Goal: Task Accomplishment & Management: Use online tool/utility

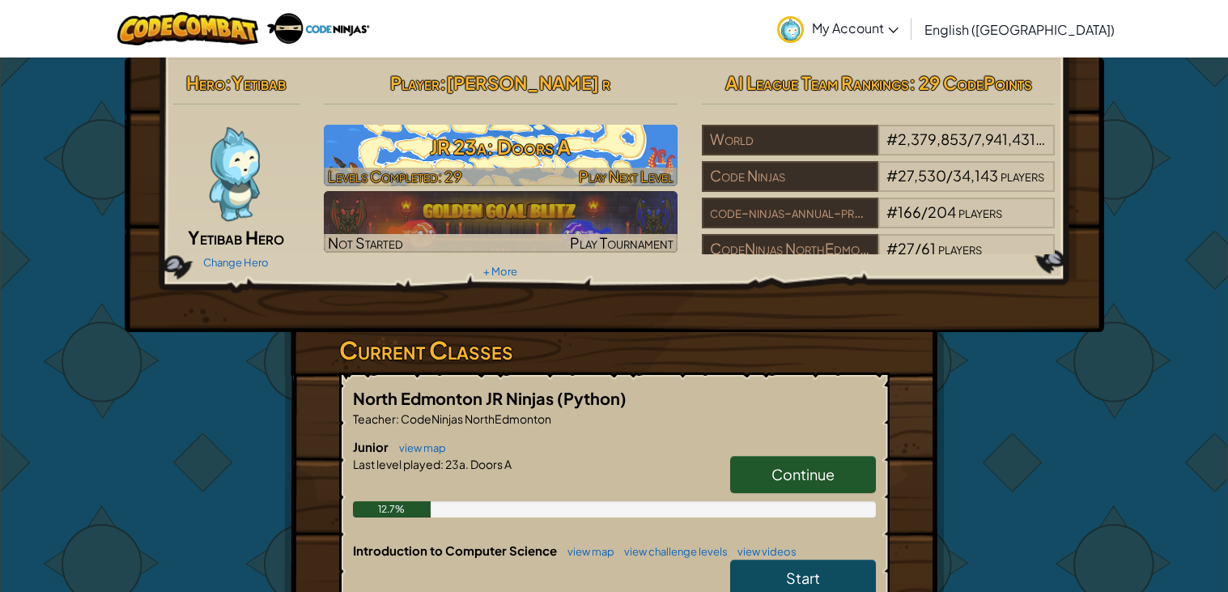
click at [389, 151] on h3 "JR 23a: Doors A" at bounding box center [501, 147] width 354 height 36
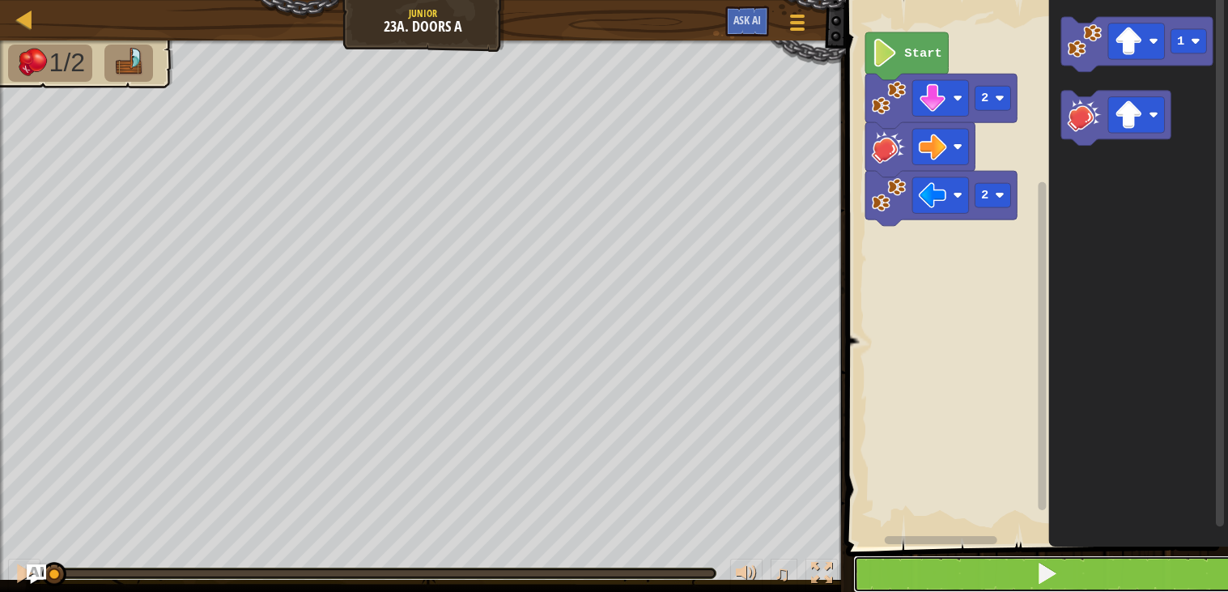
click at [1107, 573] on button at bounding box center [1046, 573] width 387 height 37
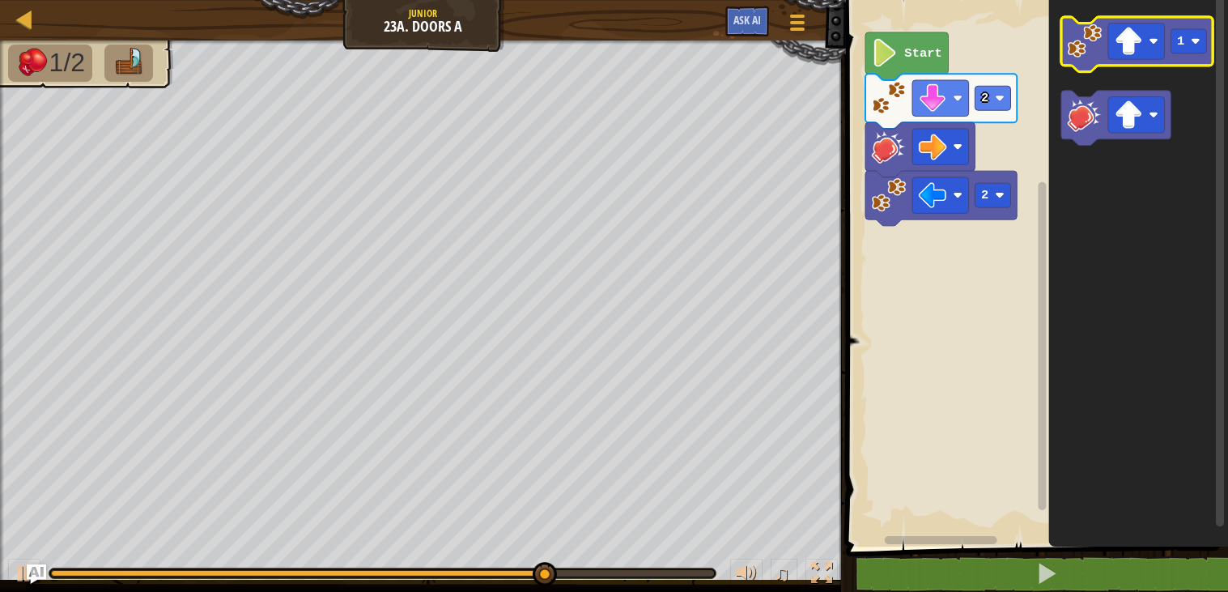
click at [1078, 50] on image "Blockly Workspace" at bounding box center [1084, 40] width 35 height 35
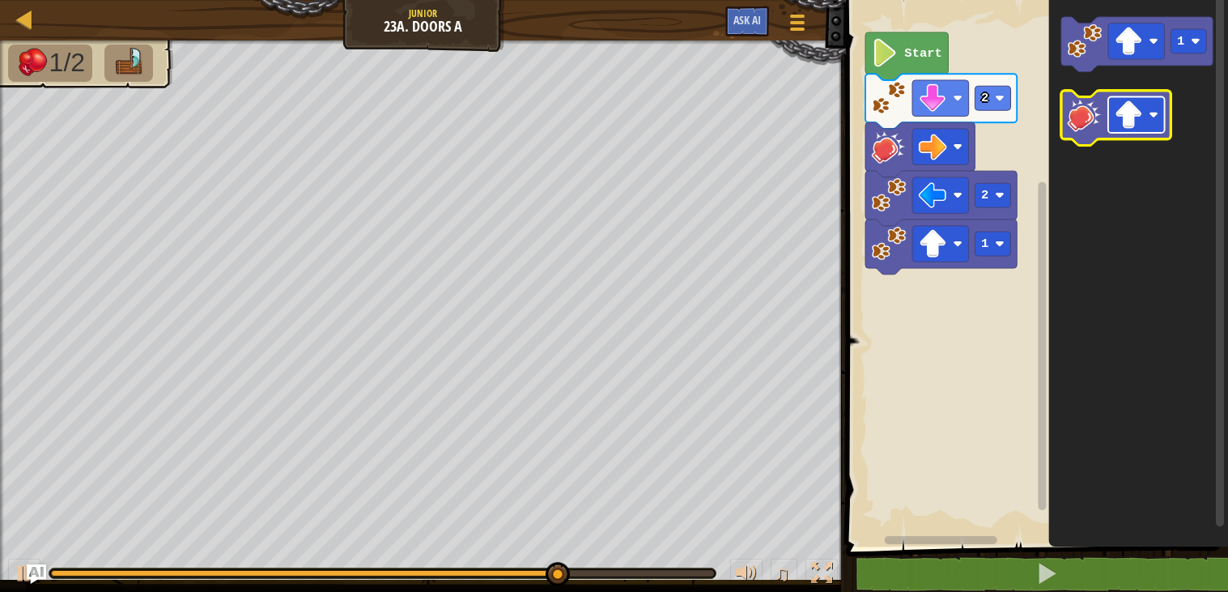
click at [1144, 122] on rect "Blockly Workspace" at bounding box center [1136, 115] width 57 height 36
click at [1082, 117] on image "Blockly Workspace" at bounding box center [1084, 114] width 35 height 35
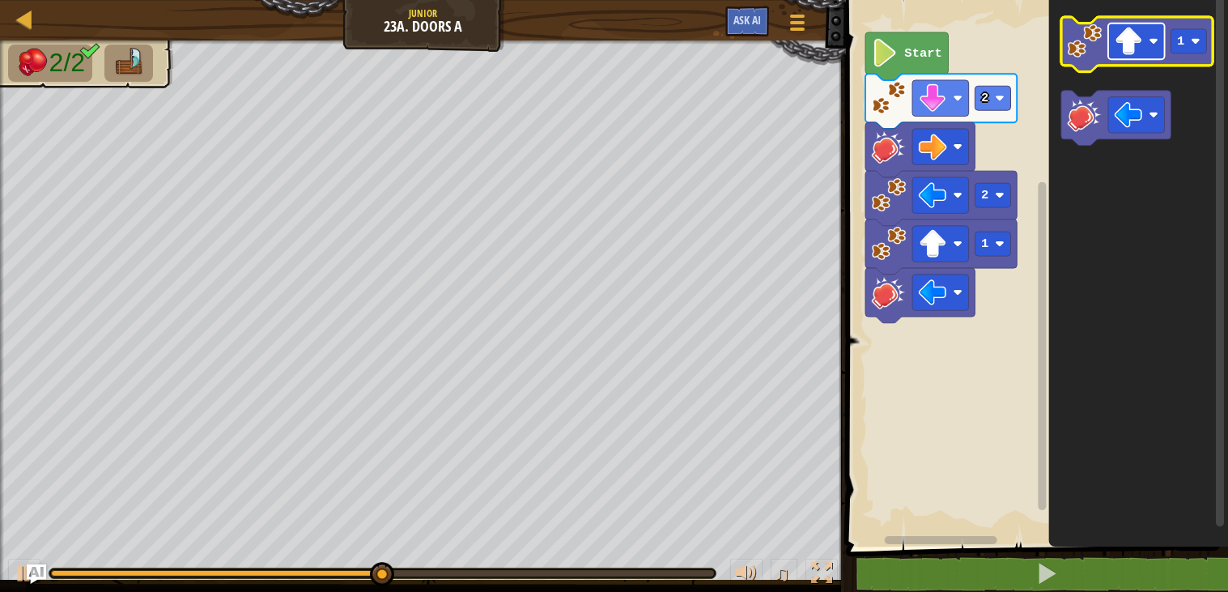
click at [1156, 43] on g "Blockly Workspace" at bounding box center [1136, 41] width 57 height 36
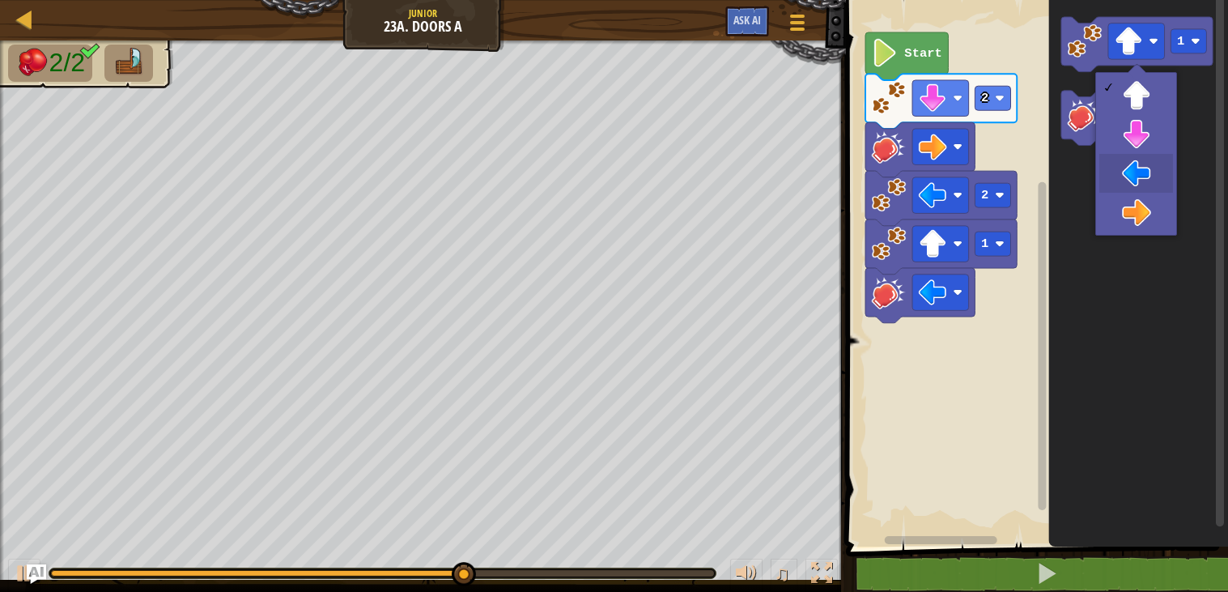
drag, startPoint x: 1169, startPoint y: 177, endPoint x: 1067, endPoint y: 11, distance: 195.1
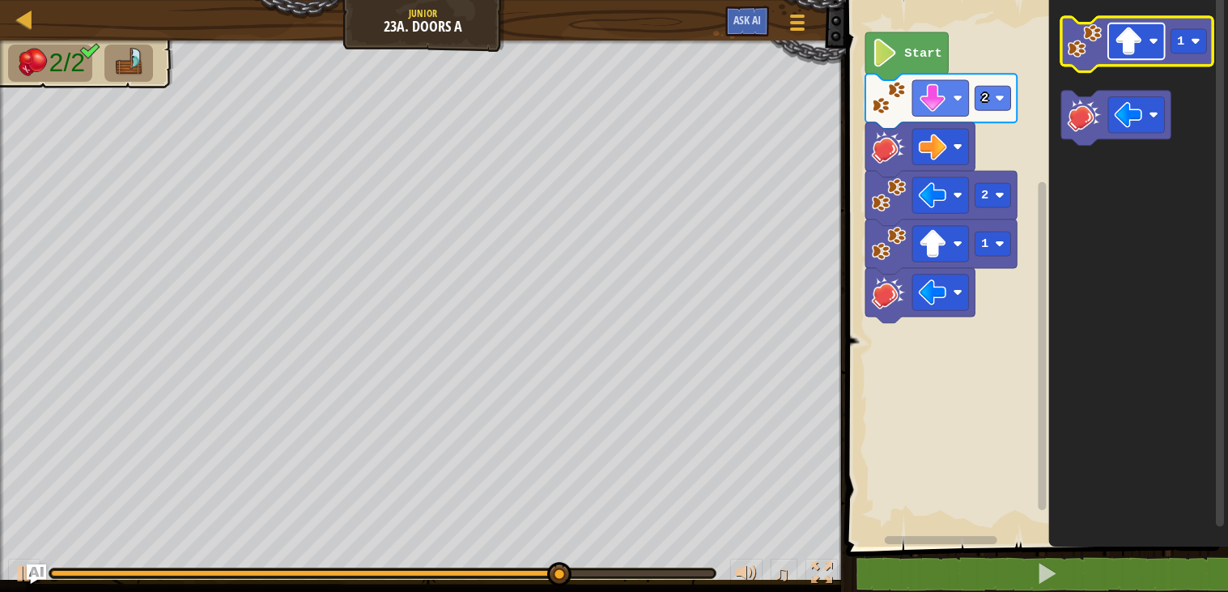
click at [1144, 40] on g "Blockly Workspace" at bounding box center [1136, 41] width 57 height 36
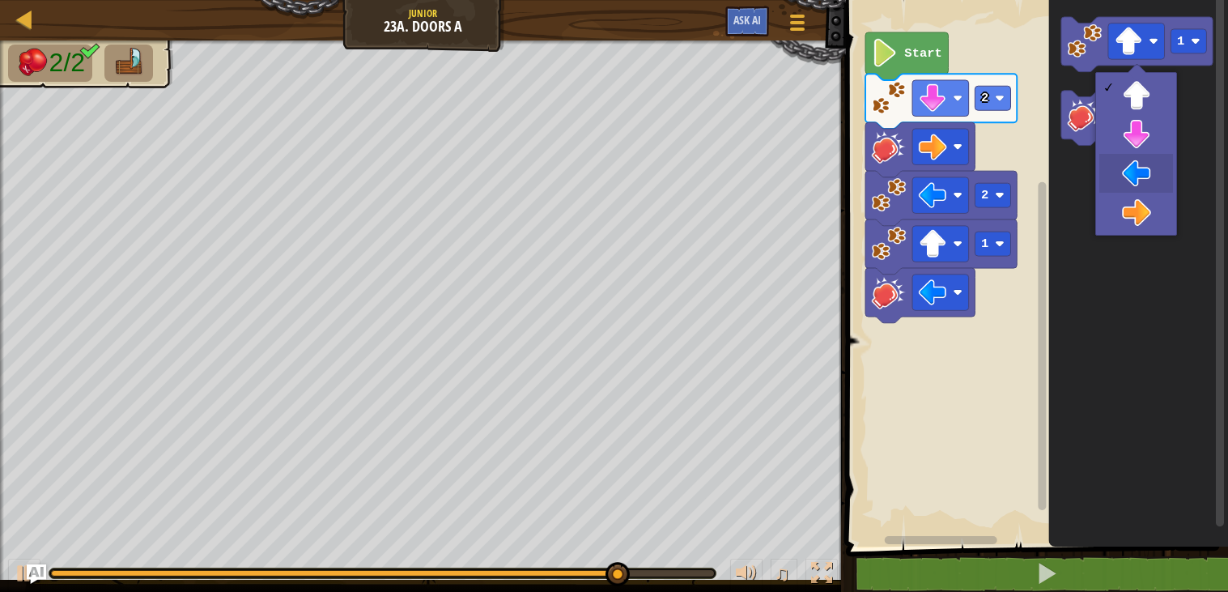
drag, startPoint x: 1166, startPoint y: 169, endPoint x: 1114, endPoint y: 130, distance: 64.7
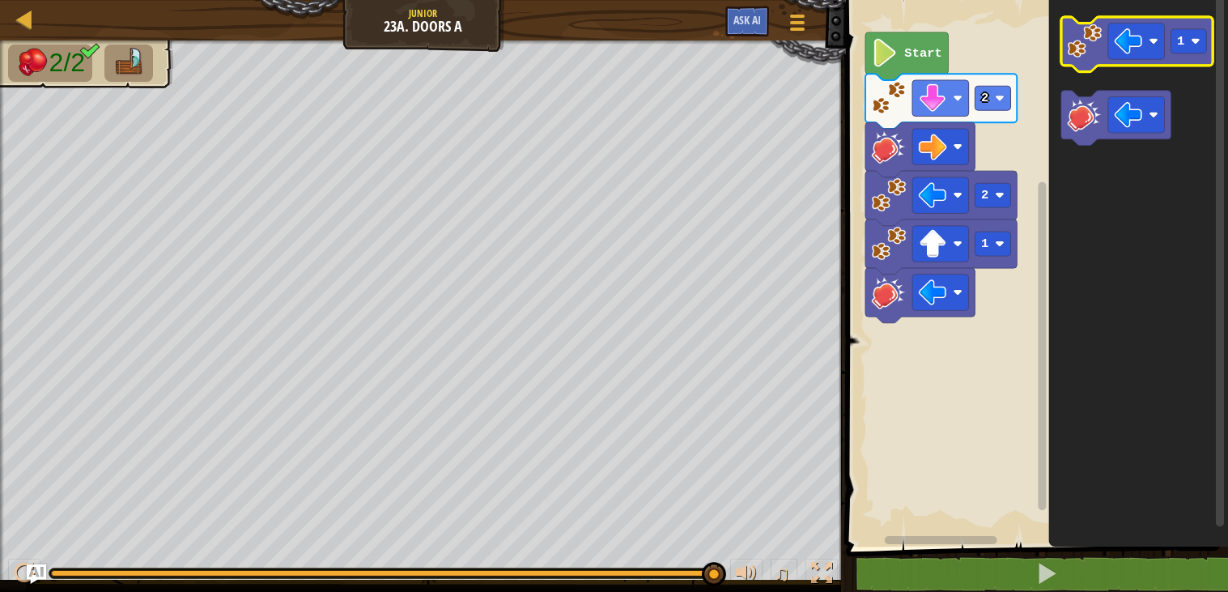
click at [1076, 58] on icon "Blockly Workspace" at bounding box center [1136, 44] width 151 height 55
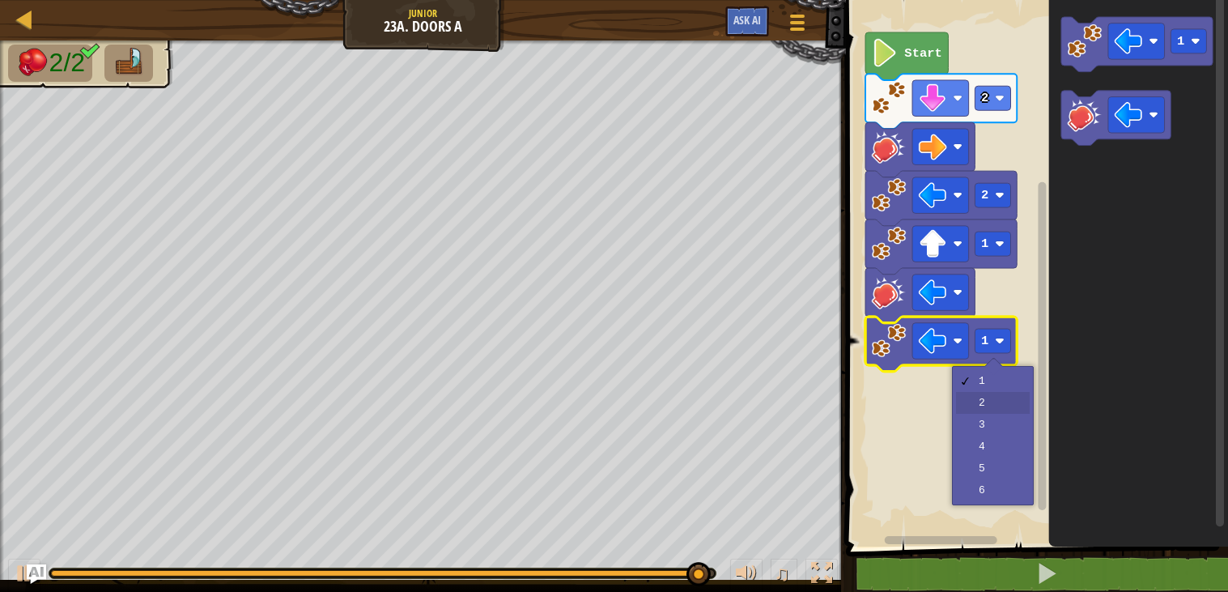
drag, startPoint x: 986, startPoint y: 401, endPoint x: 995, endPoint y: 363, distance: 38.3
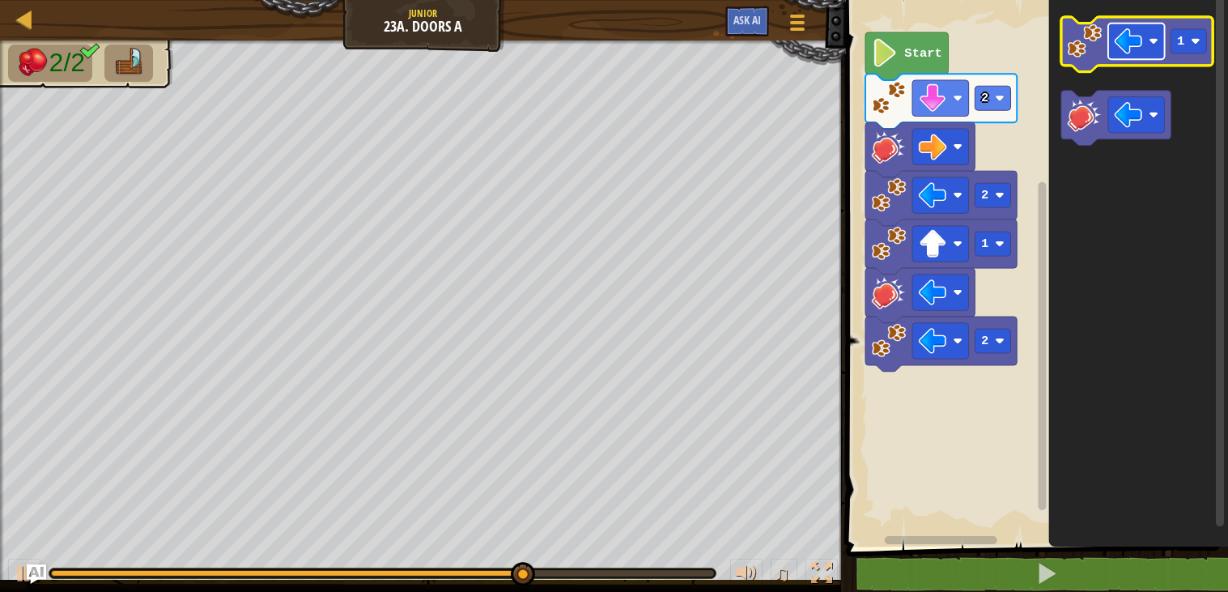
click at [1160, 39] on rect "Blockly Workspace" at bounding box center [1136, 41] width 57 height 36
click at [1063, 48] on icon "Blockly Workspace" at bounding box center [1136, 44] width 151 height 55
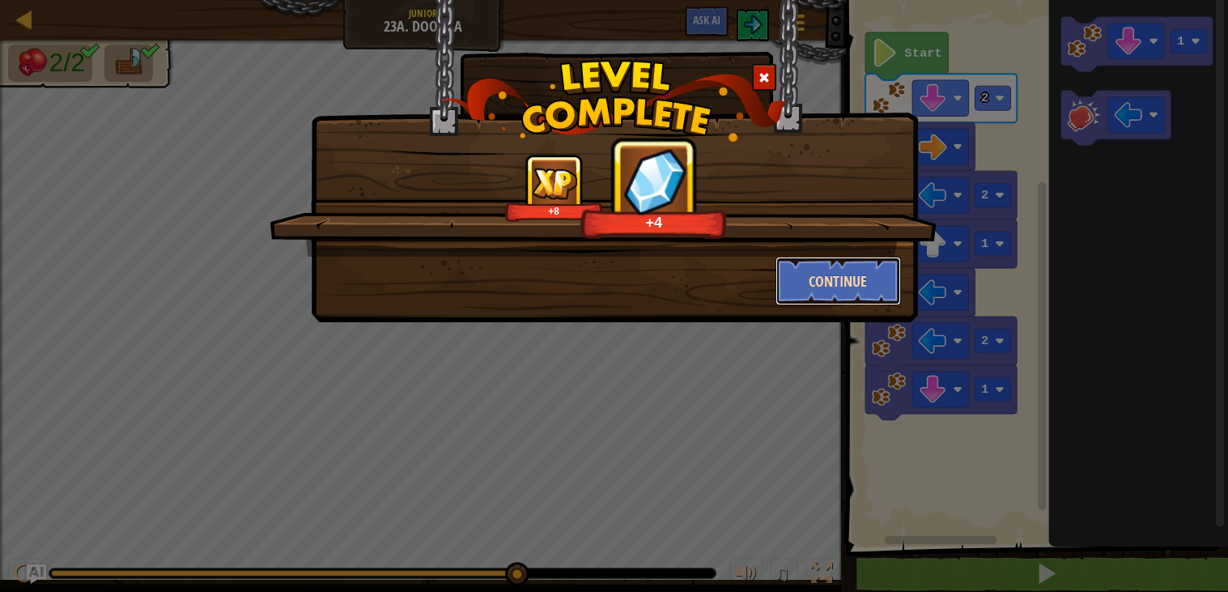
click at [838, 261] on button "Continue" at bounding box center [837, 281] width 125 height 49
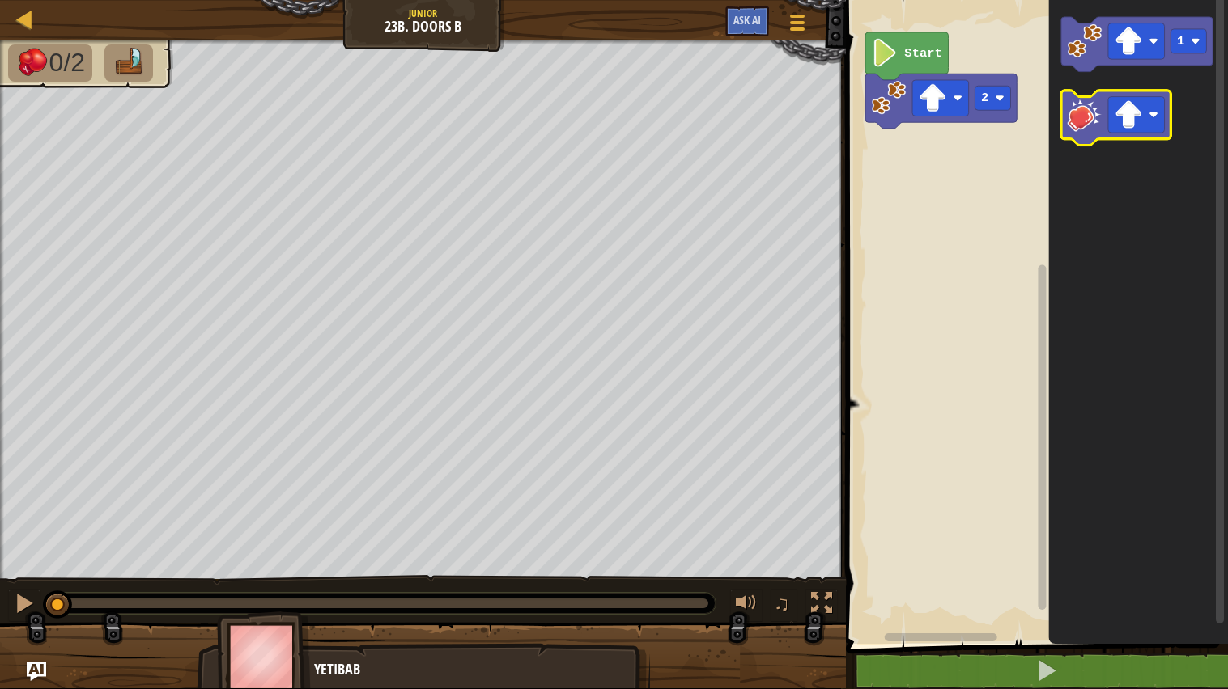
click at [1076, 120] on image "Blockly Workspace" at bounding box center [1084, 114] width 35 height 35
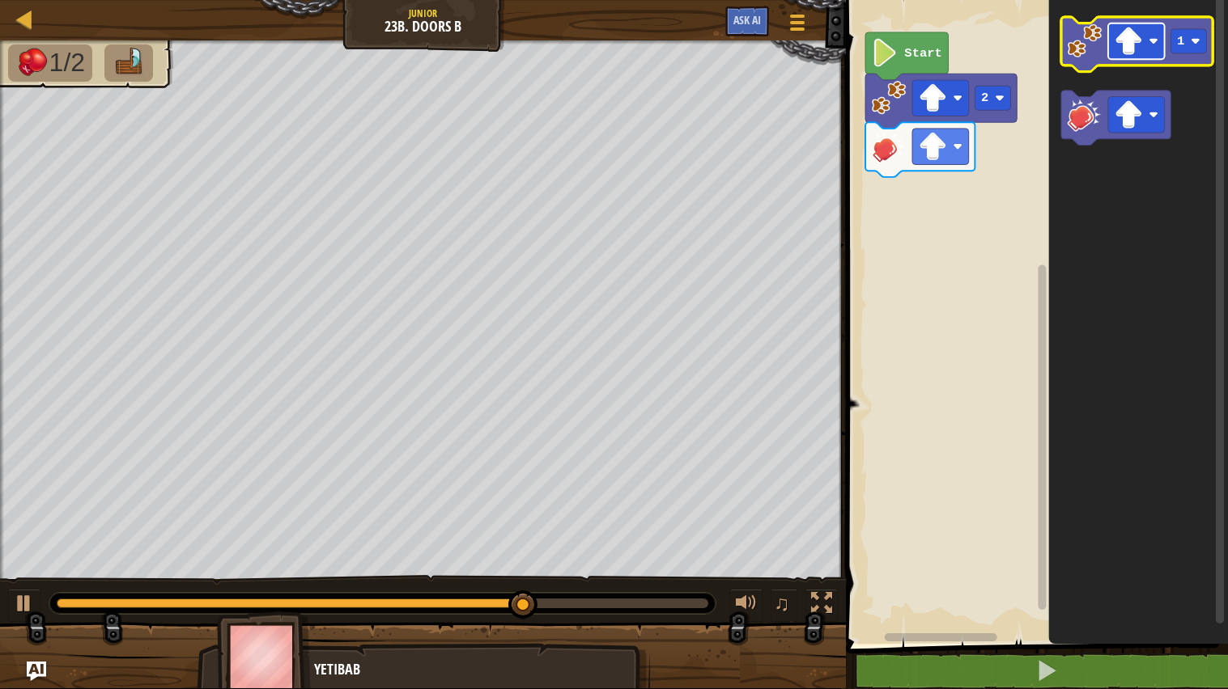
click at [1127, 47] on image "Blockly Workspace" at bounding box center [1128, 42] width 28 height 28
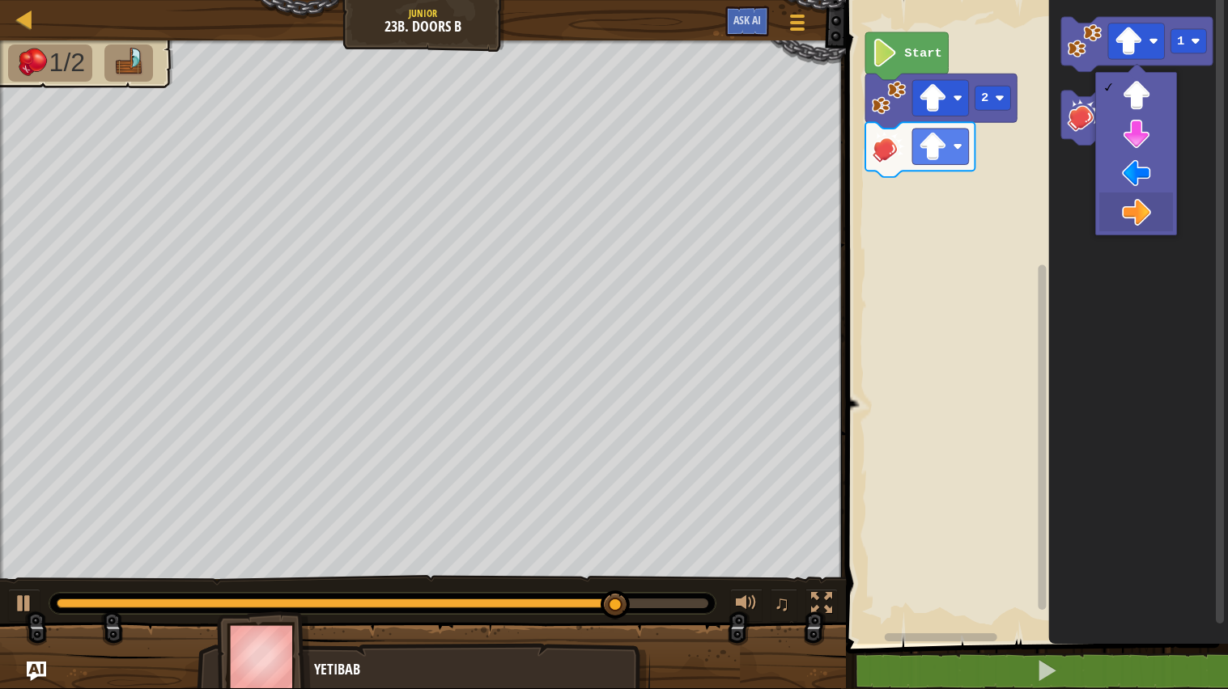
drag, startPoint x: 1143, startPoint y: 204, endPoint x: 1133, endPoint y: 197, distance: 12.8
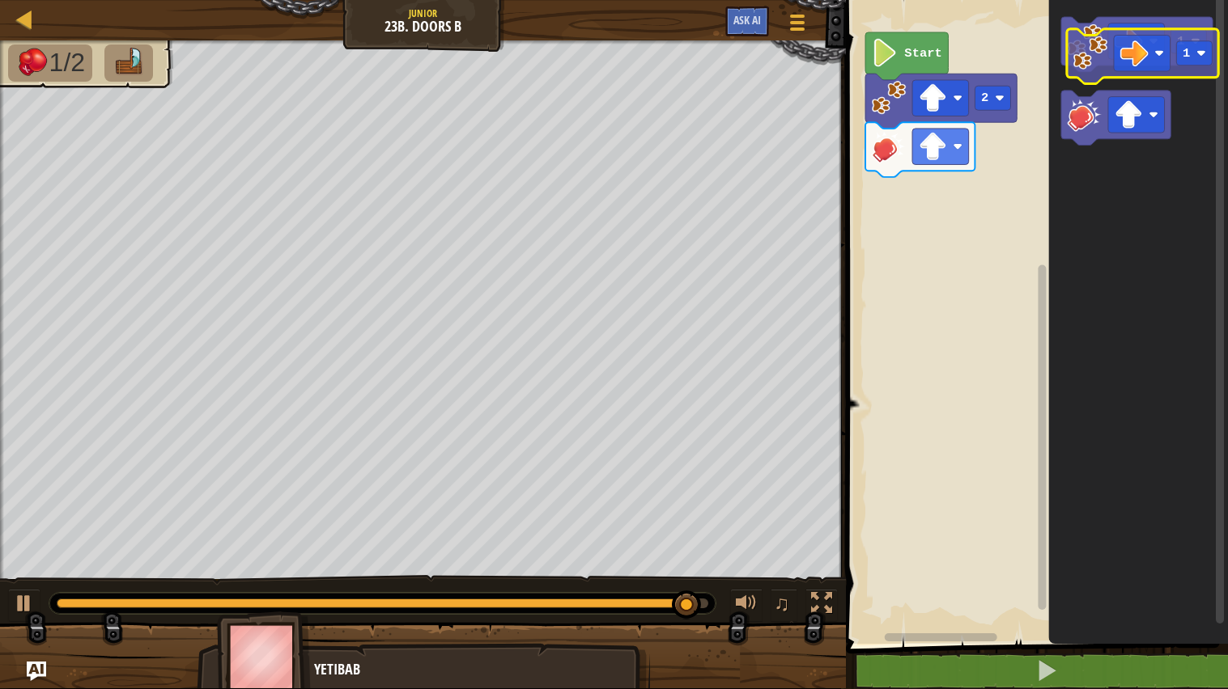
click at [1086, 36] on g "1" at bounding box center [1136, 81] width 151 height 129
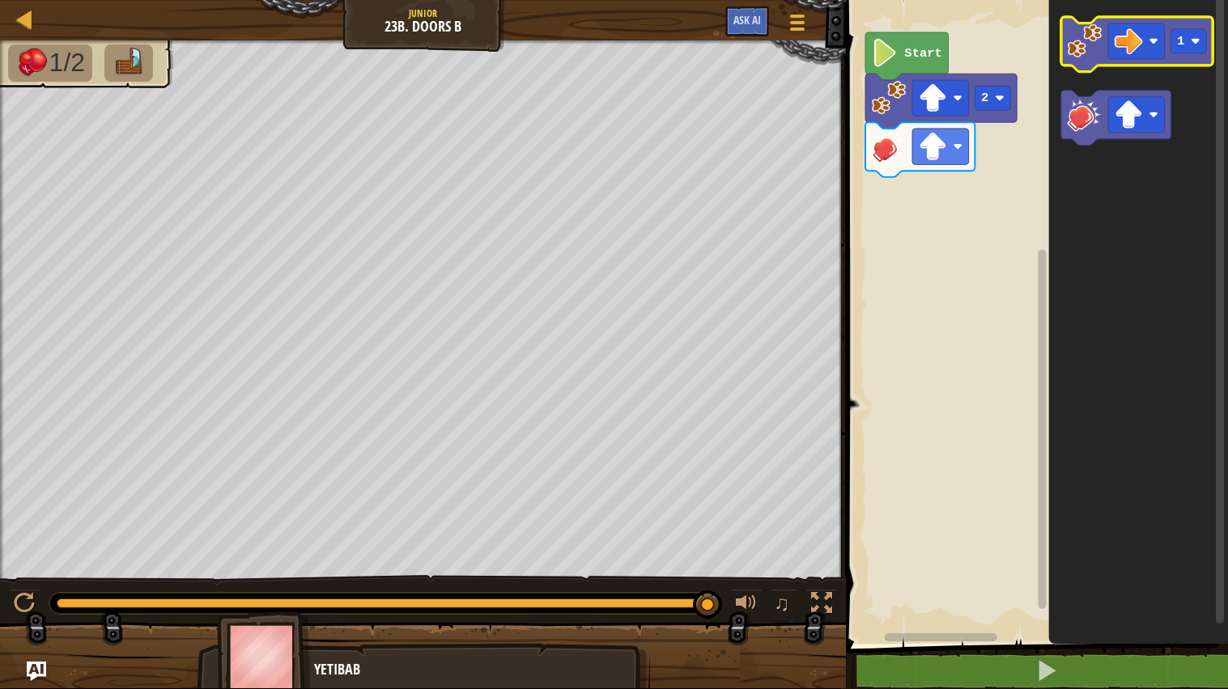
click at [1089, 42] on image "Blockly Workspace" at bounding box center [1084, 40] width 35 height 35
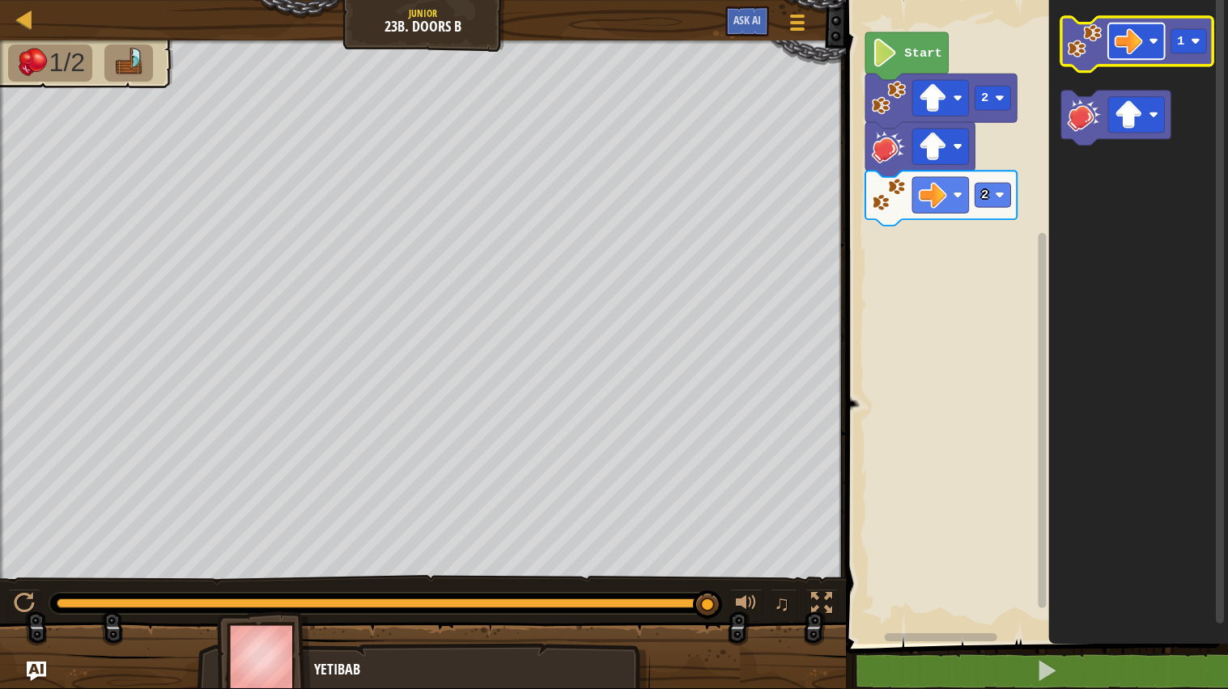
click at [1178, 64] on g "1" at bounding box center [1136, 44] width 151 height 55
click at [1148, 43] on g "Blockly Workspace" at bounding box center [1136, 41] width 57 height 36
click at [1153, 34] on rect "Blockly Workspace" at bounding box center [1136, 41] width 57 height 36
click at [1101, 56] on image "Blockly Workspace" at bounding box center [1084, 40] width 35 height 35
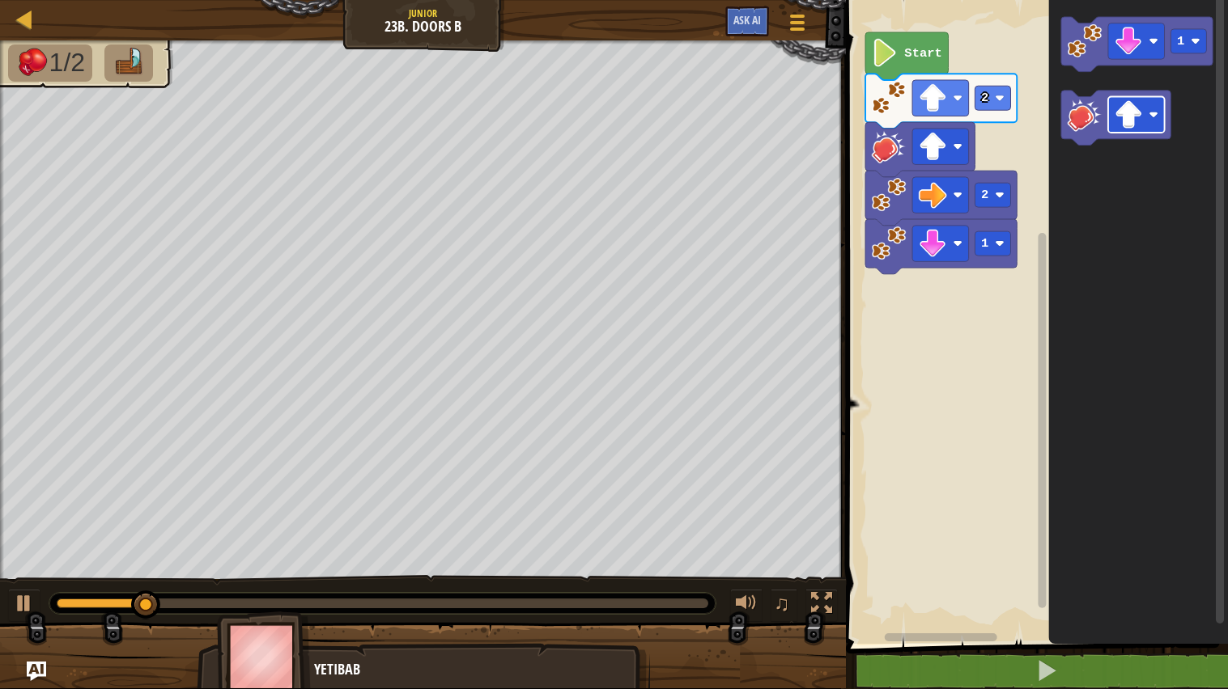
click at [1157, 152] on icon "1" at bounding box center [1139, 318] width 180 height 652
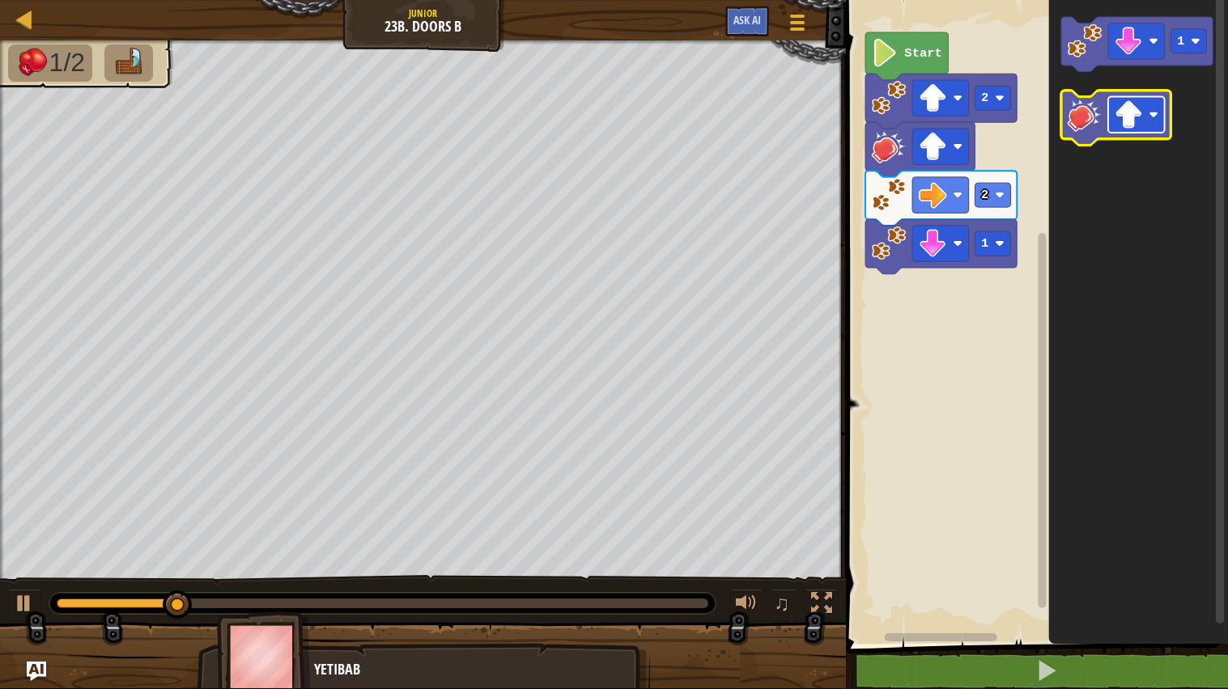
click at [1135, 124] on image "Blockly Workspace" at bounding box center [1128, 114] width 28 height 28
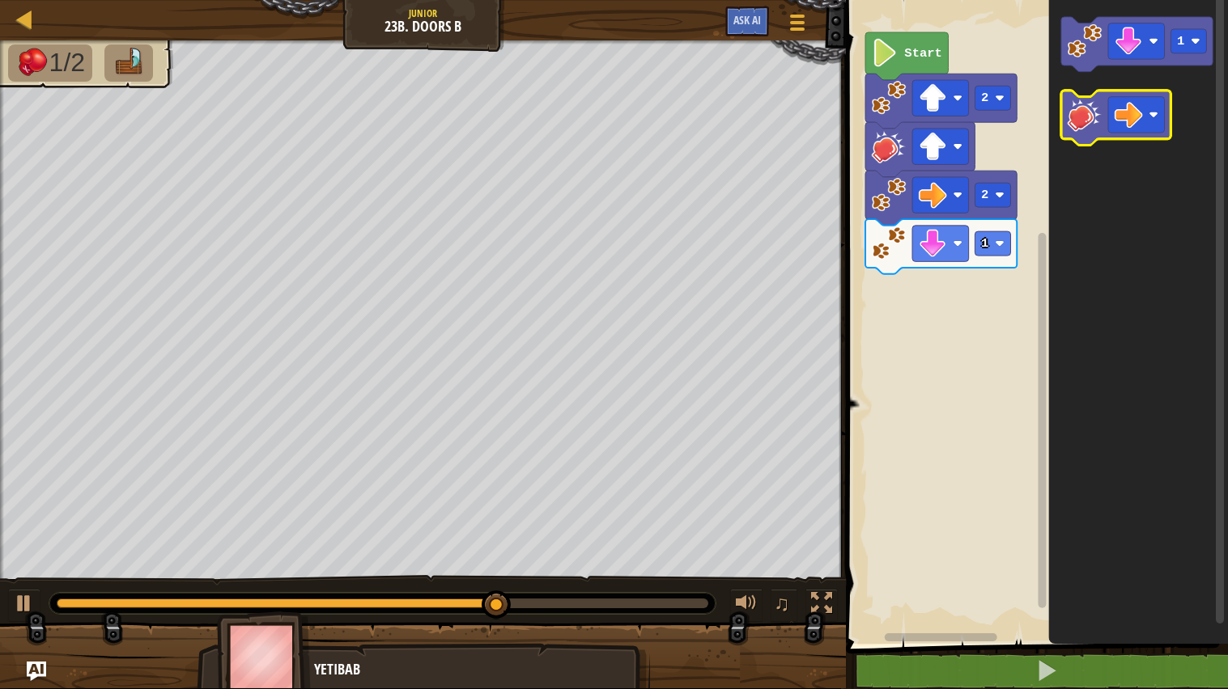
click at [1087, 114] on image "Blockly Workspace" at bounding box center [1084, 114] width 35 height 35
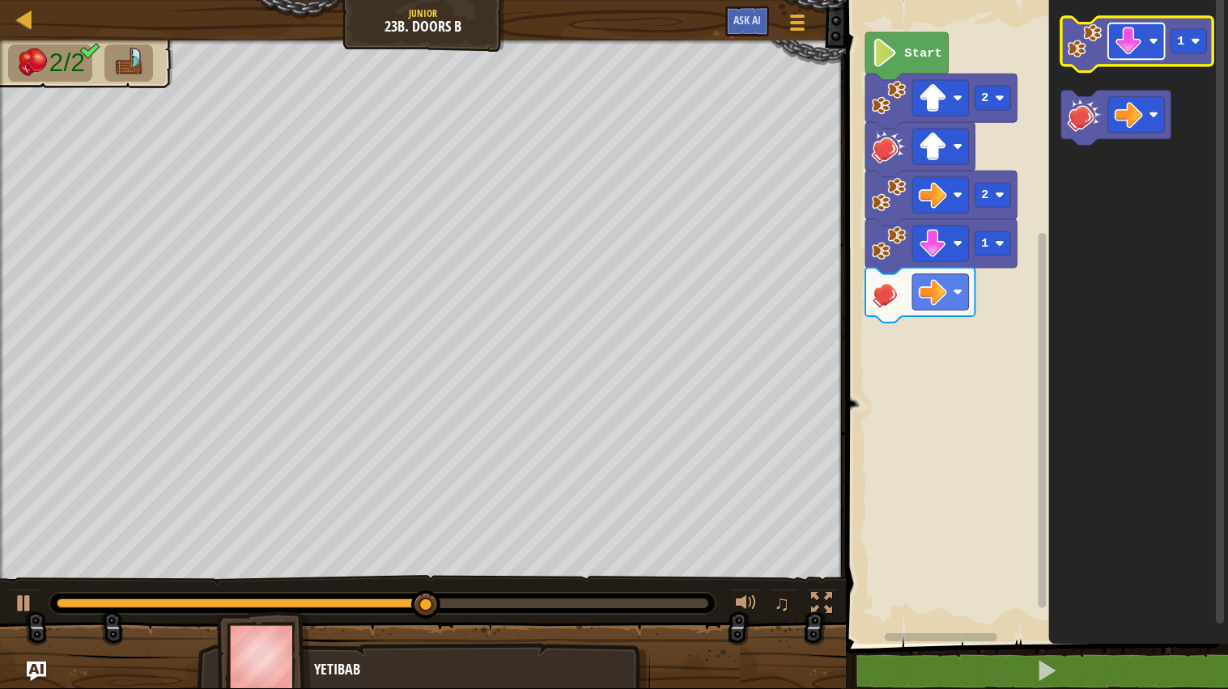
click at [1146, 41] on rect "Blockly Workspace" at bounding box center [1136, 41] width 57 height 36
click at [1194, 29] on rect "Blockly Workspace" at bounding box center [1189, 41] width 36 height 24
click at [1087, 33] on image "Blockly Workspace" at bounding box center [1084, 40] width 35 height 35
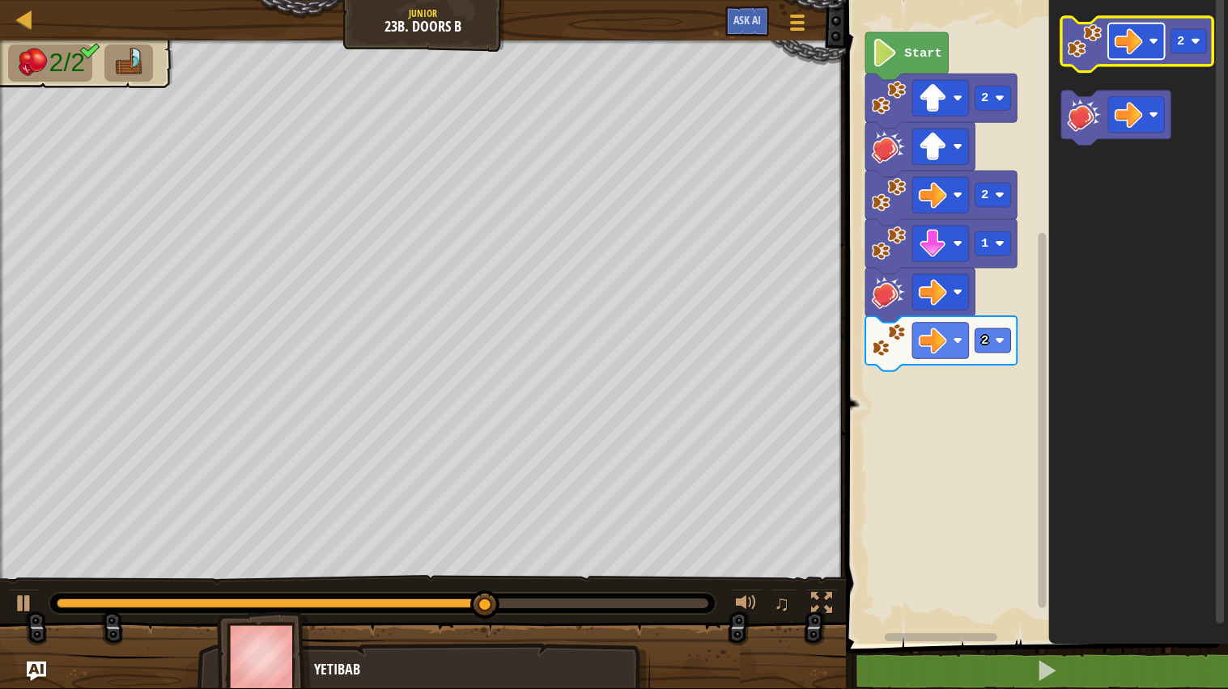
click at [1149, 36] on image "Blockly Workspace" at bounding box center [1154, 41] width 10 height 10
click at [1197, 51] on rect "Blockly Workspace" at bounding box center [1189, 41] width 36 height 24
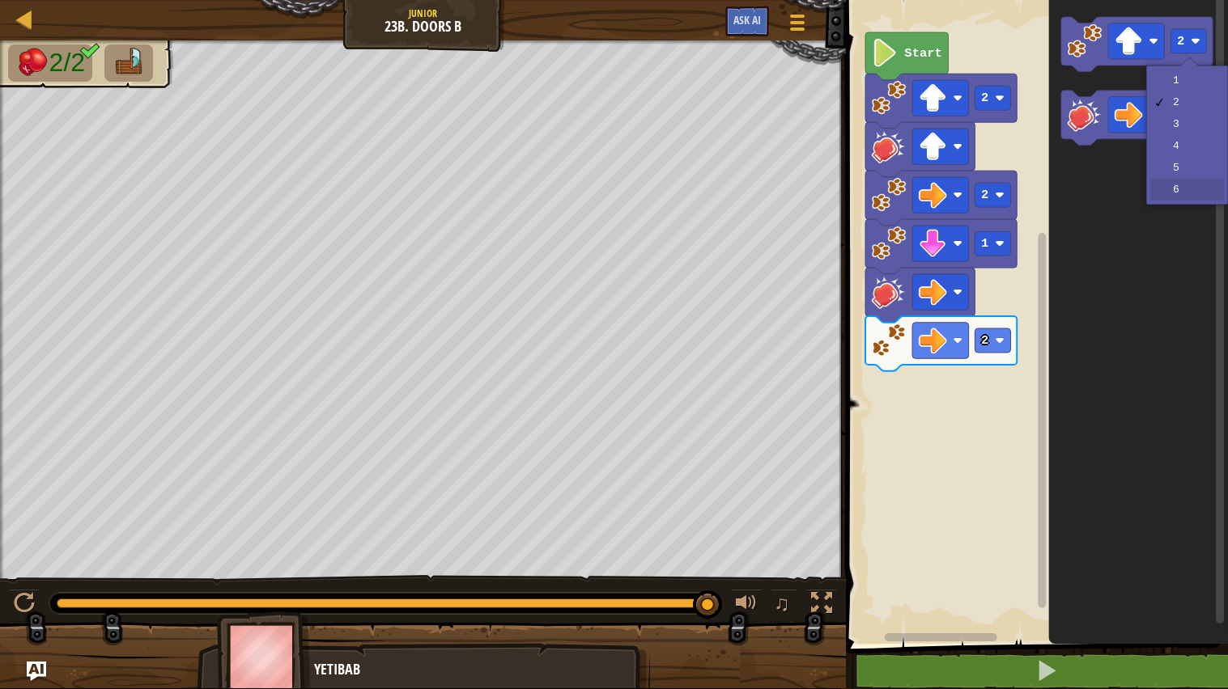
drag, startPoint x: 1189, startPoint y: 194, endPoint x: 992, endPoint y: 0, distance: 276.4
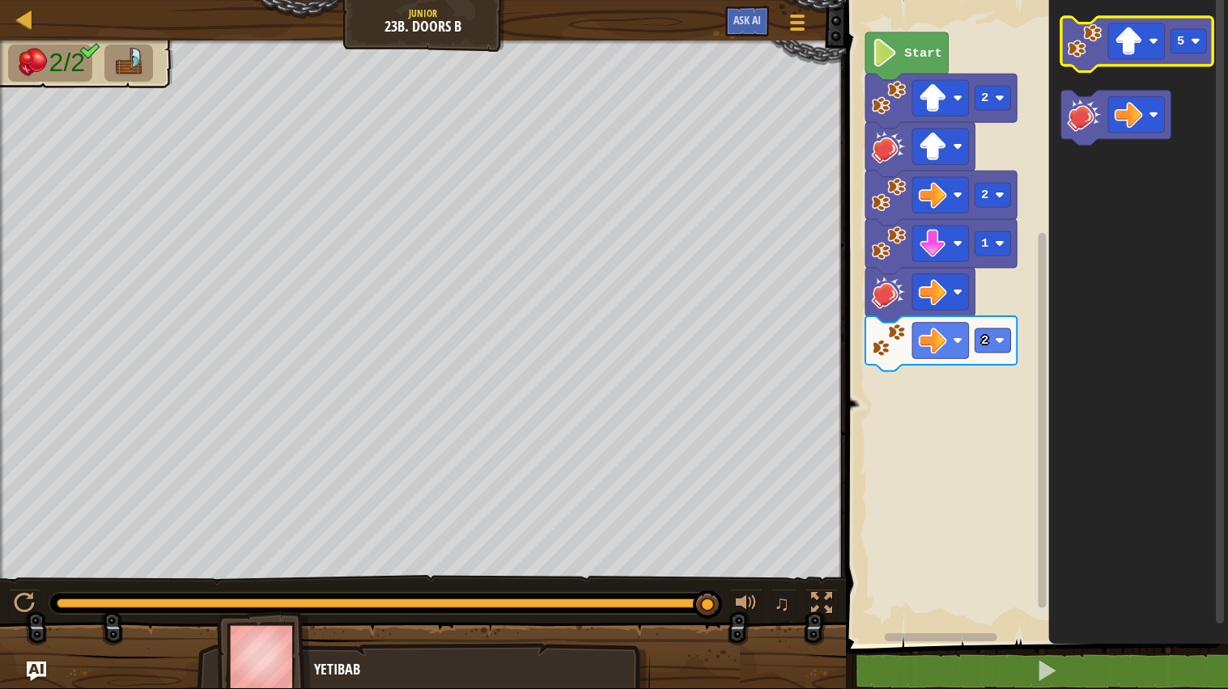
click at [1082, 36] on image "Blockly Workspace" at bounding box center [1084, 40] width 35 height 35
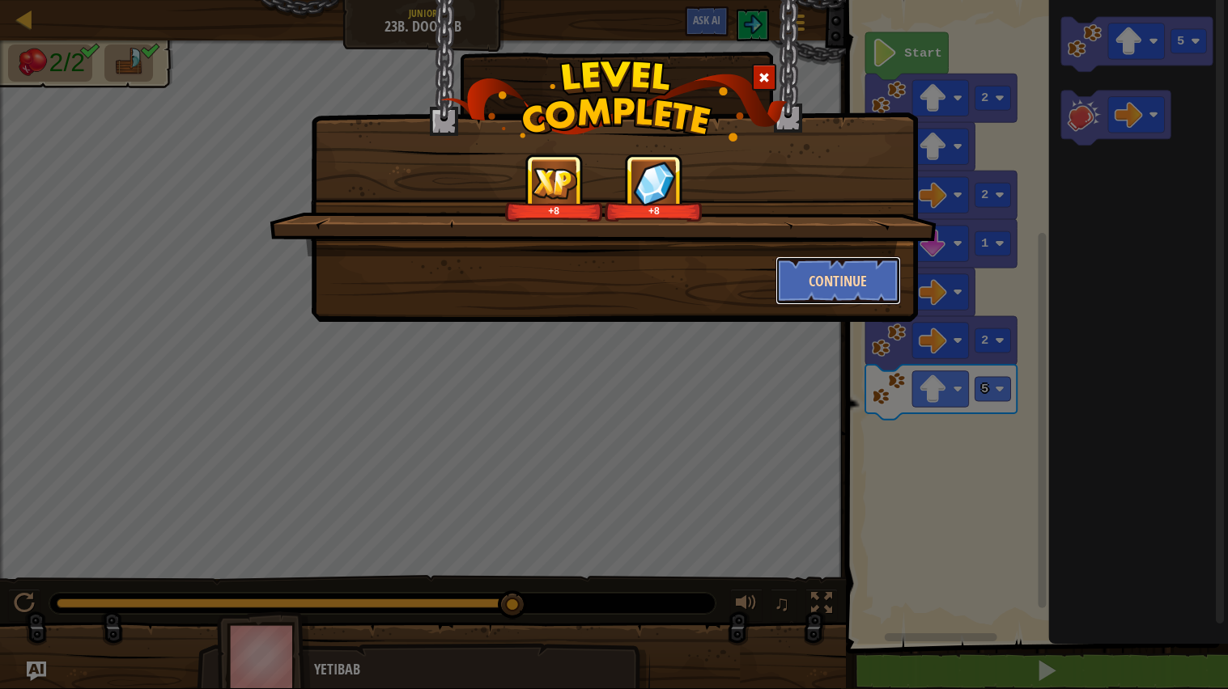
click at [784, 277] on button "Continue" at bounding box center [837, 281] width 125 height 49
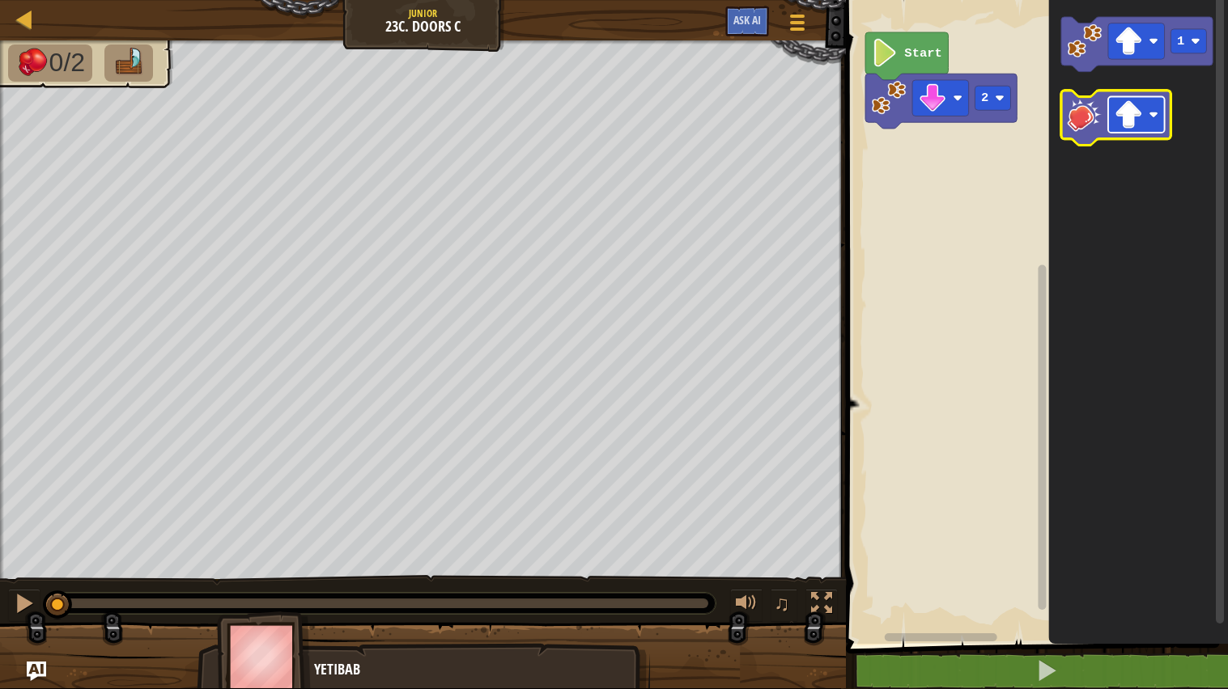
click at [1138, 134] on g "Blockly Workspace" at bounding box center [1115, 118] width 109 height 55
click at [1149, 124] on rect "Blockly Workspace" at bounding box center [1136, 115] width 57 height 36
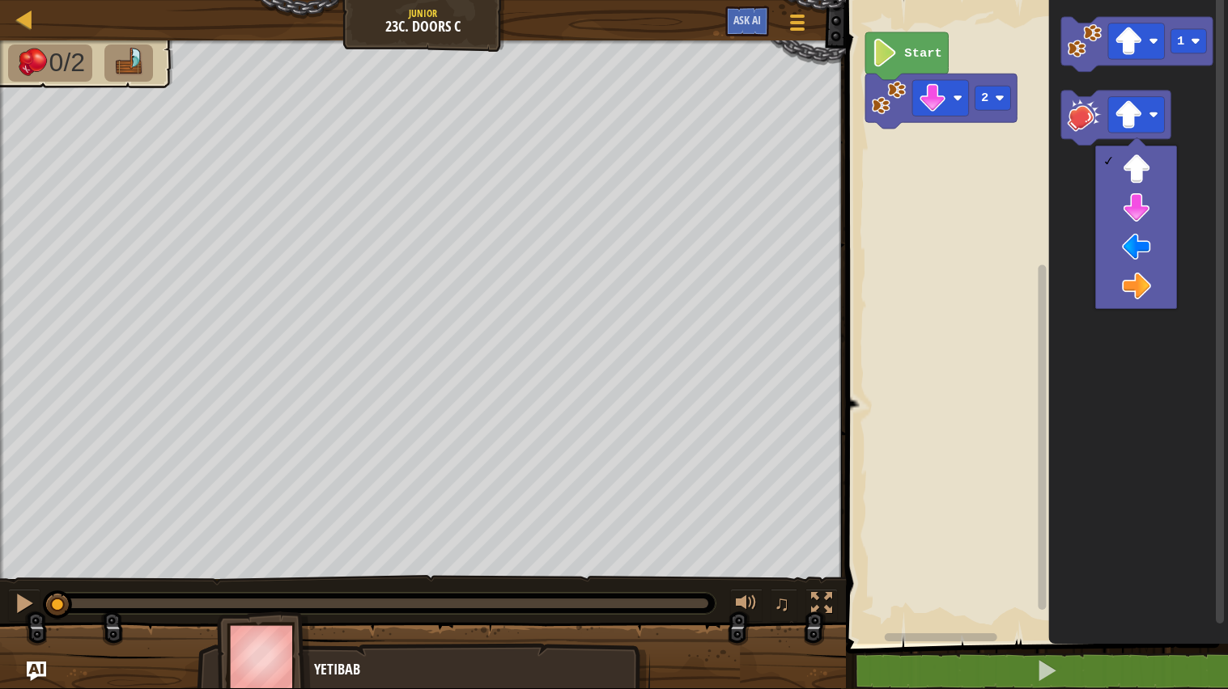
click at [1179, 0] on body "Map Junior 23c. Doors C Game Menu Ask AI 1 הההההההההההההההההההההההההההההההההההה…" at bounding box center [614, 0] width 1228 height 0
drag, startPoint x: 1167, startPoint y: 203, endPoint x: 1176, endPoint y: 210, distance: 11.0
click at [1176, 210] on div at bounding box center [1136, 227] width 82 height 163
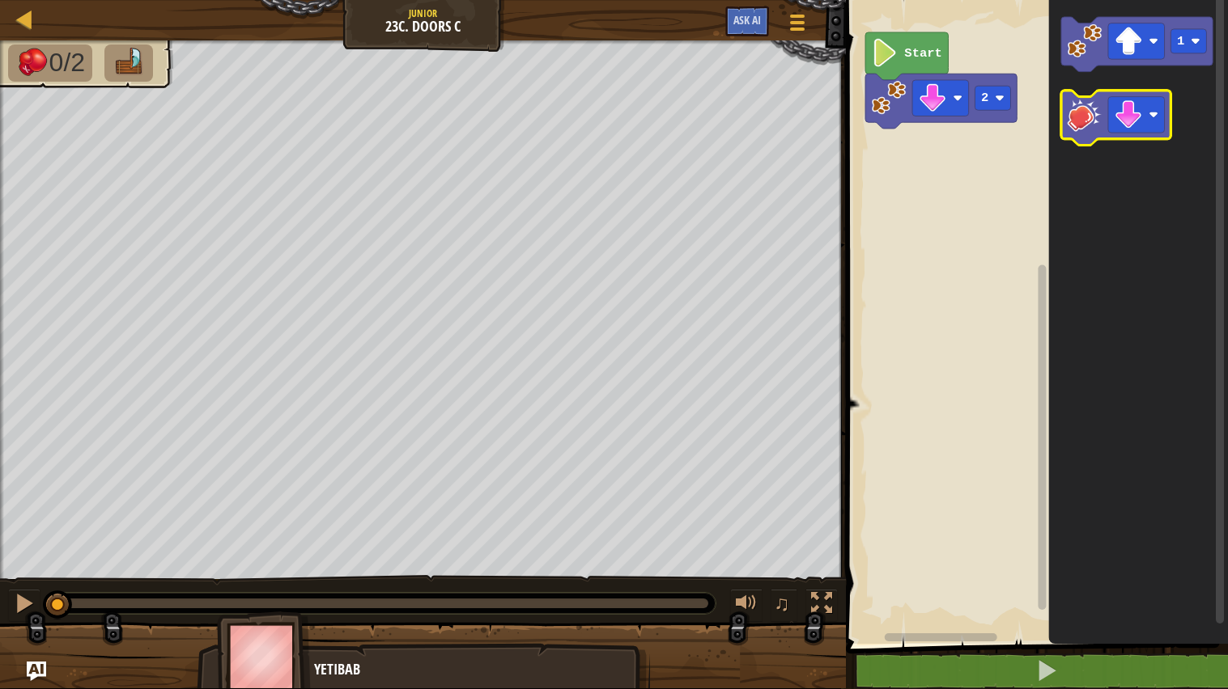
click at [1079, 108] on image "Blockly Workspace" at bounding box center [1084, 114] width 35 height 35
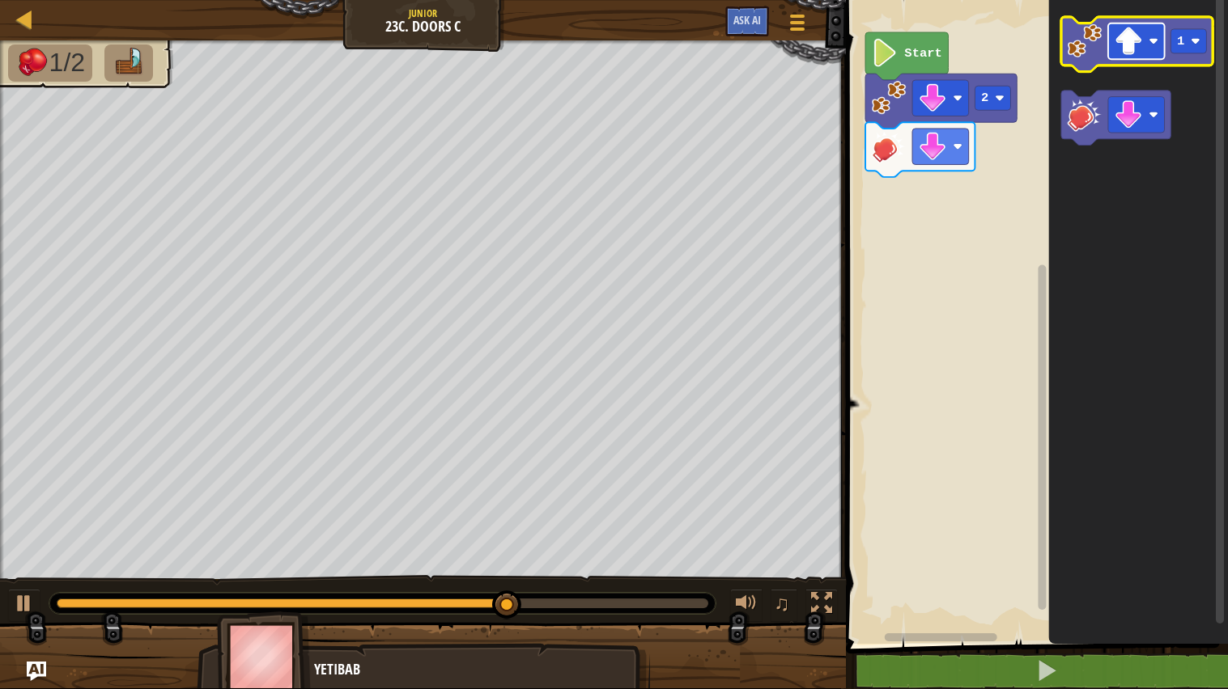
click at [1118, 49] on image "Blockly Workspace" at bounding box center [1128, 42] width 28 height 28
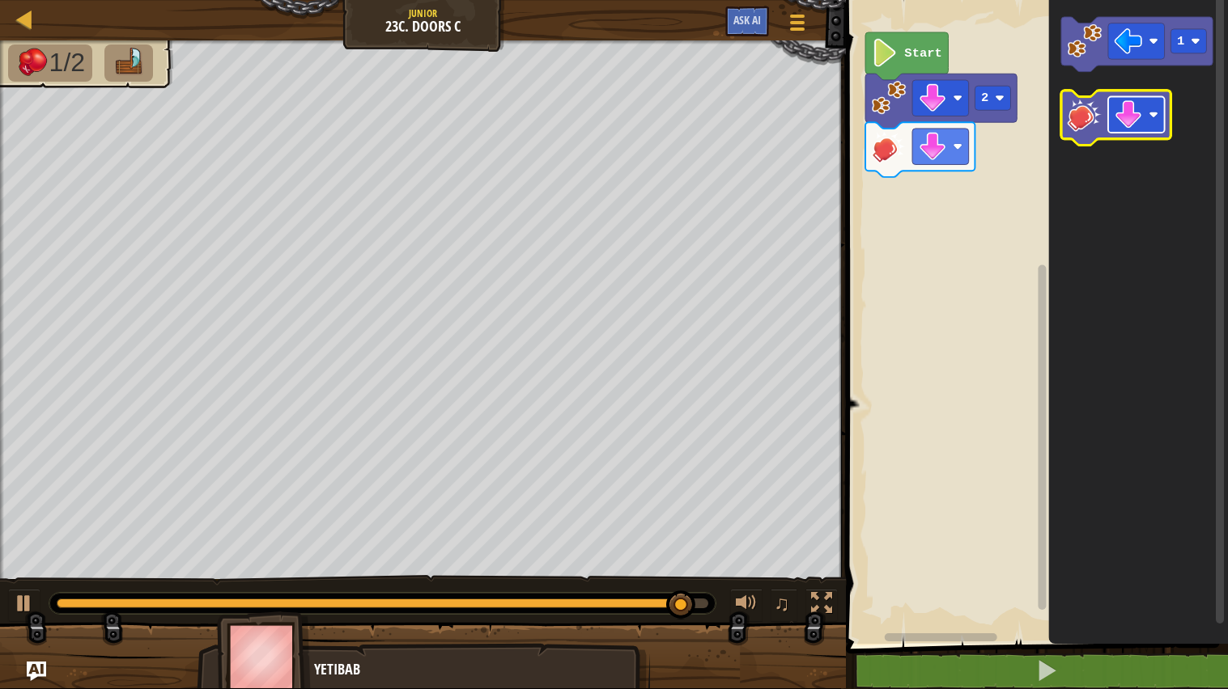
click at [1126, 126] on image "Blockly Workspace" at bounding box center [1128, 114] width 28 height 28
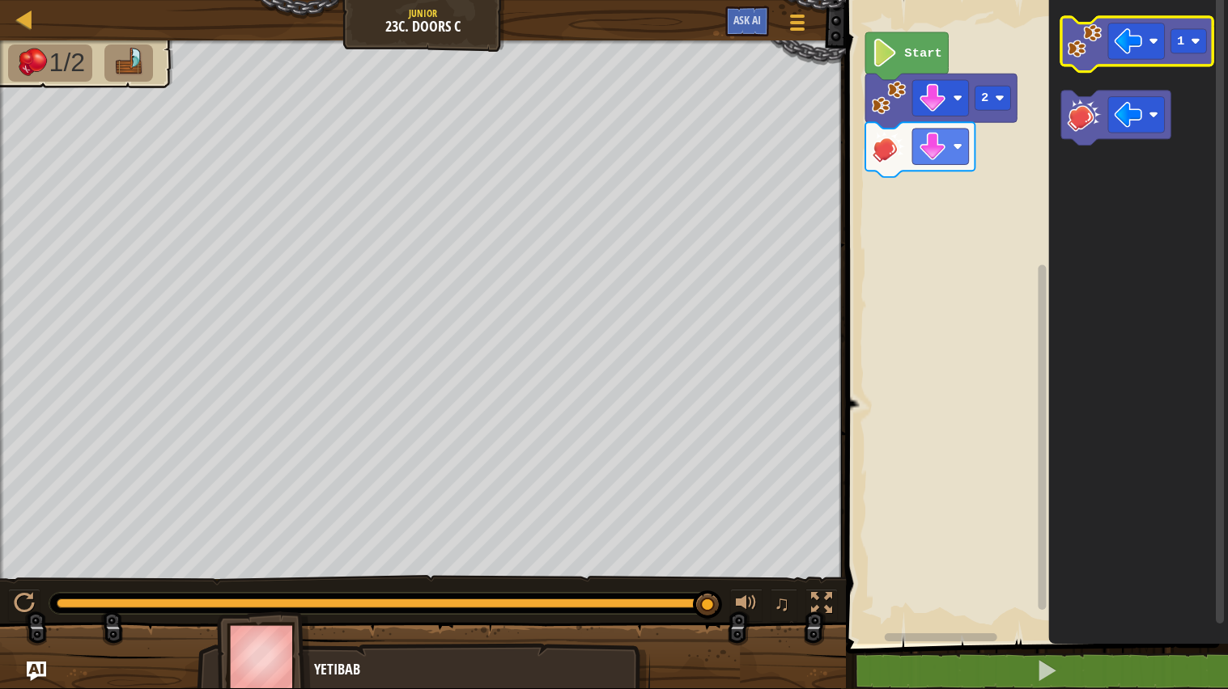
click at [1073, 41] on image "Blockly Workspace" at bounding box center [1084, 40] width 35 height 35
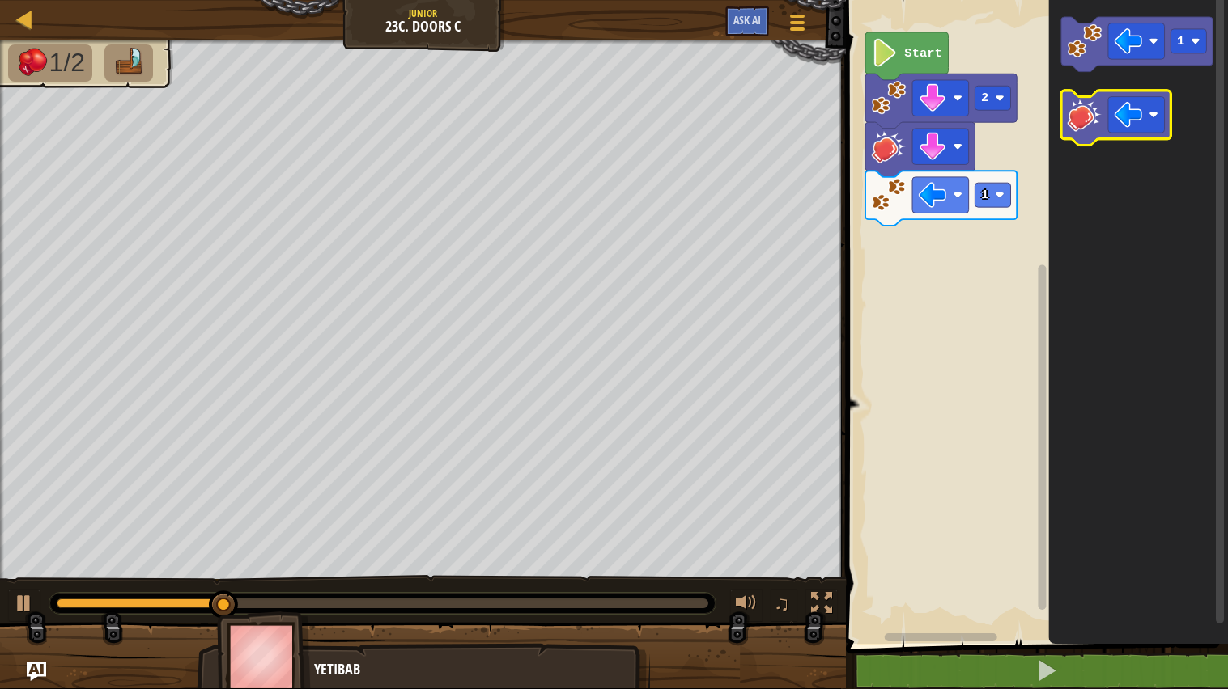
click at [1075, 112] on image "Blockly Workspace" at bounding box center [1084, 114] width 35 height 35
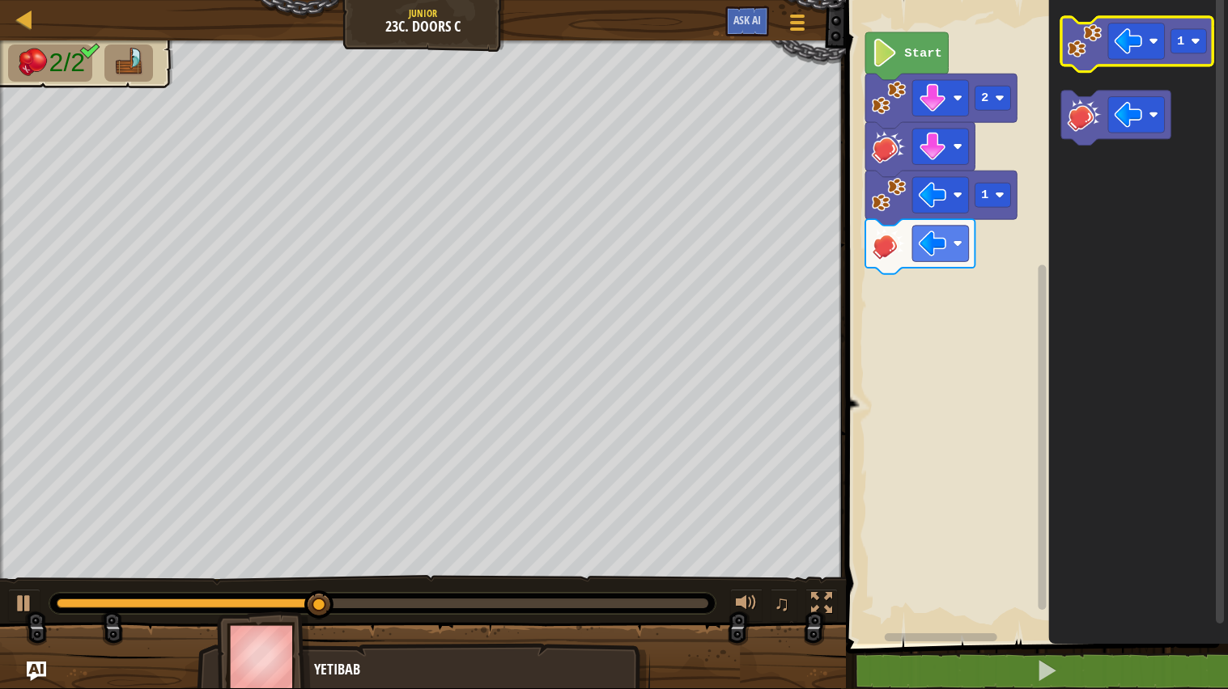
click at [1080, 29] on image "Blockly Workspace" at bounding box center [1084, 40] width 35 height 35
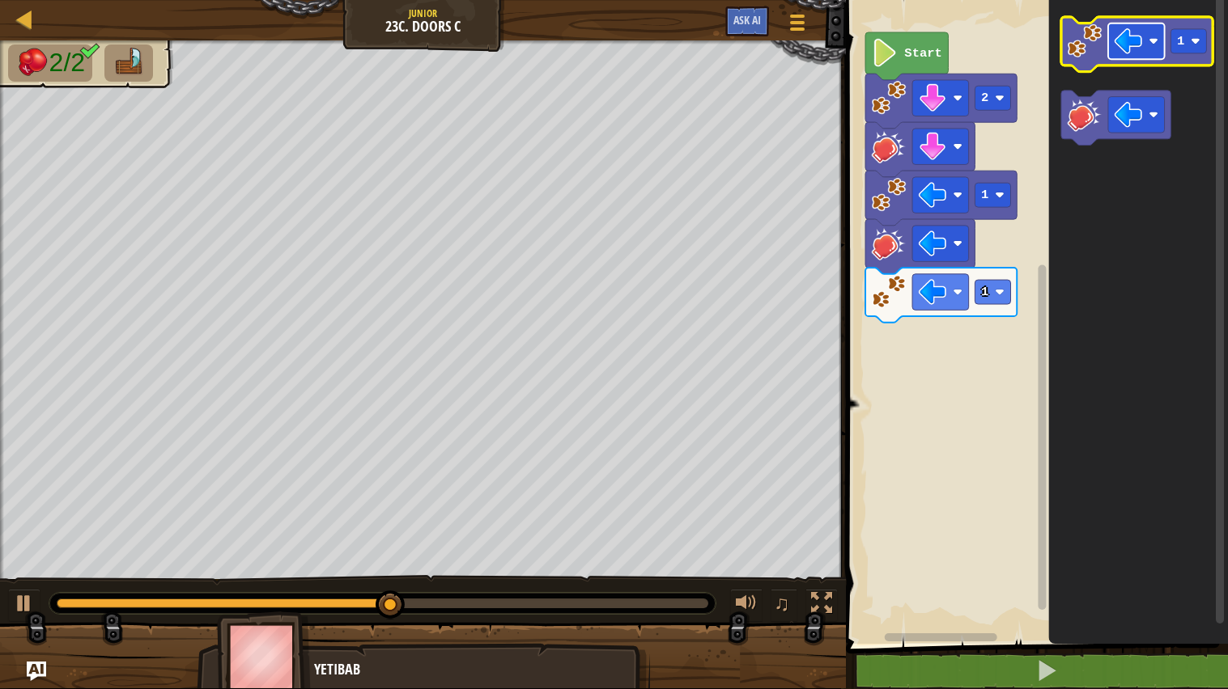
click at [1148, 33] on rect "Blockly Workspace" at bounding box center [1136, 41] width 57 height 36
click at [1081, 49] on image "Blockly Workspace" at bounding box center [1084, 40] width 35 height 35
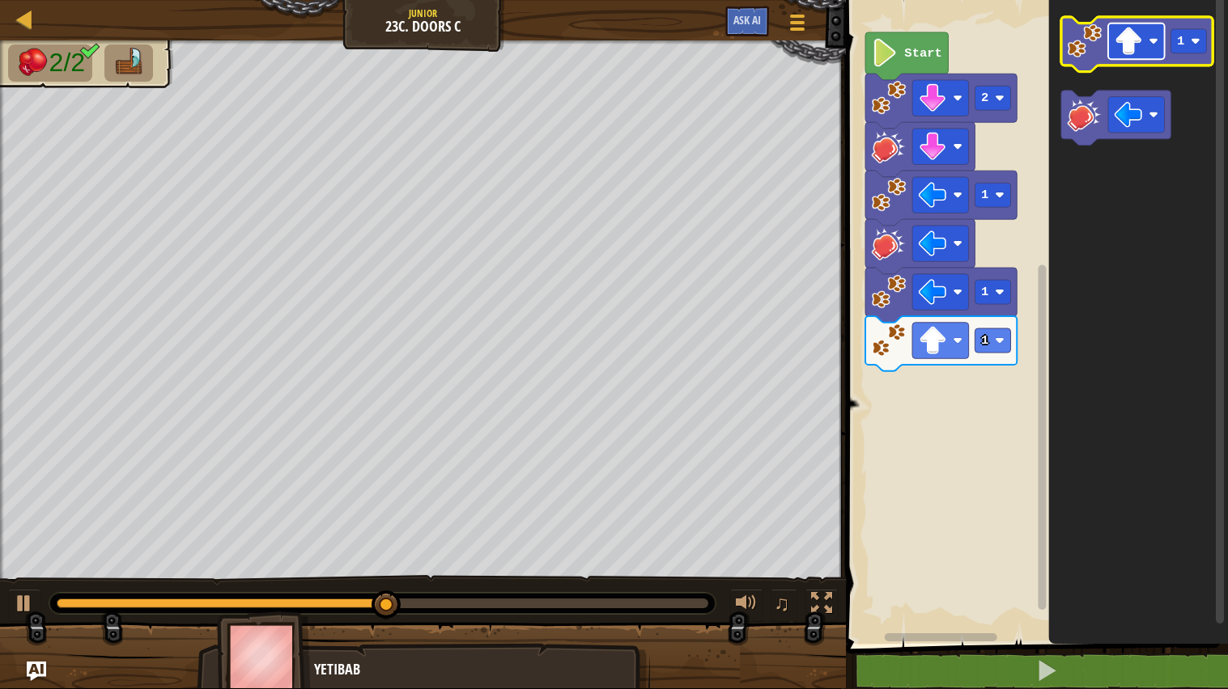
click at [1133, 53] on g "Blockly Workspace" at bounding box center [1136, 41] width 57 height 36
click at [1140, 55] on image "Blockly Workspace" at bounding box center [1128, 42] width 28 height 28
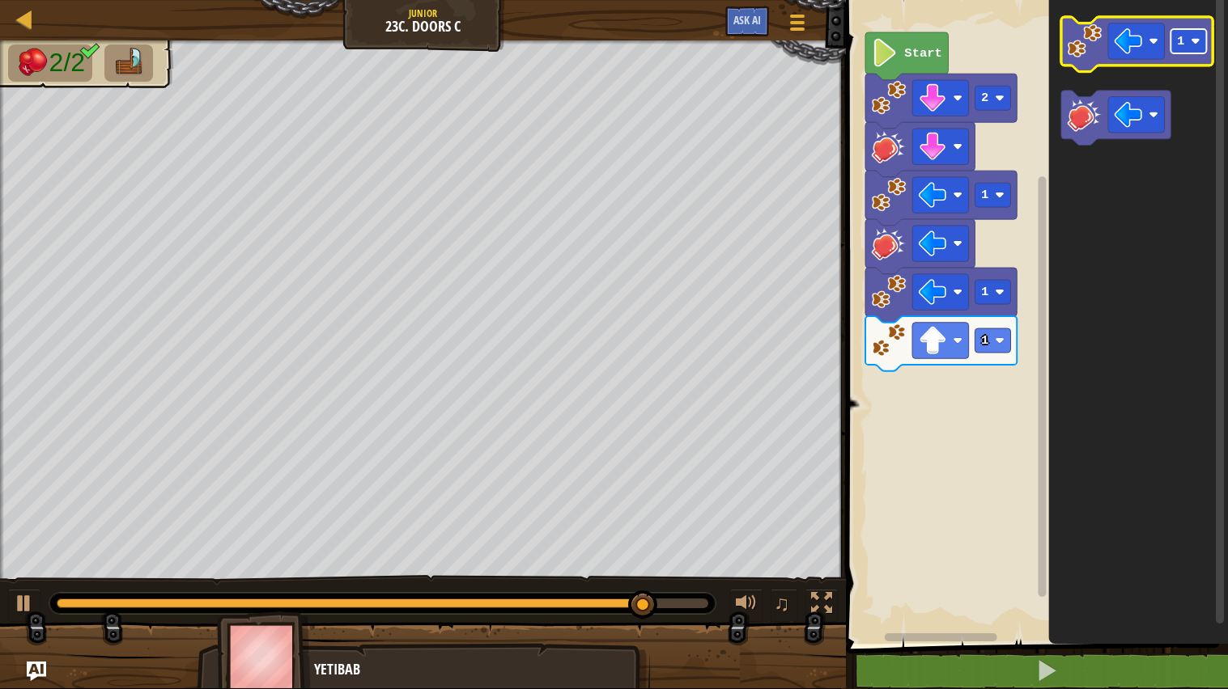
click at [1184, 45] on text "1" at bounding box center [1180, 41] width 7 height 15
click at [1092, 62] on icon "Blockly Workspace" at bounding box center [1136, 44] width 151 height 55
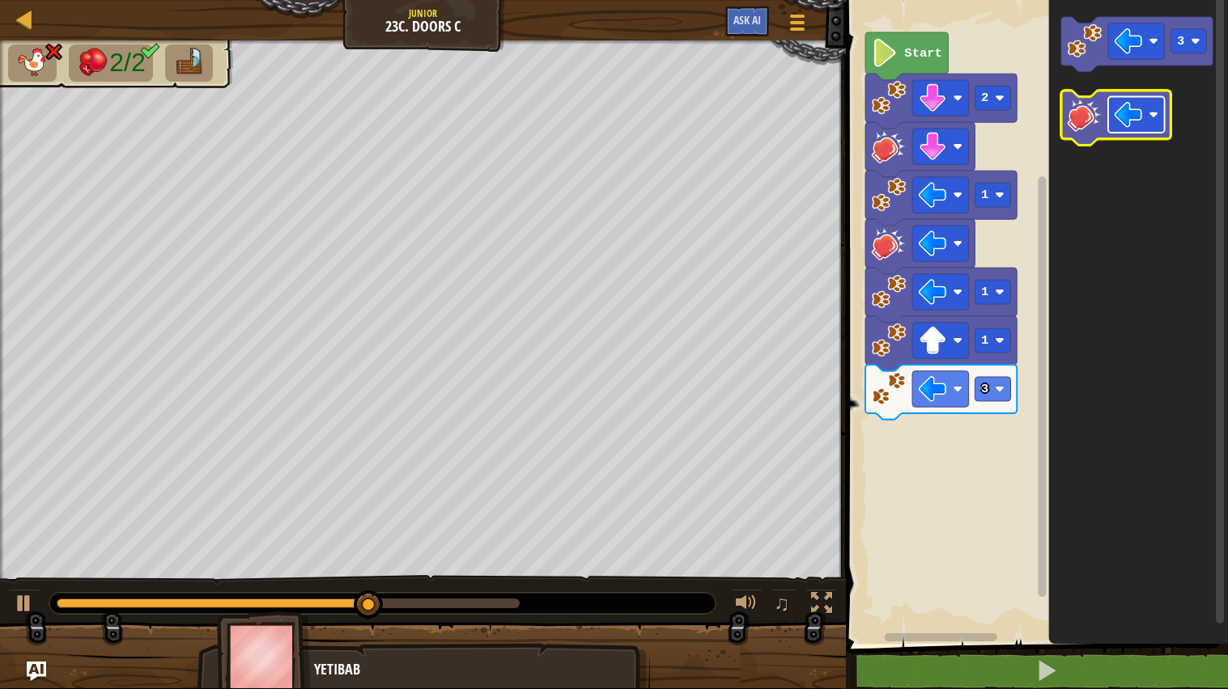
click at [1131, 114] on image "Blockly Workspace" at bounding box center [1128, 114] width 28 height 28
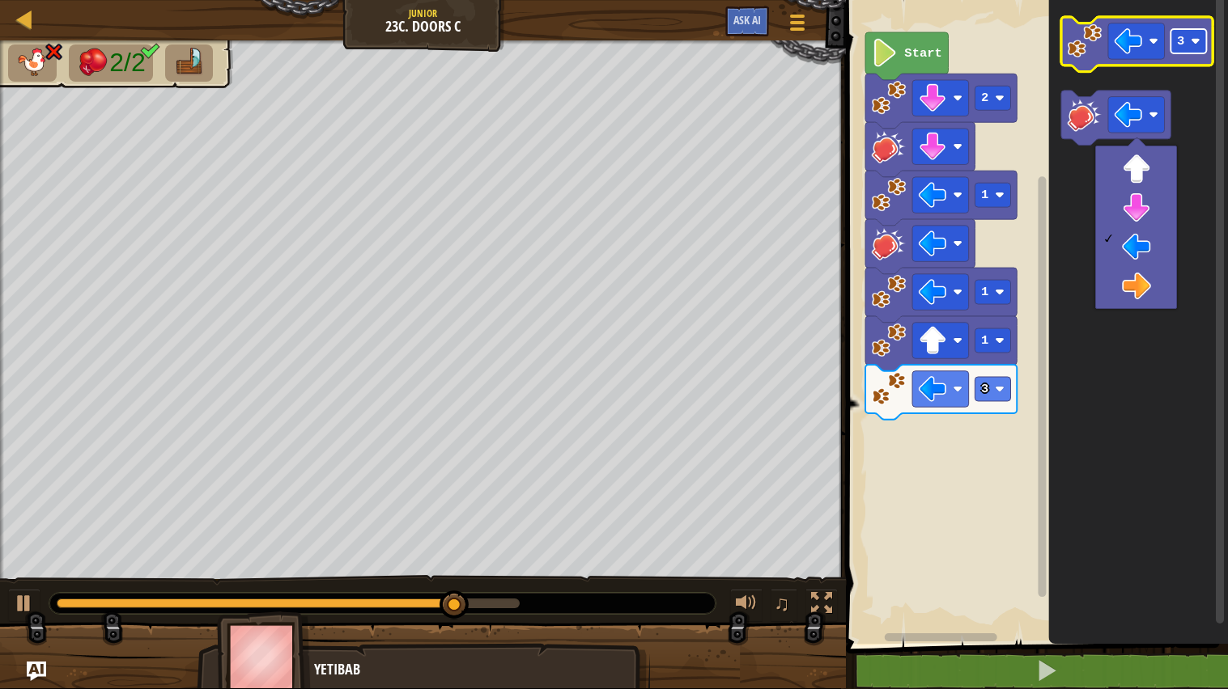
click at [1197, 39] on image "Blockly Workspace" at bounding box center [1195, 41] width 10 height 10
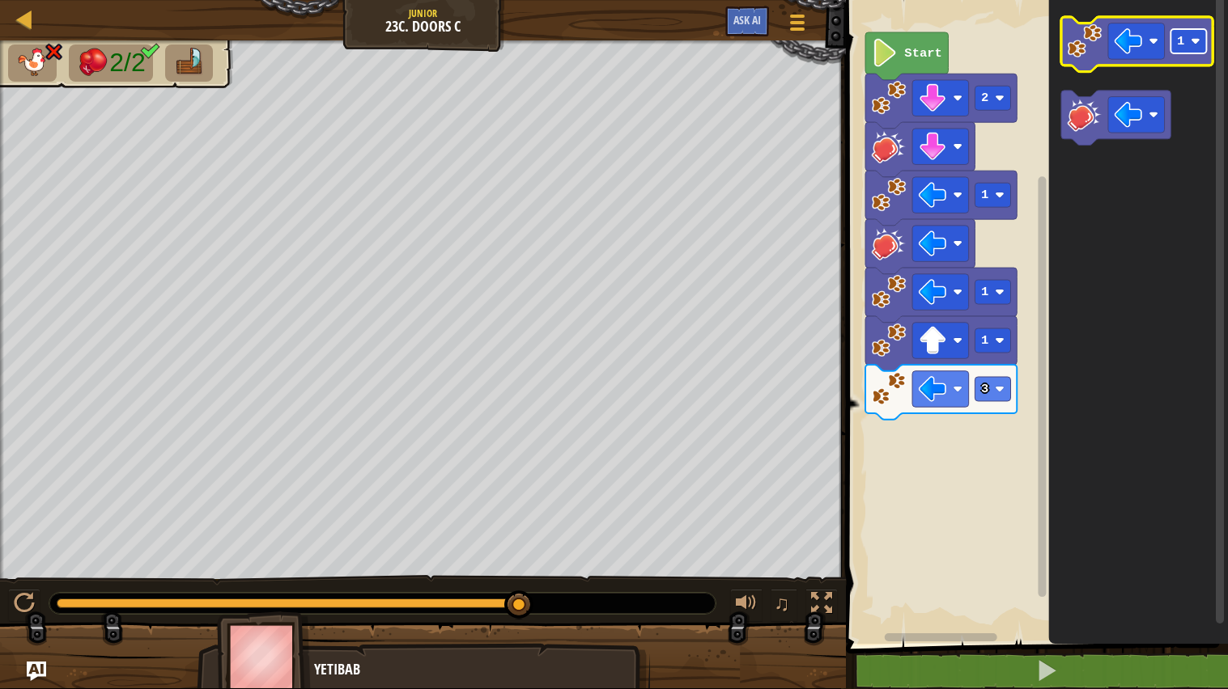
click at [1184, 45] on text "1" at bounding box center [1180, 41] width 7 height 15
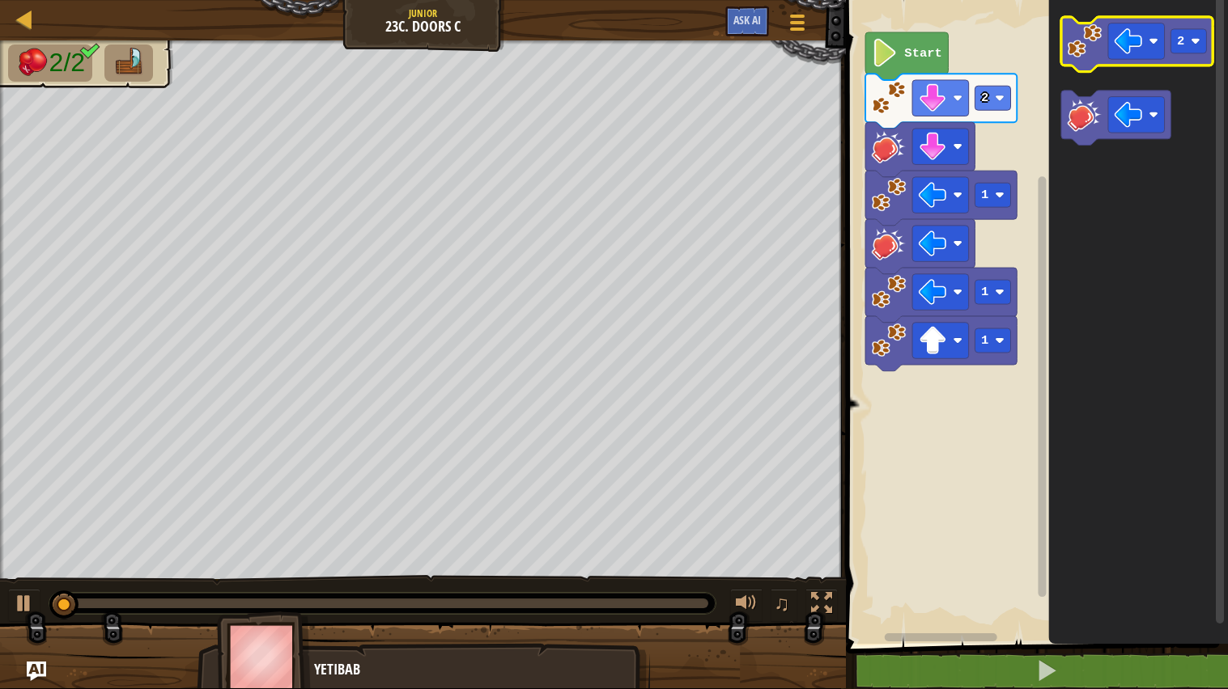
click at [1092, 32] on image "Blockly Workspace" at bounding box center [1084, 40] width 35 height 35
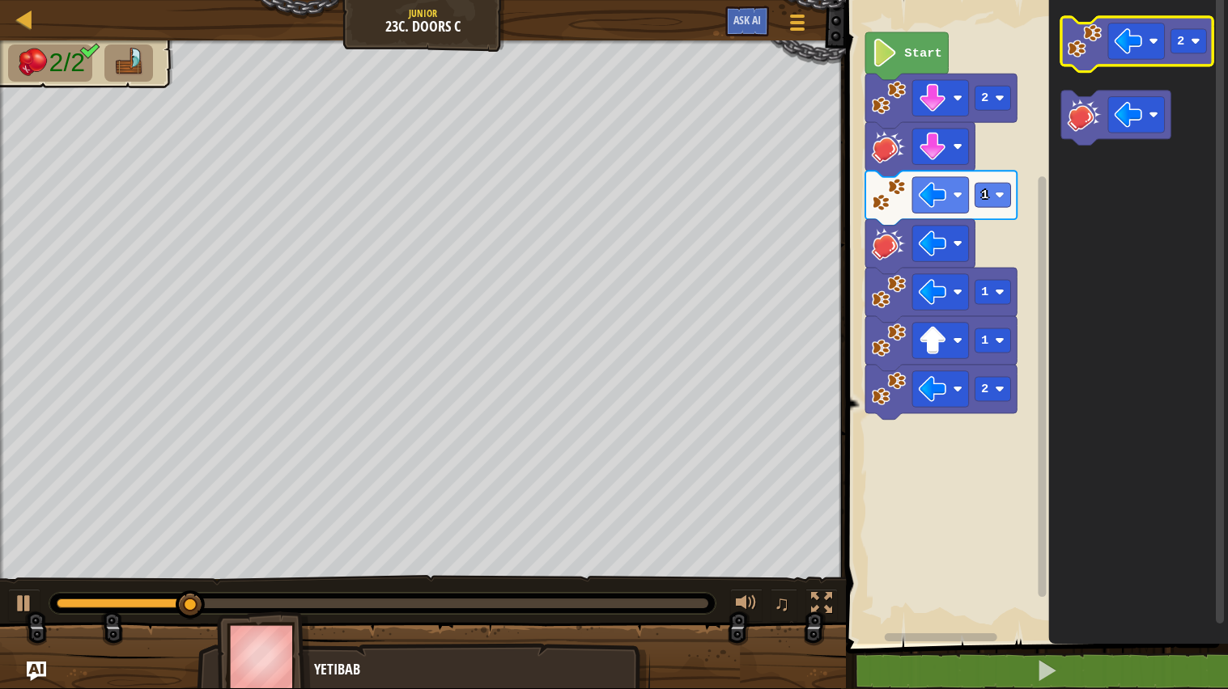
click at [1071, 37] on image "Blockly Workspace" at bounding box center [1084, 40] width 35 height 35
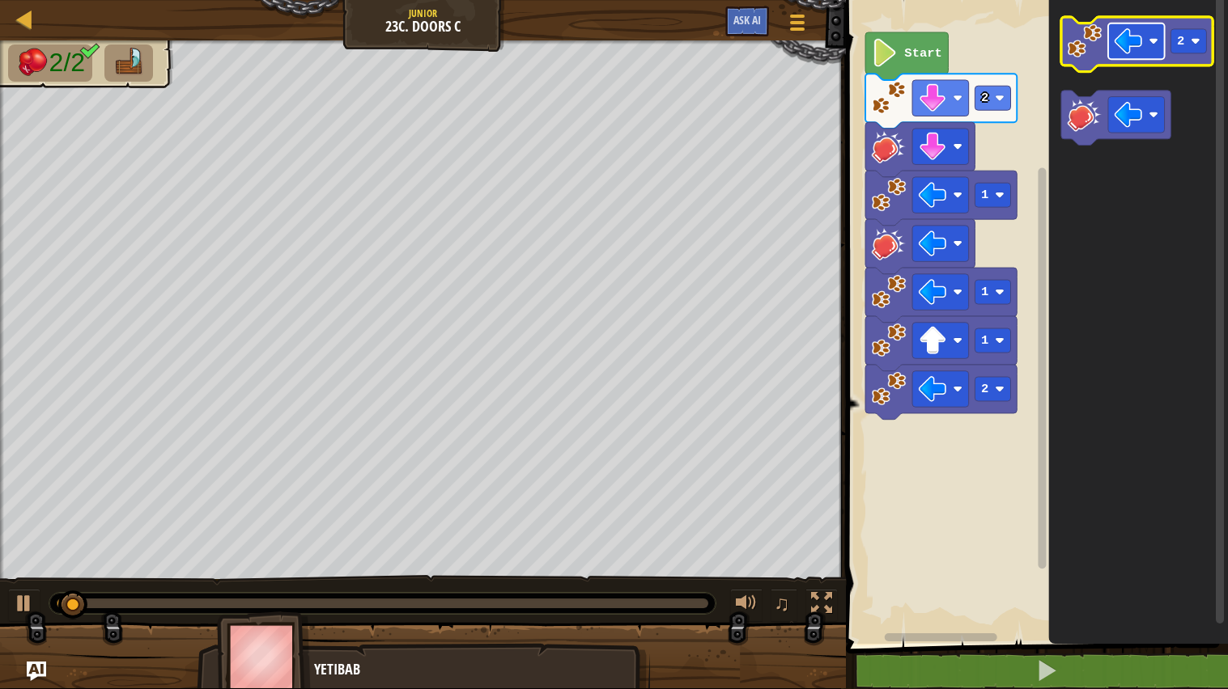
click at [1159, 45] on rect "Blockly Workspace" at bounding box center [1136, 41] width 57 height 36
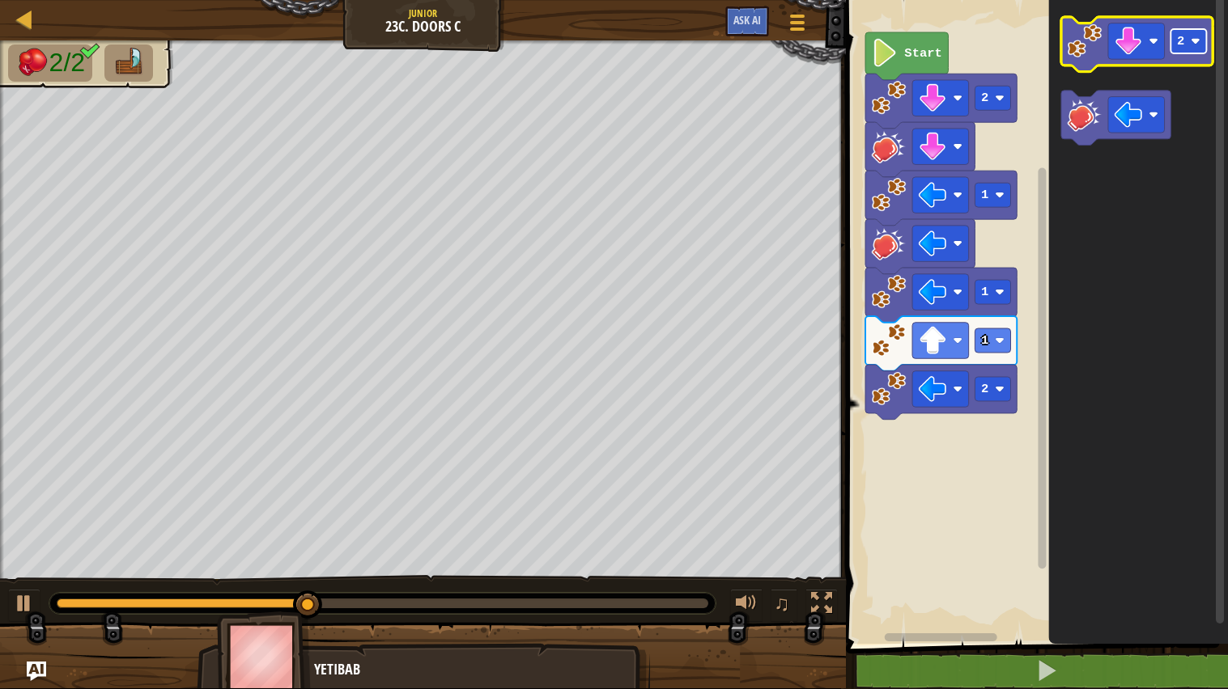
click at [1200, 41] on rect "Blockly Workspace" at bounding box center [1189, 41] width 36 height 24
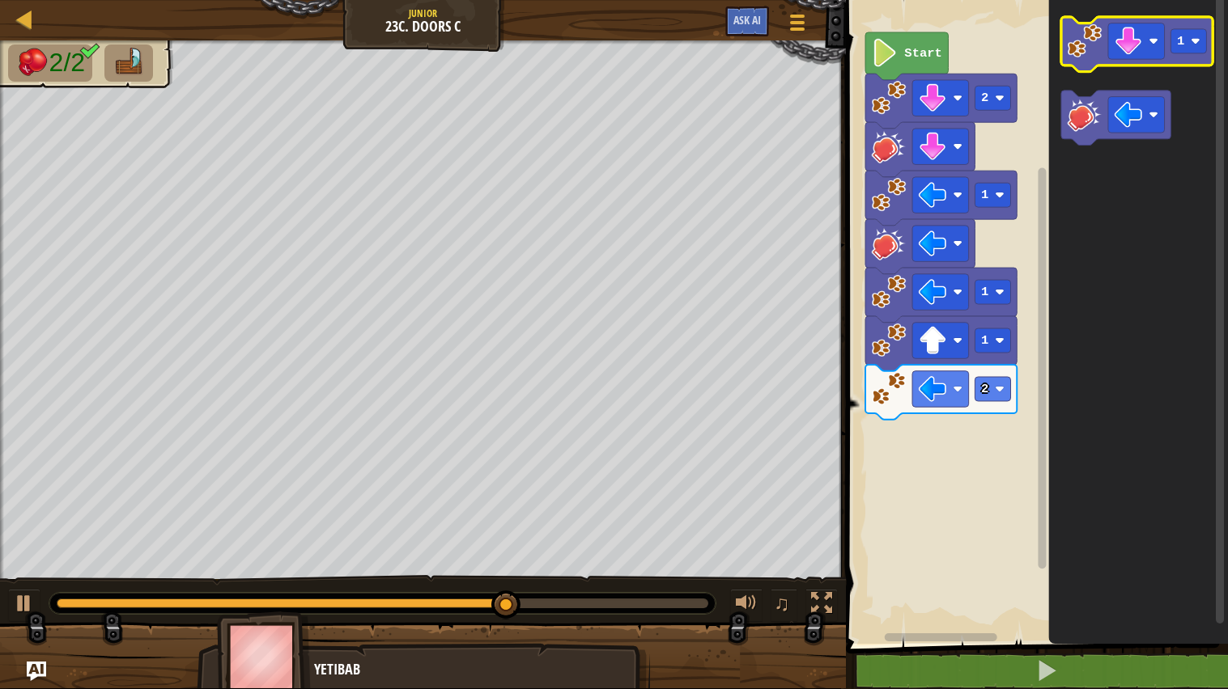
click at [1078, 41] on image "Blockly Workspace" at bounding box center [1084, 40] width 35 height 35
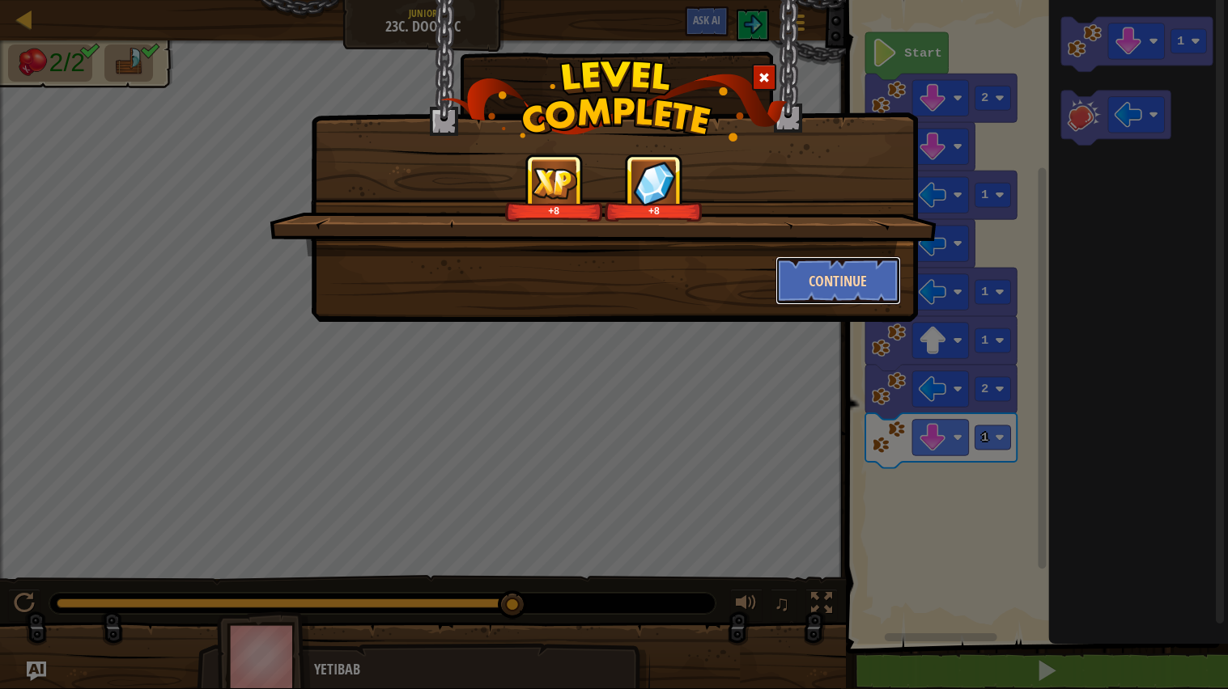
drag, startPoint x: 811, startPoint y: 277, endPoint x: 820, endPoint y: 274, distance: 9.2
click at [820, 274] on button "Continue" at bounding box center [837, 281] width 125 height 49
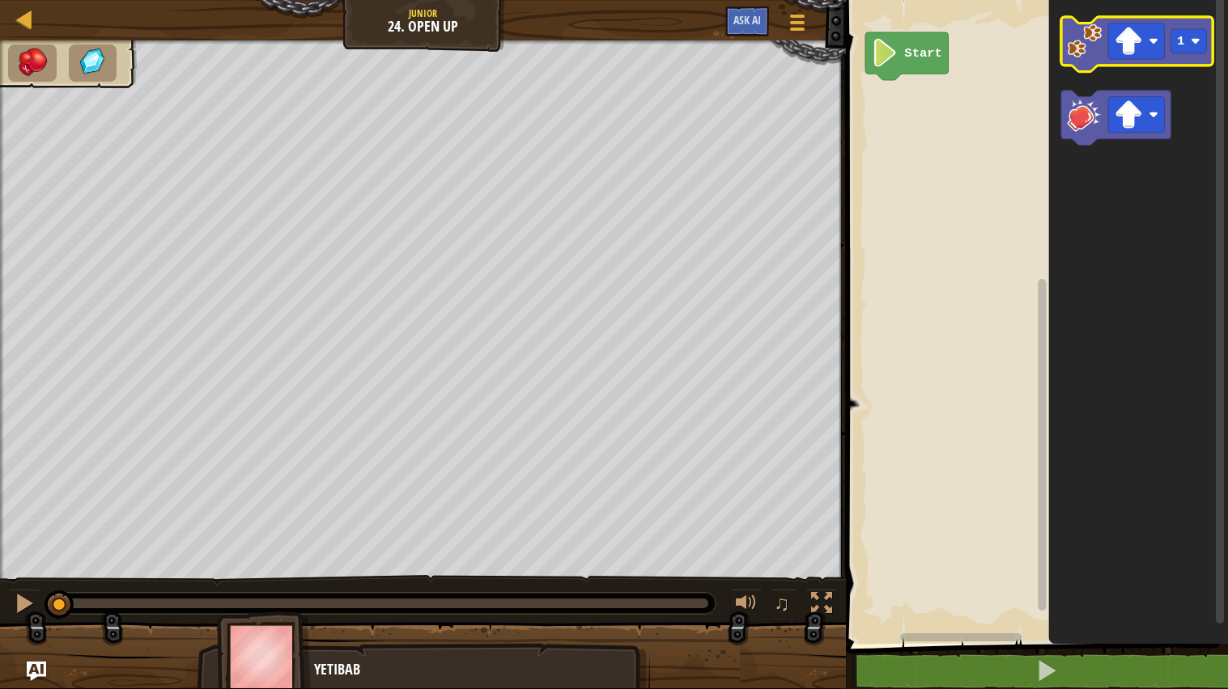
click at [1094, 35] on image "Blockly Workspace" at bounding box center [1084, 40] width 35 height 35
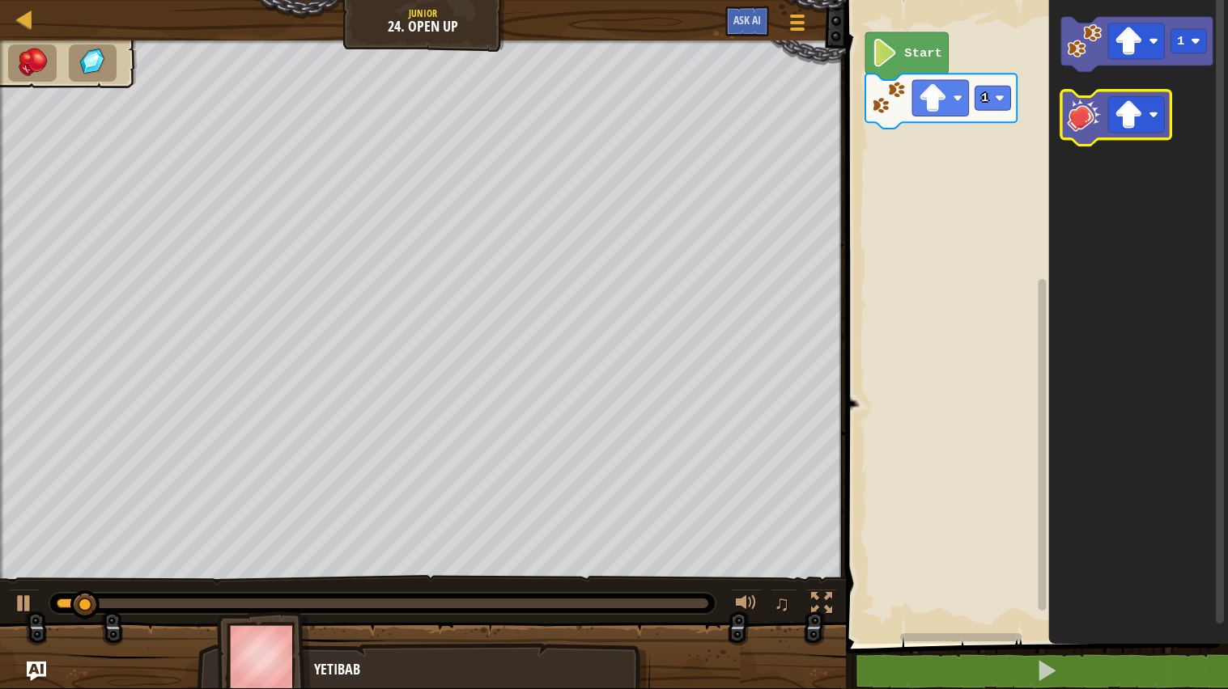
click at [1084, 99] on g "1" at bounding box center [1136, 81] width 151 height 129
click at [1078, 97] on image "Blockly Workspace" at bounding box center [1084, 114] width 35 height 35
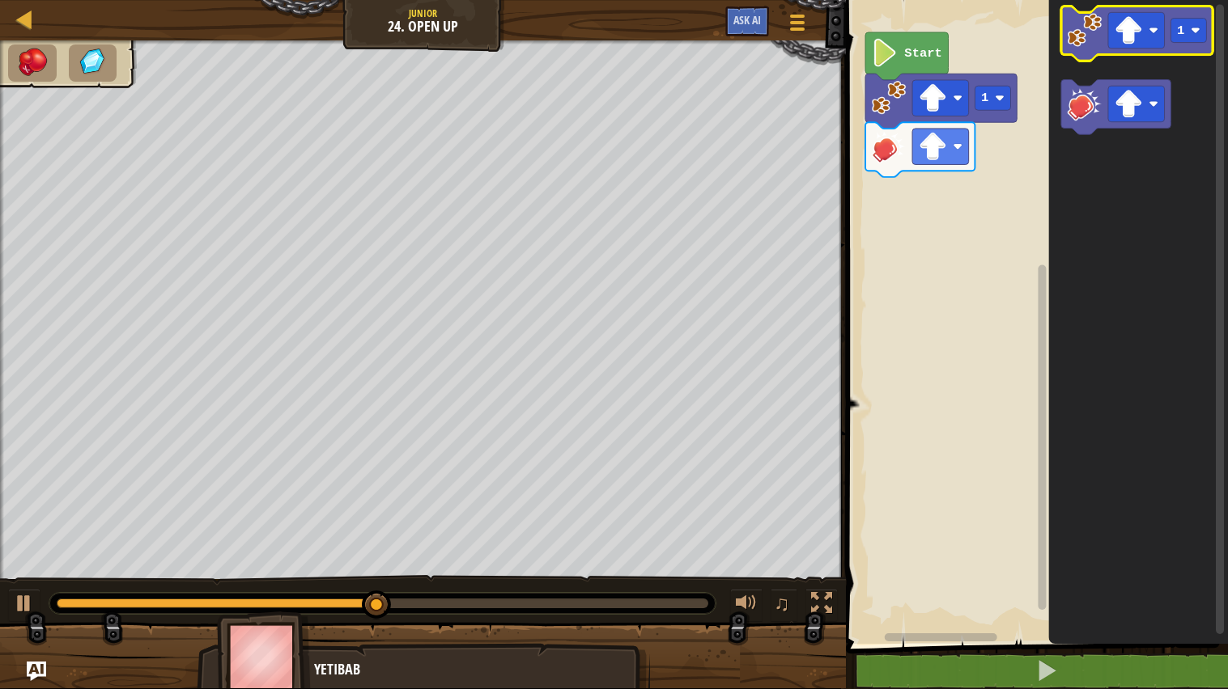
click at [1080, 37] on image "Blockly Workspace" at bounding box center [1084, 30] width 35 height 35
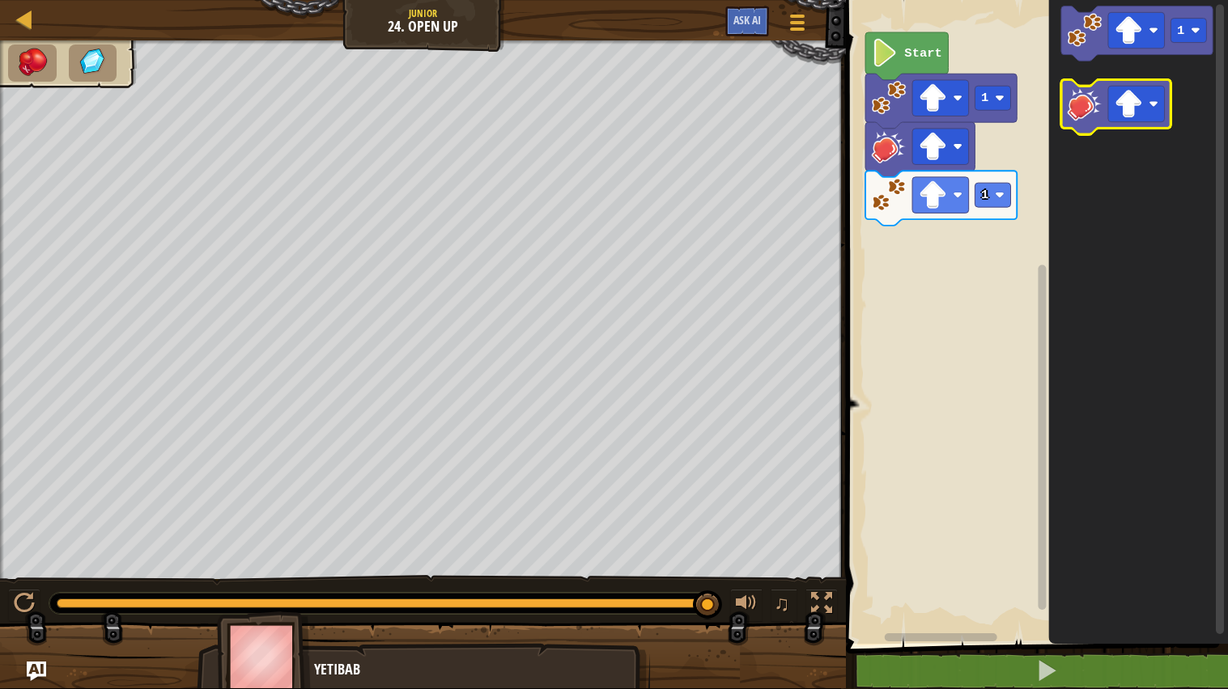
click at [1085, 99] on image "Blockly Workspace" at bounding box center [1084, 104] width 35 height 35
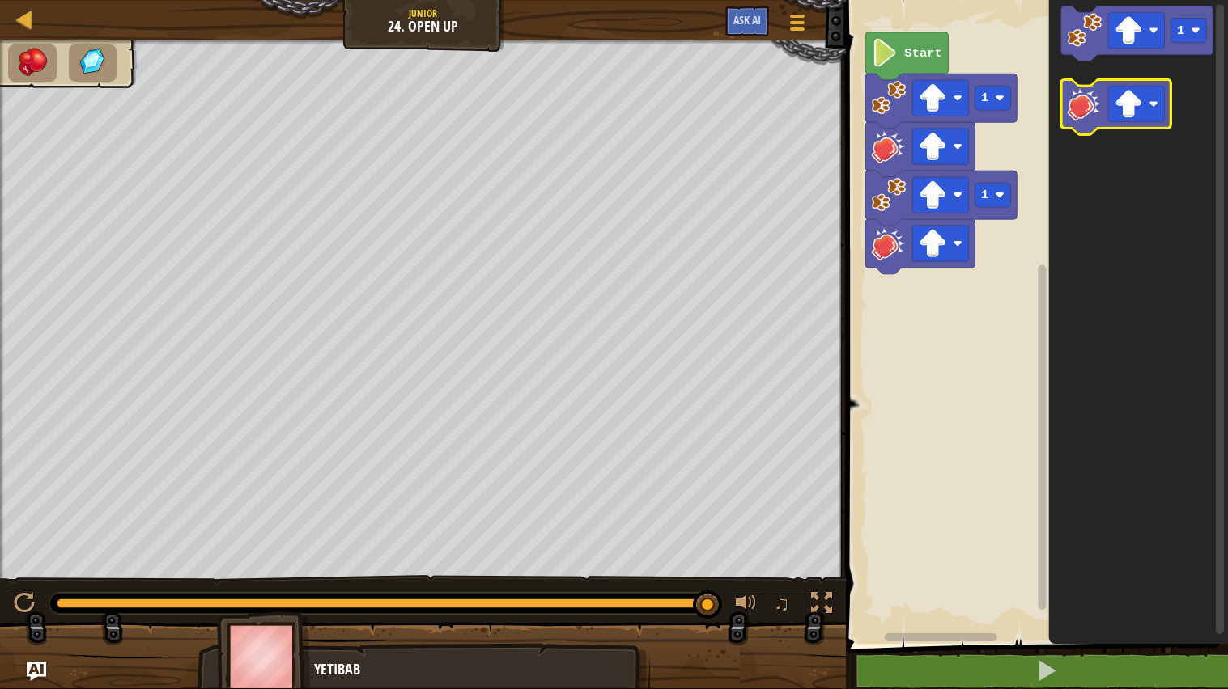
click at [1085, 99] on image "Blockly Workspace" at bounding box center [1084, 104] width 35 height 35
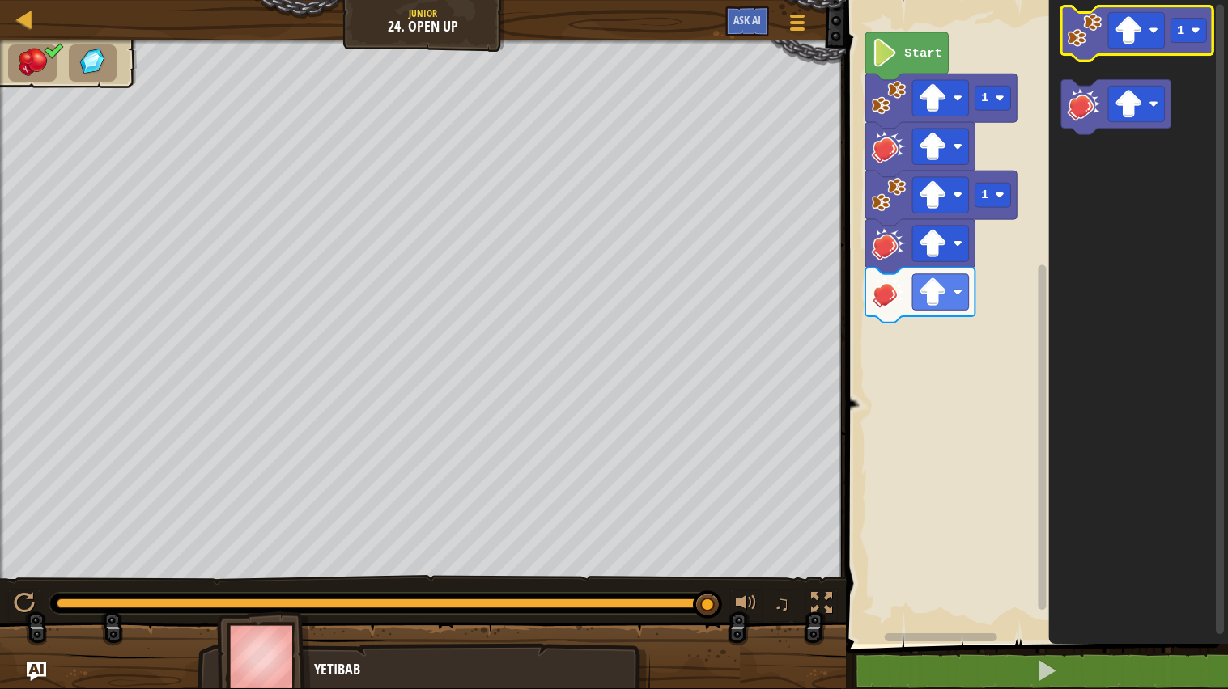
click at [1104, 37] on icon "Blockly Workspace" at bounding box center [1136, 33] width 151 height 55
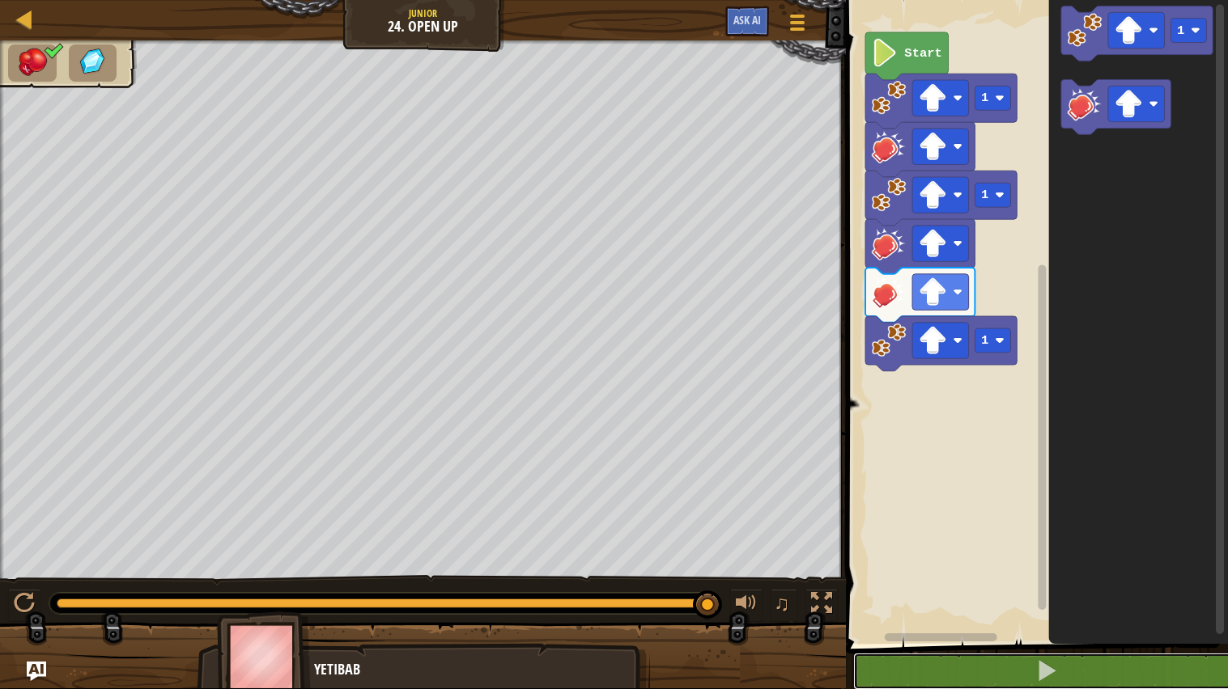
drag, startPoint x: 1075, startPoint y: 655, endPoint x: 1080, endPoint y: 619, distance: 36.1
click at [1080, 591] on div "1 ההההההההההההההההההההההההההההההההההההההההההההההההההההההההההההההההההההההההההההה…" at bounding box center [1034, 350] width 387 height 684
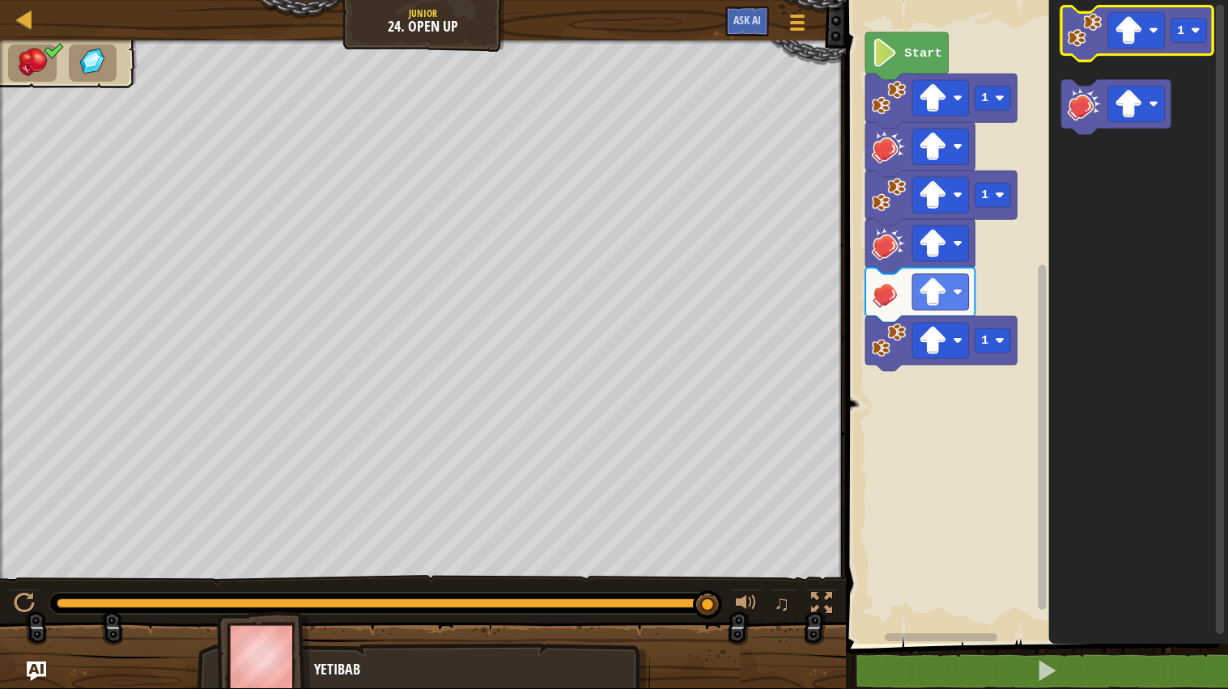
click at [1098, 30] on g "1" at bounding box center [1136, 33] width 151 height 55
click at [1091, 30] on image "Blockly Workspace" at bounding box center [1084, 30] width 35 height 35
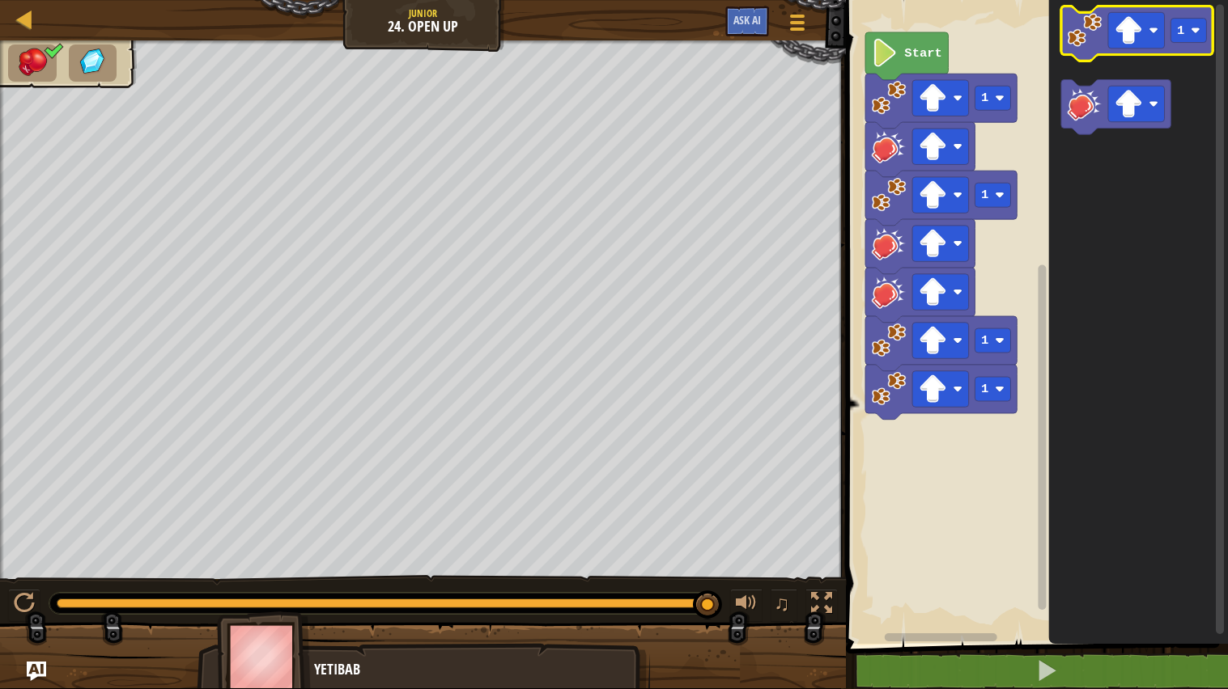
click at [1090, 32] on image "Blockly Workspace" at bounding box center [1084, 30] width 35 height 35
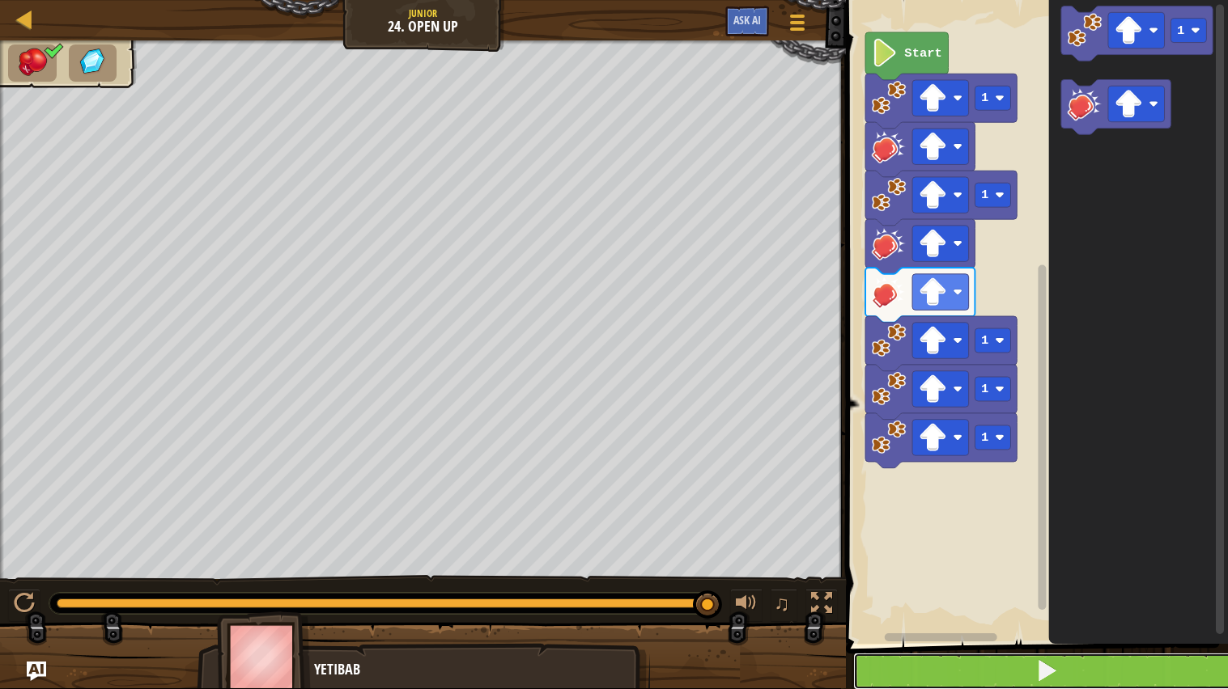
click at [926, 591] on button at bounding box center [1046, 671] width 387 height 37
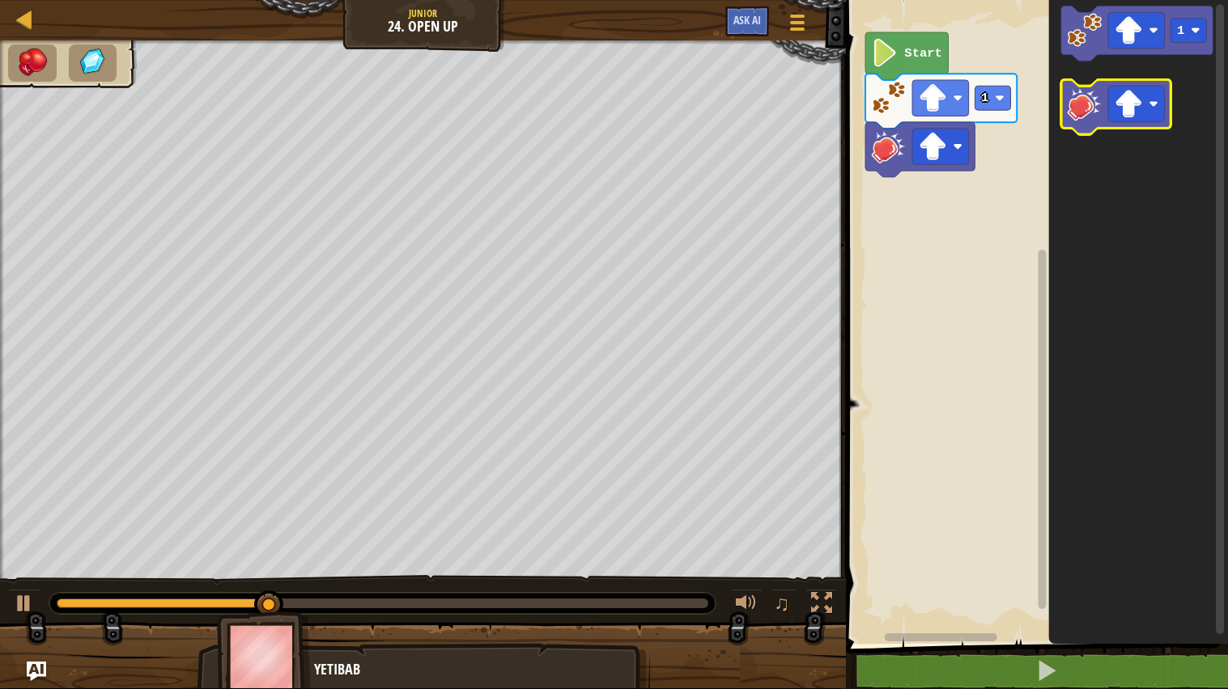
click at [1088, 108] on image "Blockly Workspace" at bounding box center [1084, 104] width 35 height 35
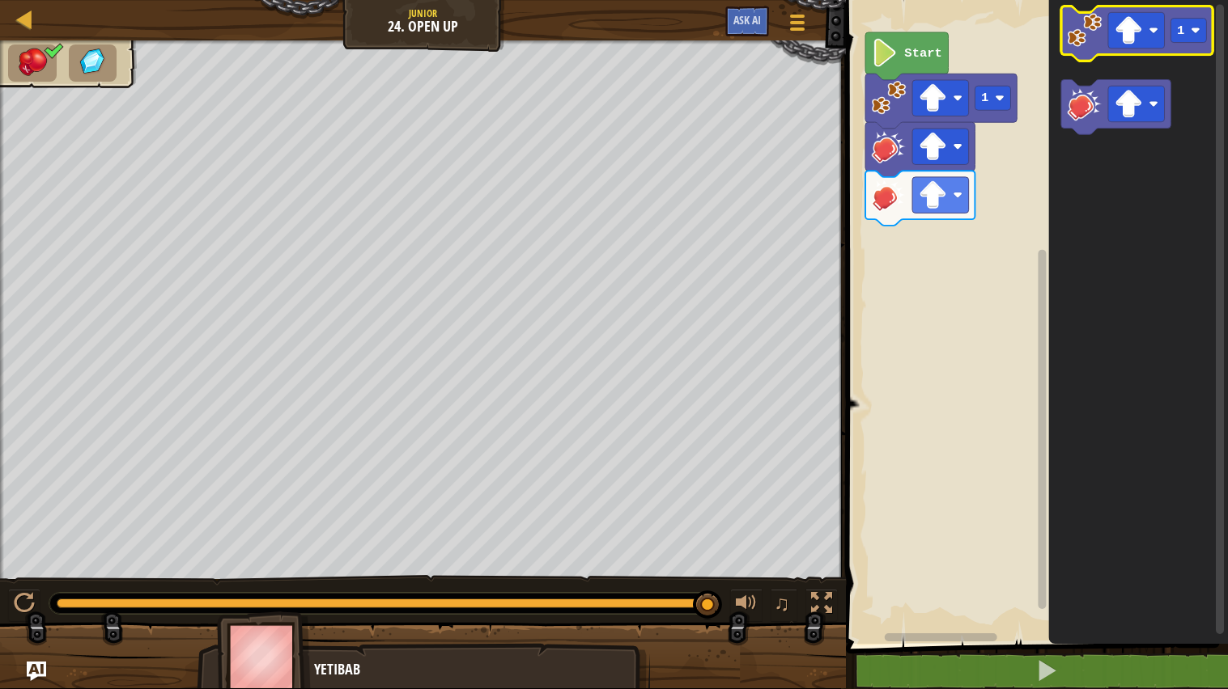
click at [1088, 36] on image "Blockly Workspace" at bounding box center [1084, 30] width 35 height 35
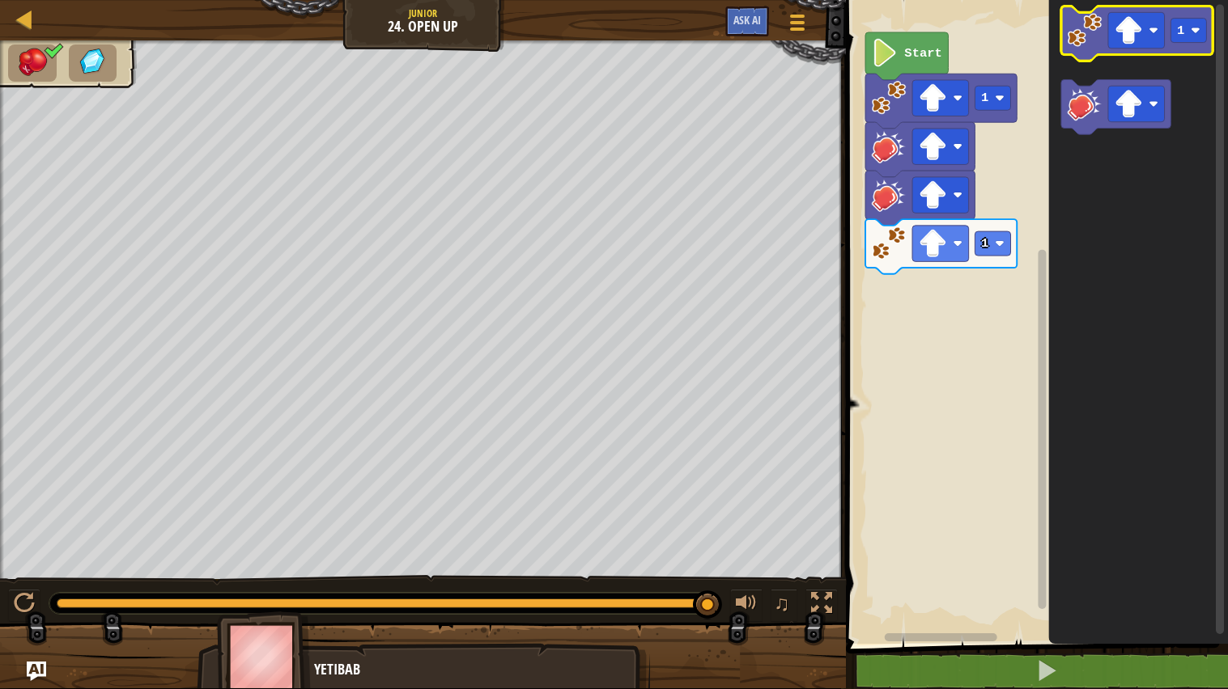
click at [1101, 16] on image "Blockly Workspace" at bounding box center [1084, 30] width 35 height 35
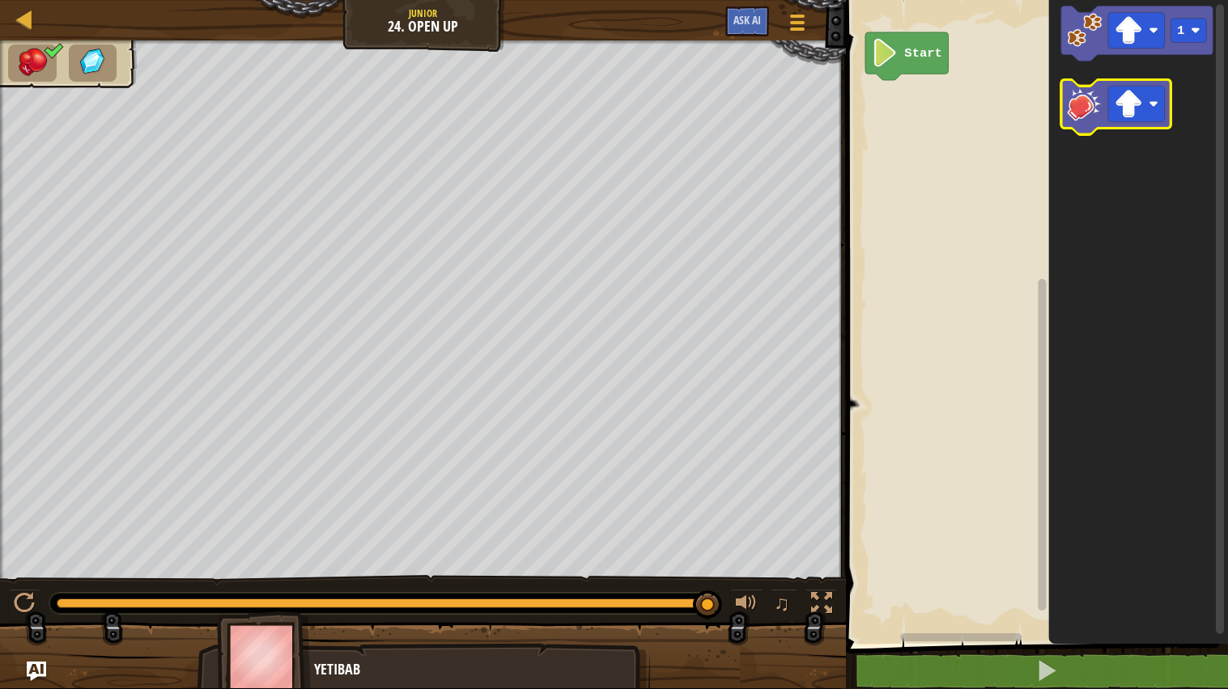
click at [1080, 104] on image "Blockly Workspace" at bounding box center [1084, 104] width 35 height 35
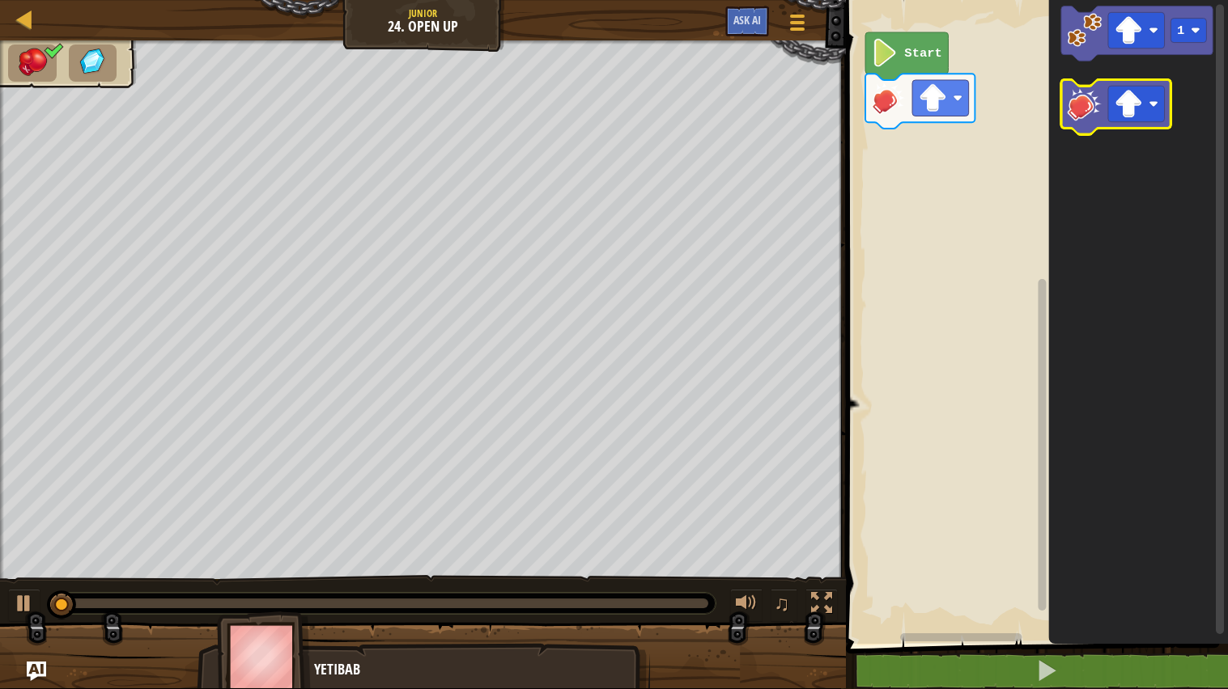
click at [1077, 100] on image "Blockly Workspace" at bounding box center [1084, 104] width 35 height 35
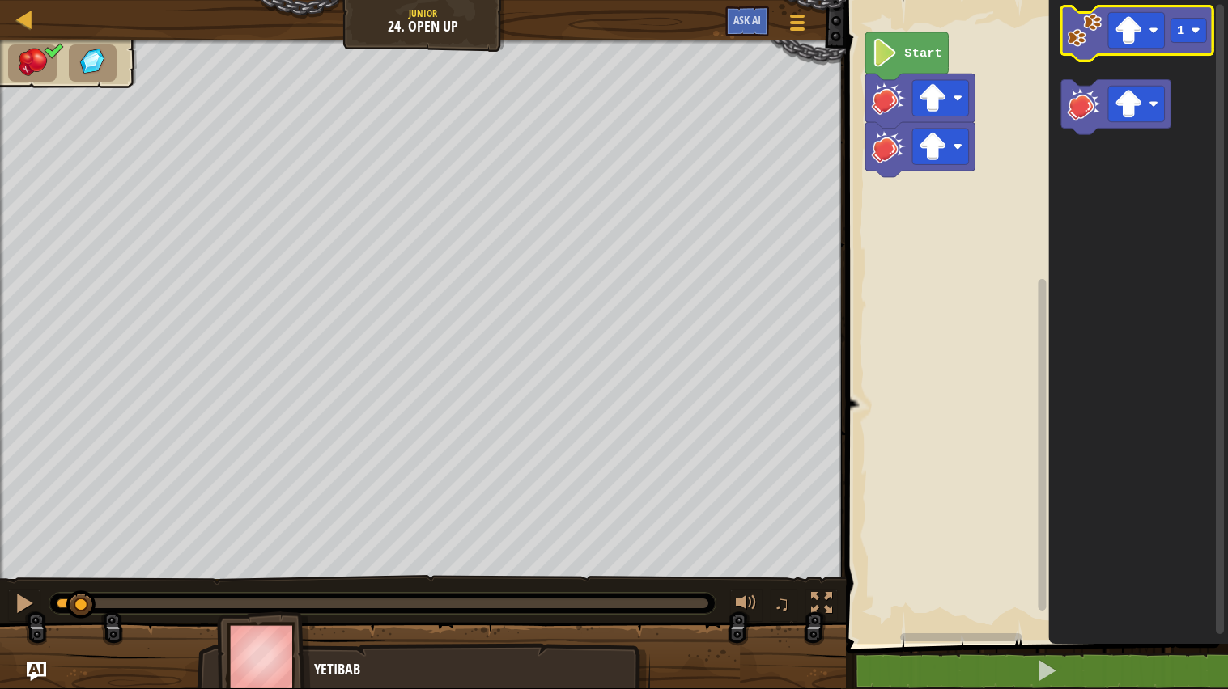
click at [1084, 26] on image "Blockly Workspace" at bounding box center [1084, 30] width 35 height 35
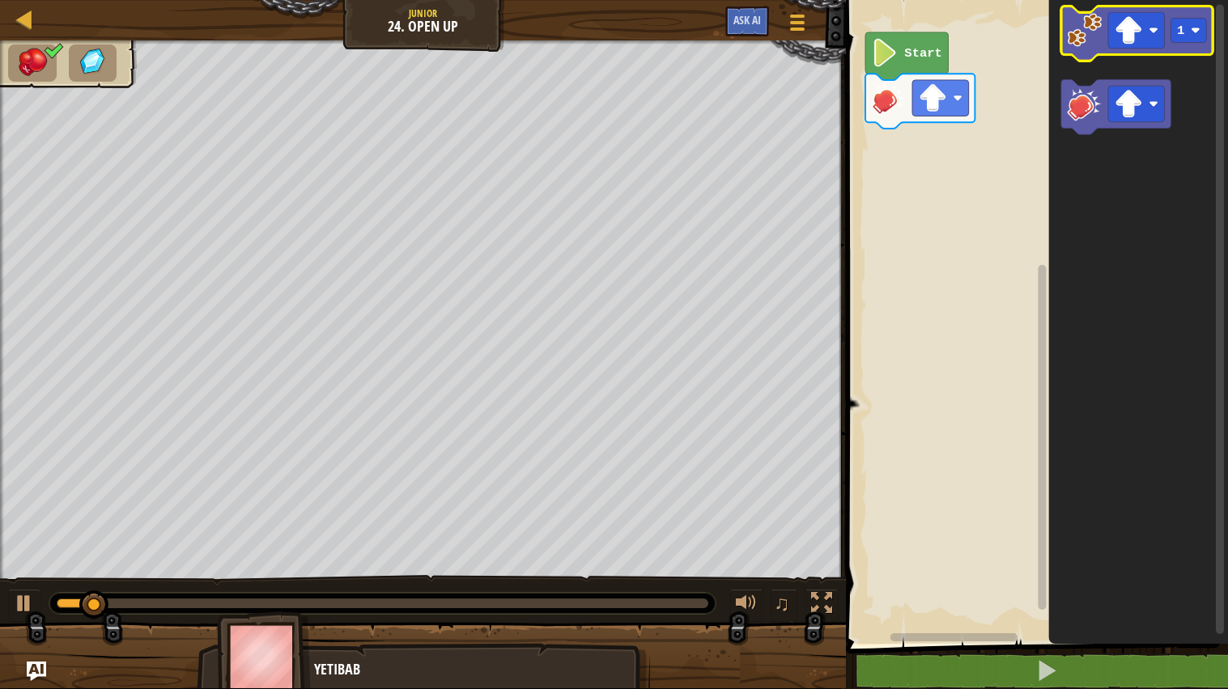
click at [1087, 38] on image "Blockly Workspace" at bounding box center [1084, 30] width 35 height 35
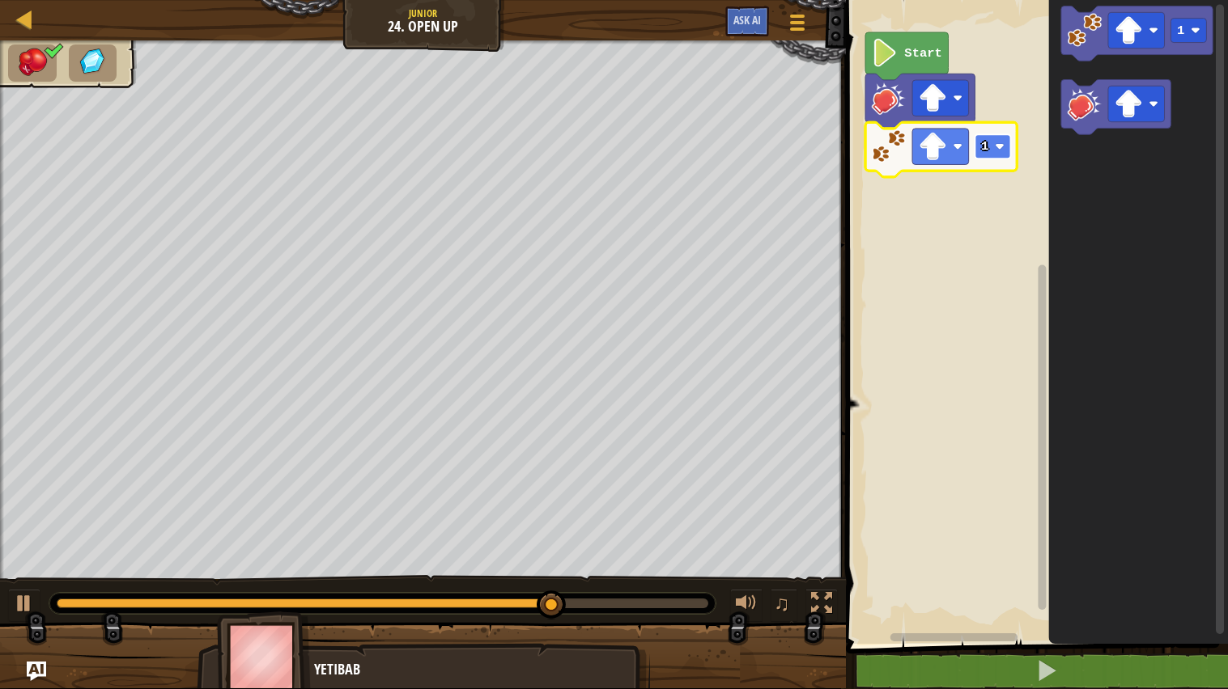
click at [996, 142] on image "Blockly Workspace" at bounding box center [1000, 147] width 10 height 10
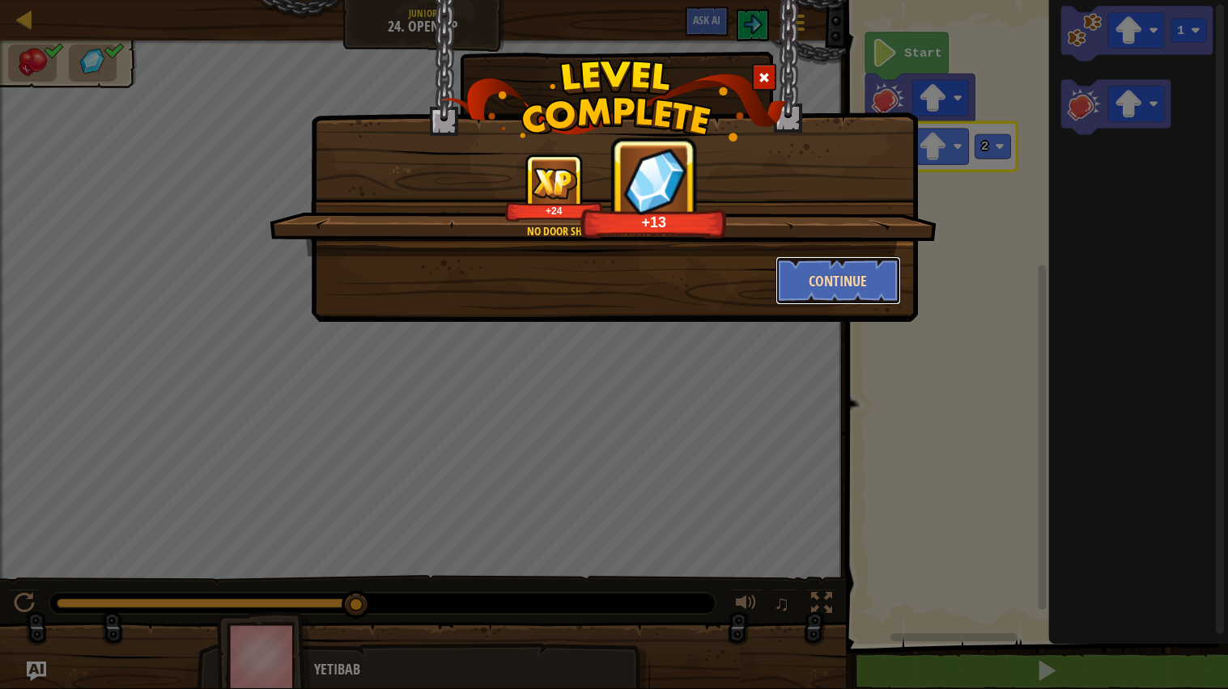
click at [817, 272] on button "Continue" at bounding box center [837, 281] width 125 height 49
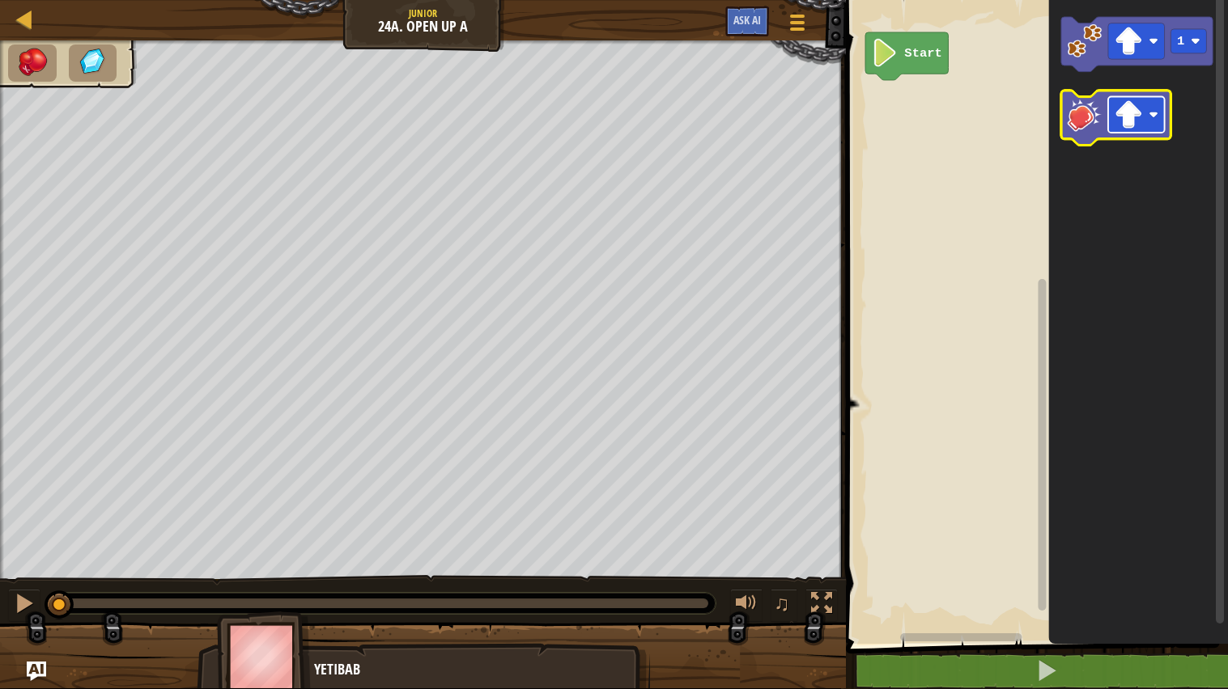
click at [1122, 116] on image "Blockly Workspace" at bounding box center [1128, 114] width 28 height 28
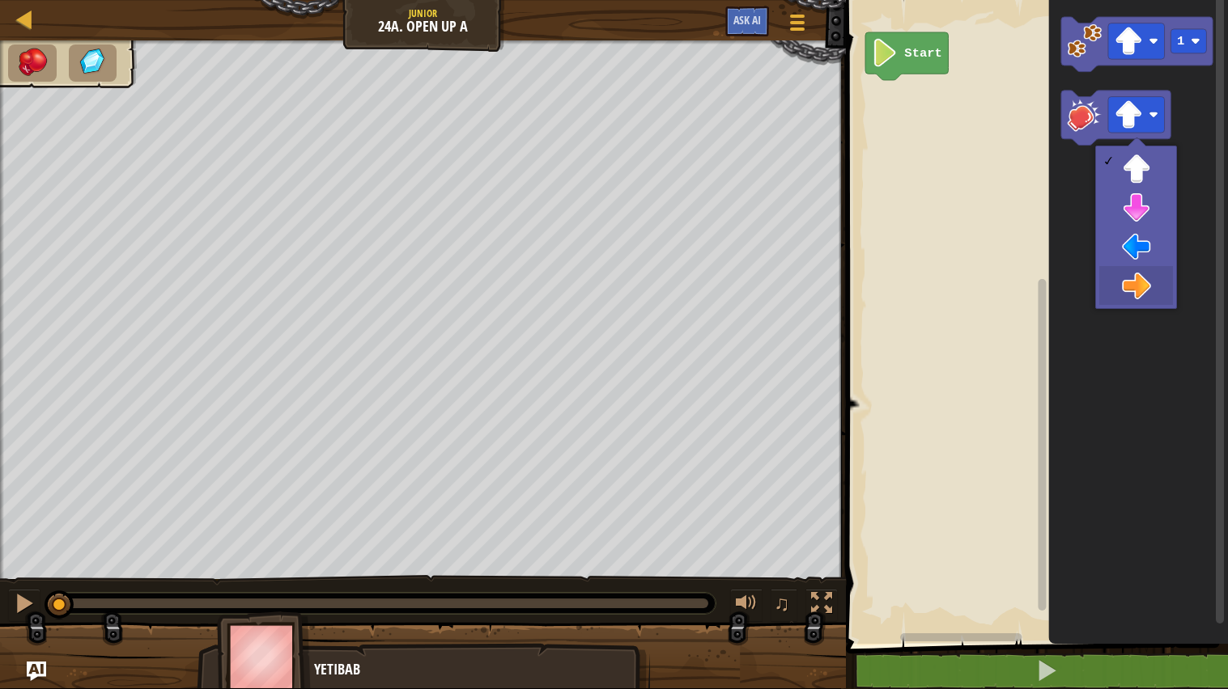
drag, startPoint x: 1133, startPoint y: 284, endPoint x: 1009, endPoint y: 158, distance: 176.8
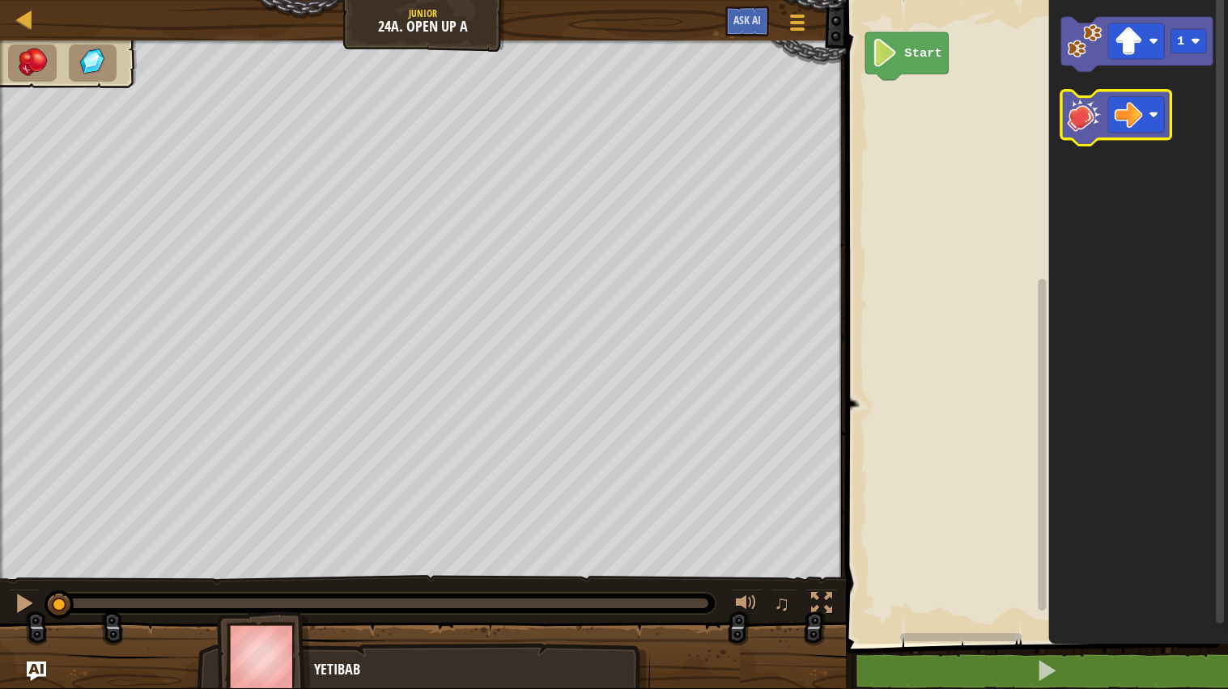
click at [1090, 132] on icon "Blockly Workspace" at bounding box center [1115, 118] width 109 height 55
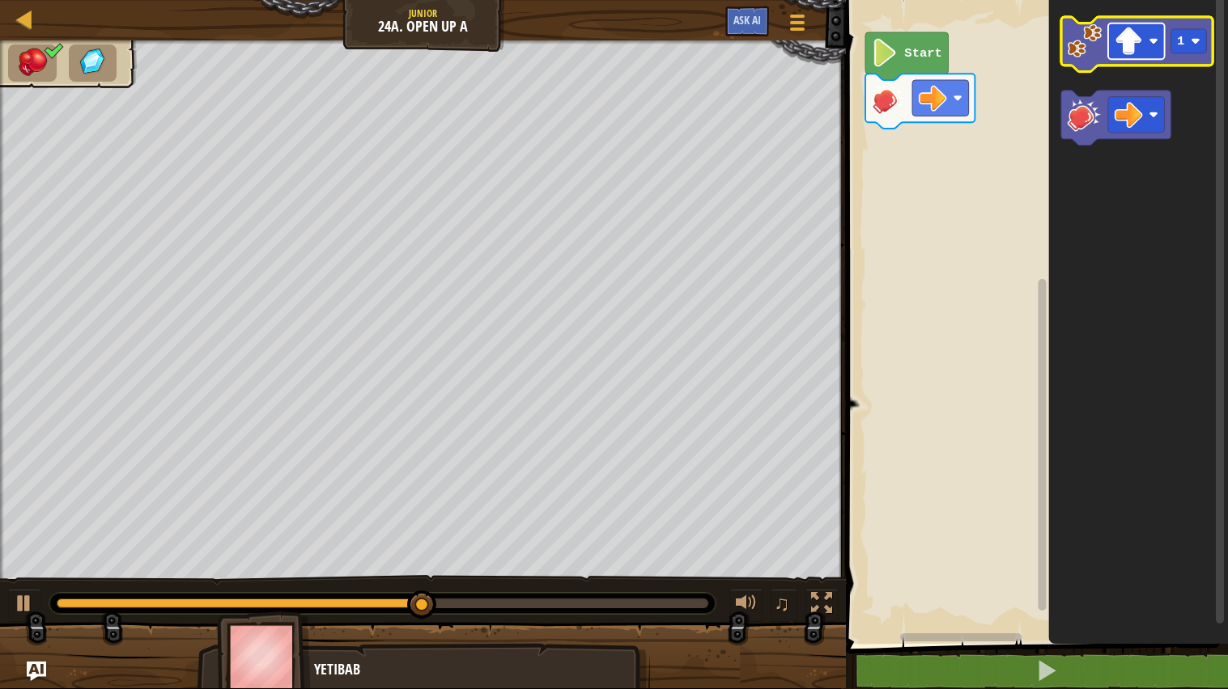
click at [1164, 51] on rect "Blockly Workspace" at bounding box center [1136, 41] width 57 height 36
click at [1151, 48] on rect "Blockly Workspace" at bounding box center [1136, 41] width 57 height 36
click at [1161, 31] on rect "Blockly Workspace" at bounding box center [1136, 41] width 57 height 36
click at [1078, 41] on image "Blockly Workspace" at bounding box center [1084, 40] width 35 height 35
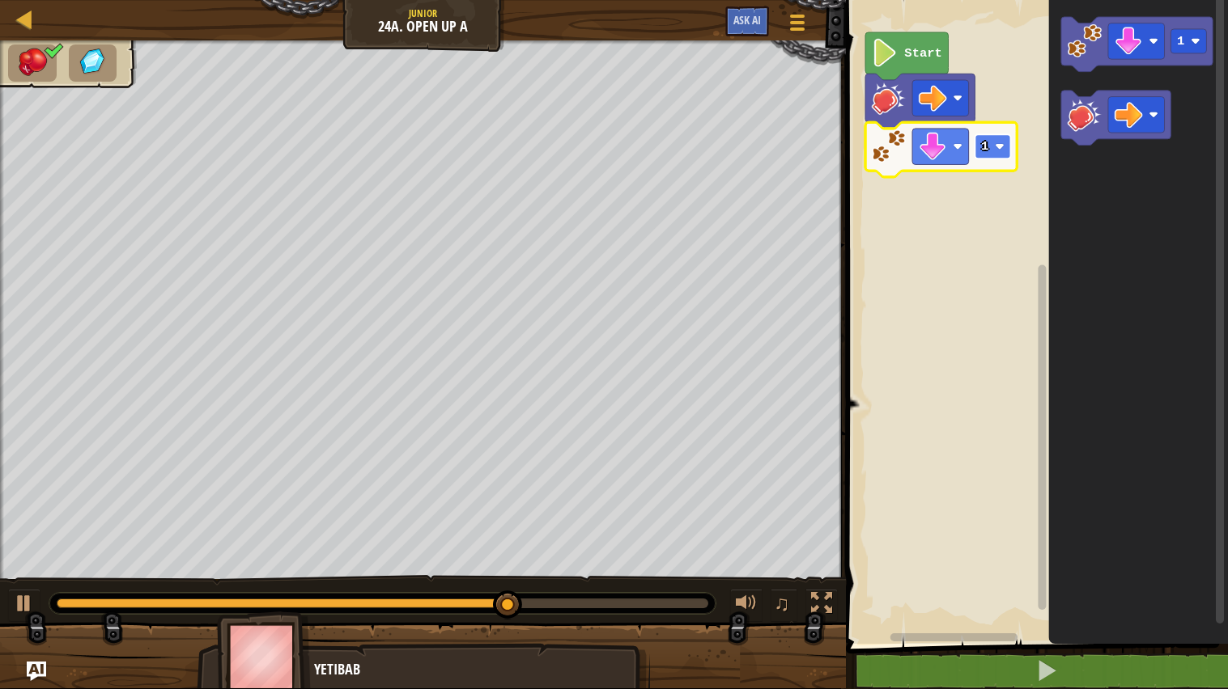
click at [992, 138] on rect "Blockly Workspace" at bounding box center [993, 146] width 36 height 24
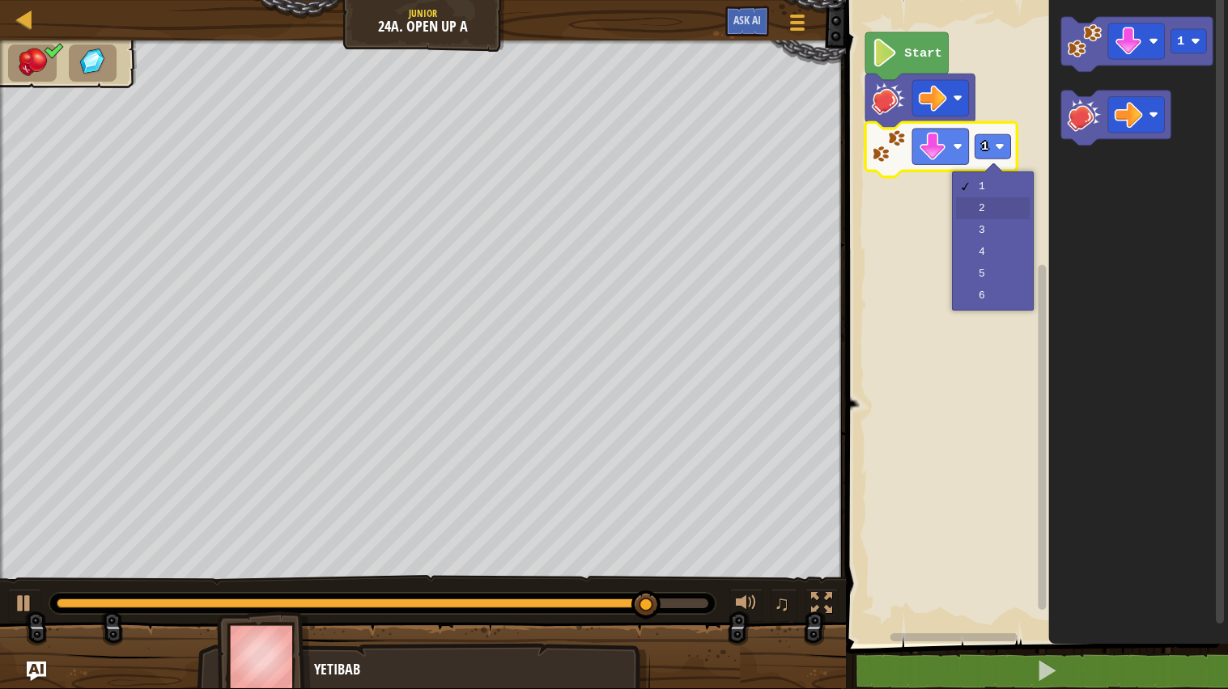
drag, startPoint x: 979, startPoint y: 207, endPoint x: 954, endPoint y: 196, distance: 27.5
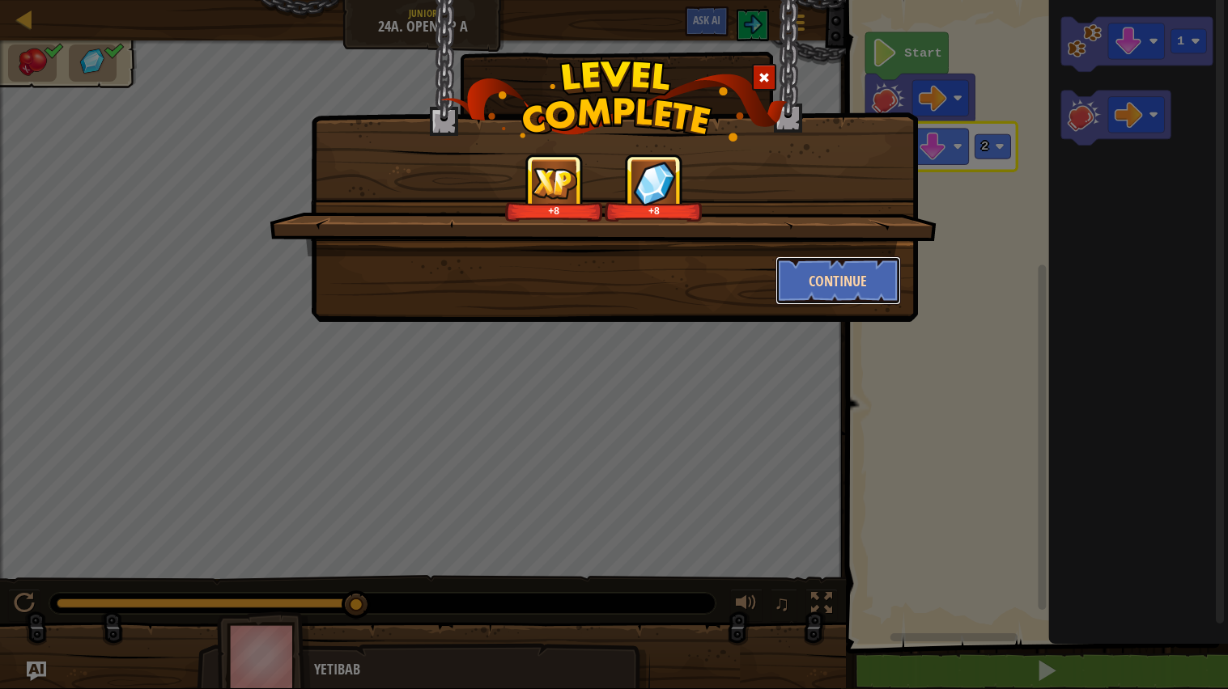
click at [832, 282] on button "Continue" at bounding box center [837, 281] width 125 height 49
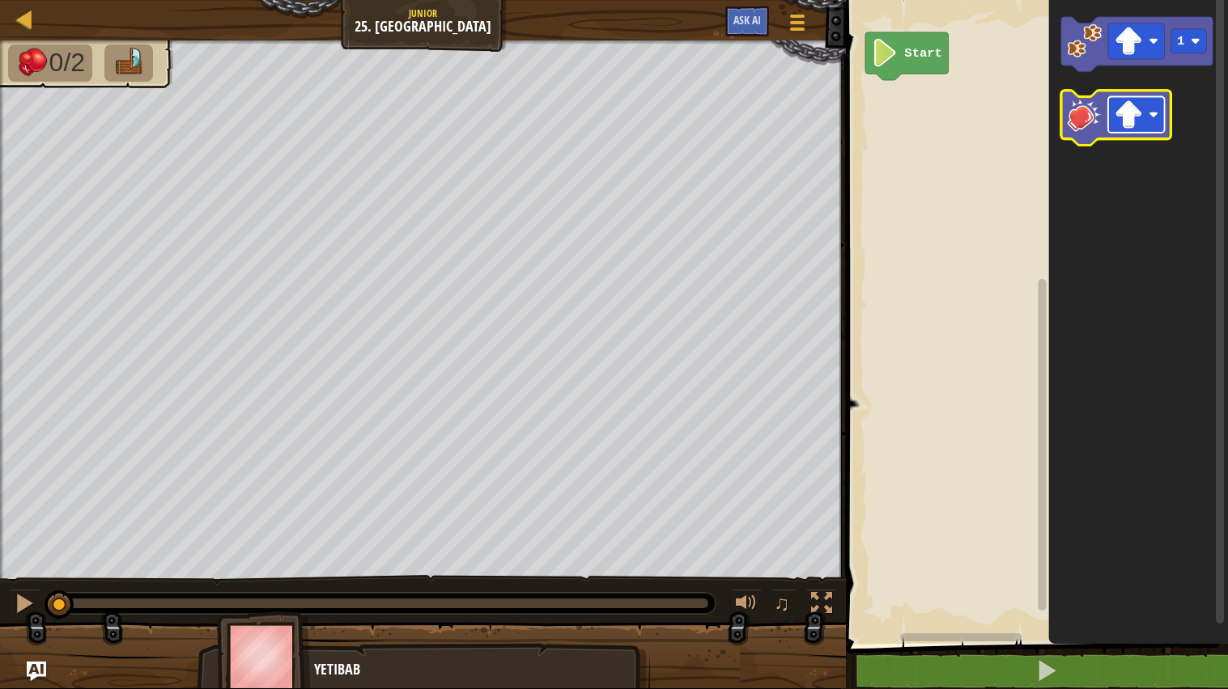
click at [1154, 106] on rect "Blockly Workspace" at bounding box center [1136, 115] width 57 height 36
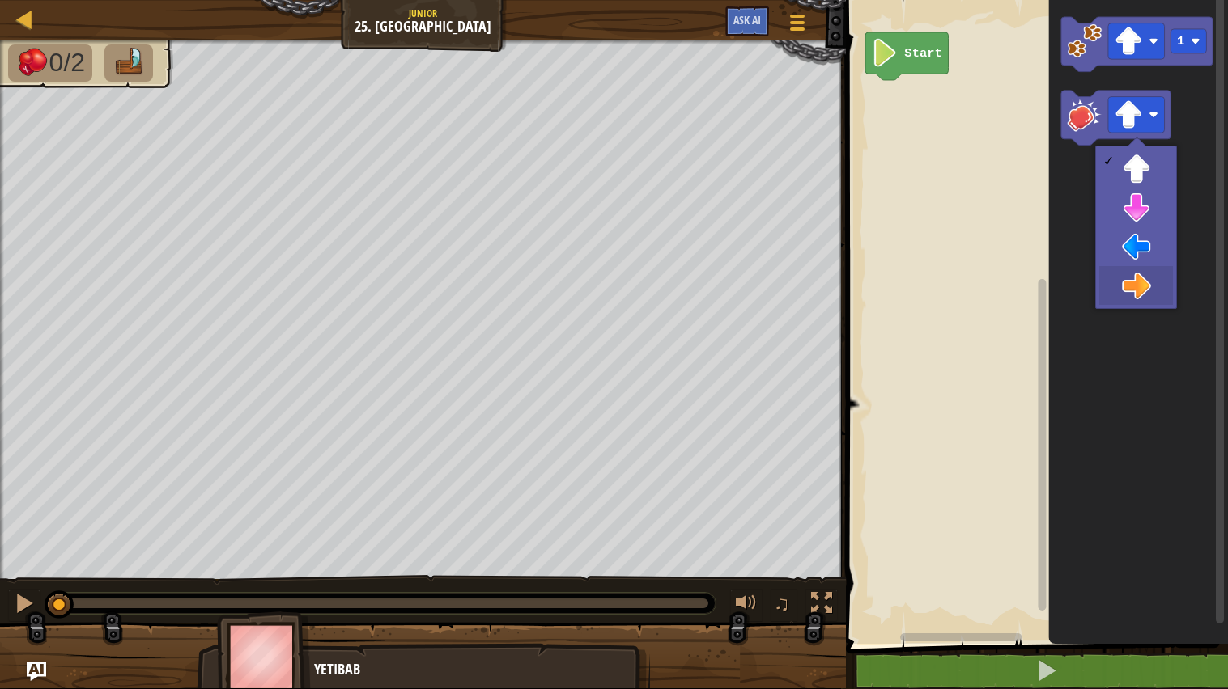
drag, startPoint x: 1124, startPoint y: 289, endPoint x: 1105, endPoint y: 270, distance: 26.3
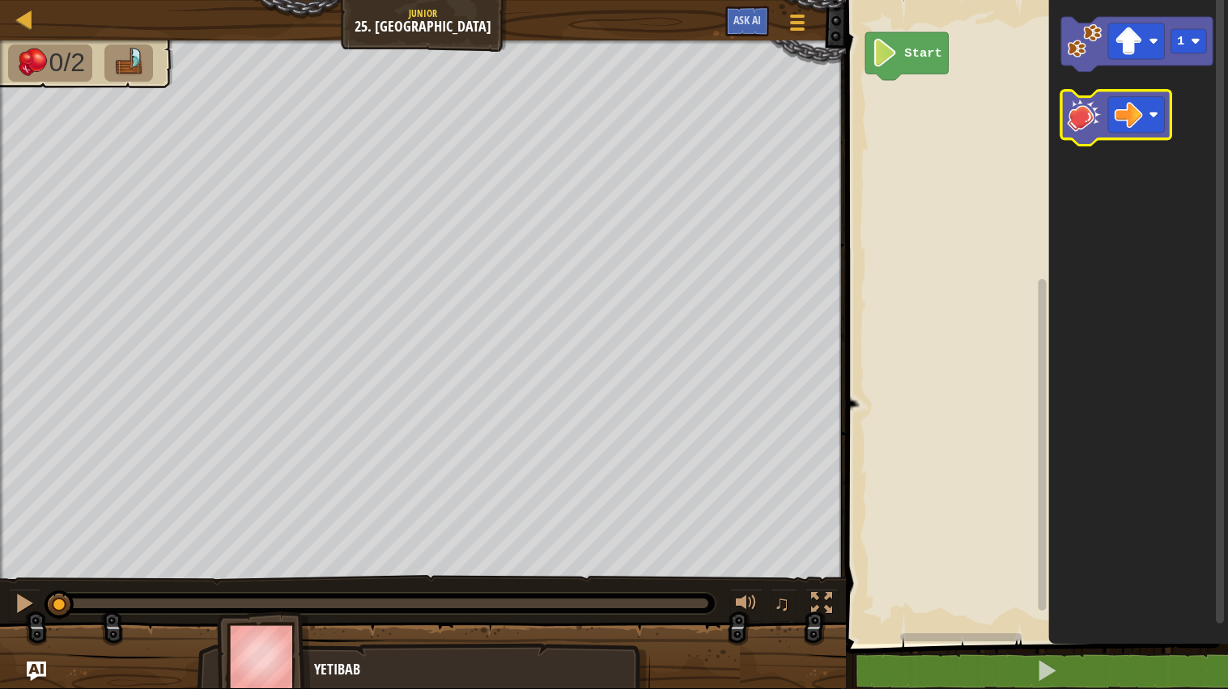
click at [1088, 122] on image "Blockly Workspace" at bounding box center [1084, 114] width 35 height 35
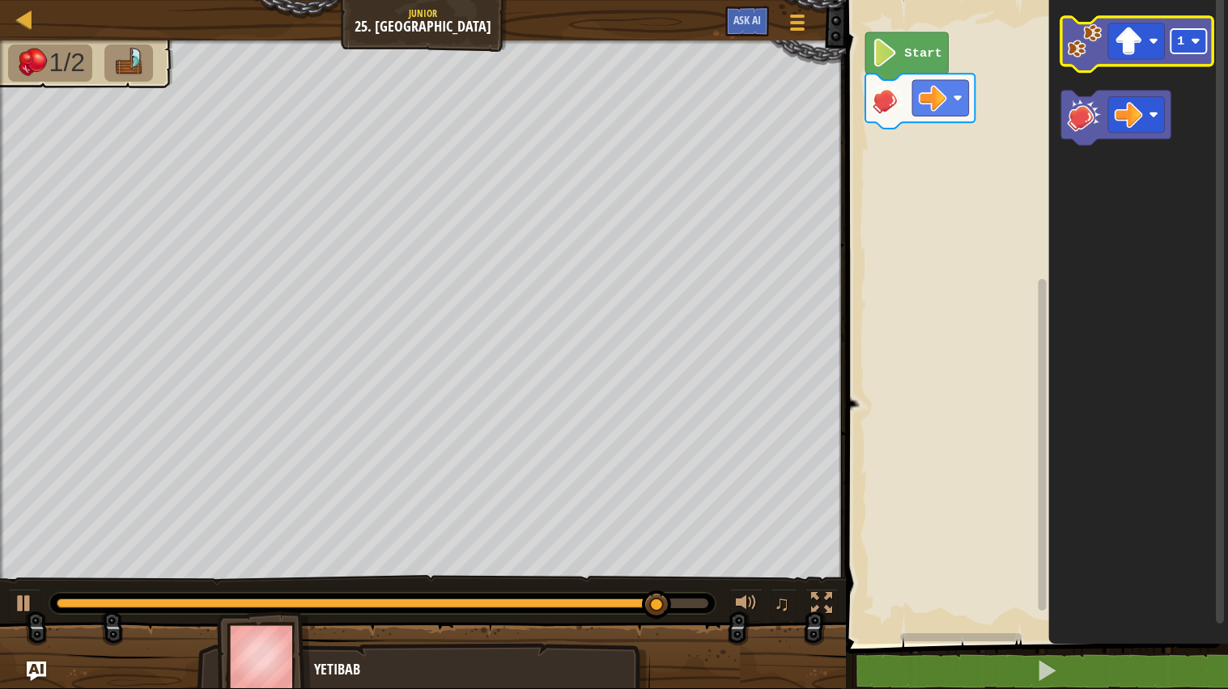
click at [1204, 40] on rect "Blockly Workspace" at bounding box center [1189, 41] width 36 height 24
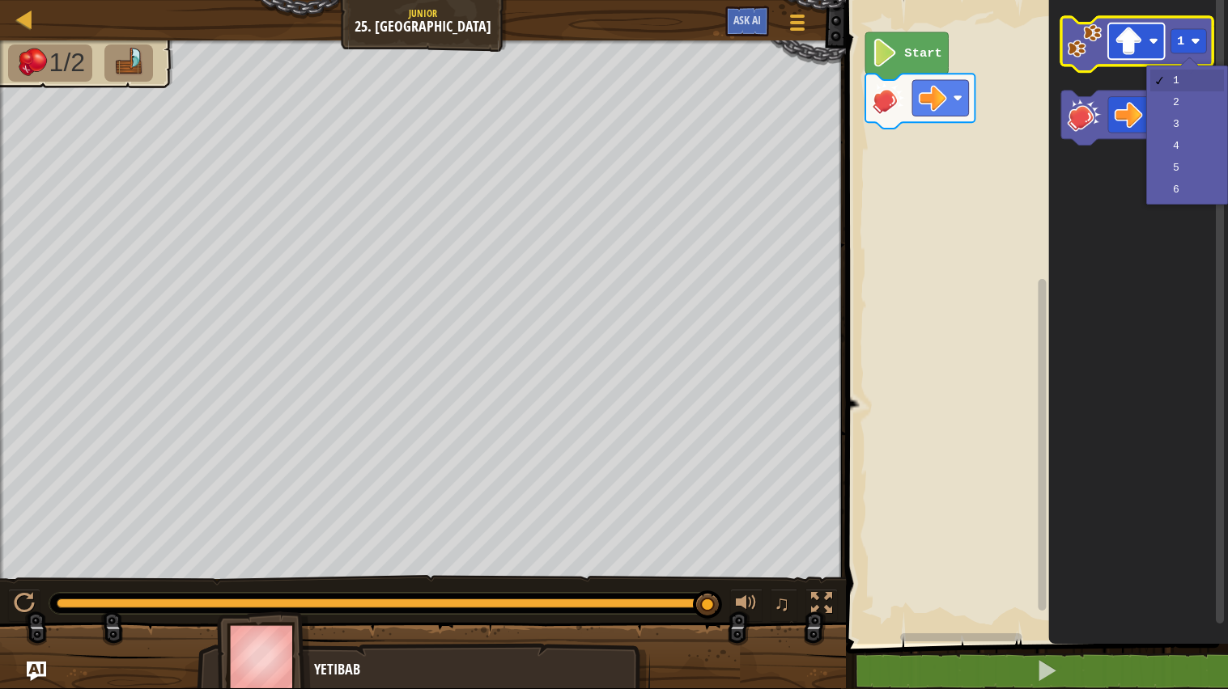
click at [1158, 48] on rect "Blockly Workspace" at bounding box center [1136, 41] width 57 height 36
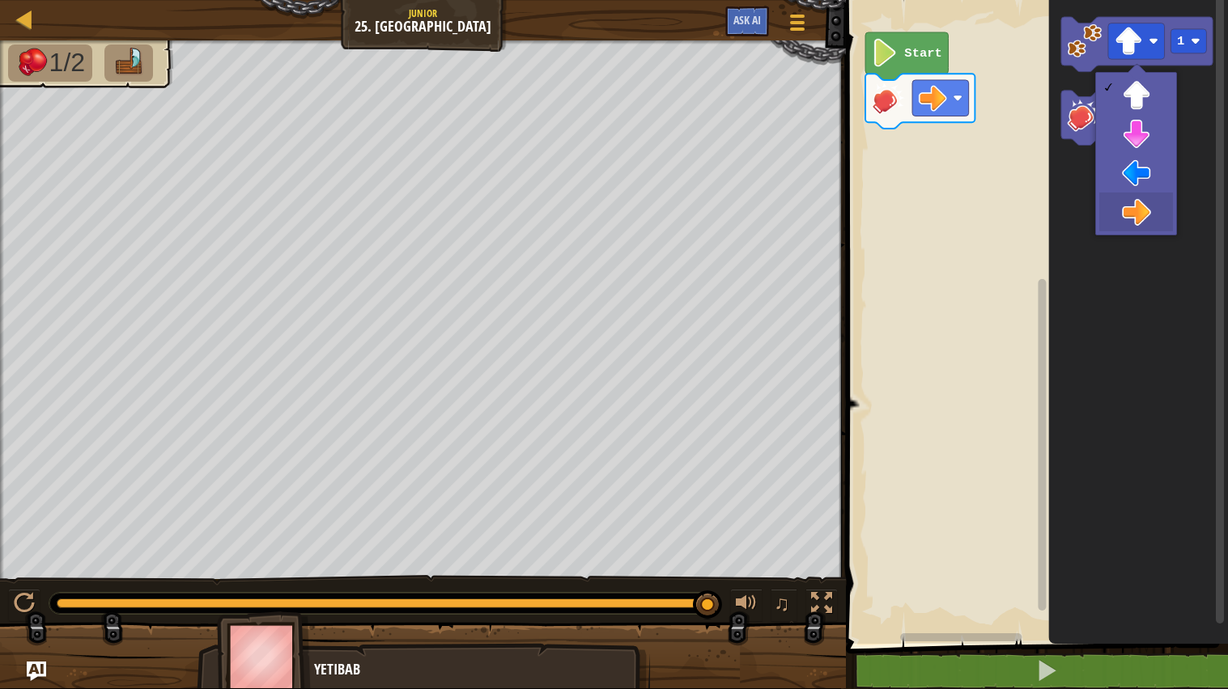
drag, startPoint x: 1108, startPoint y: 206, endPoint x: 1084, endPoint y: 151, distance: 60.1
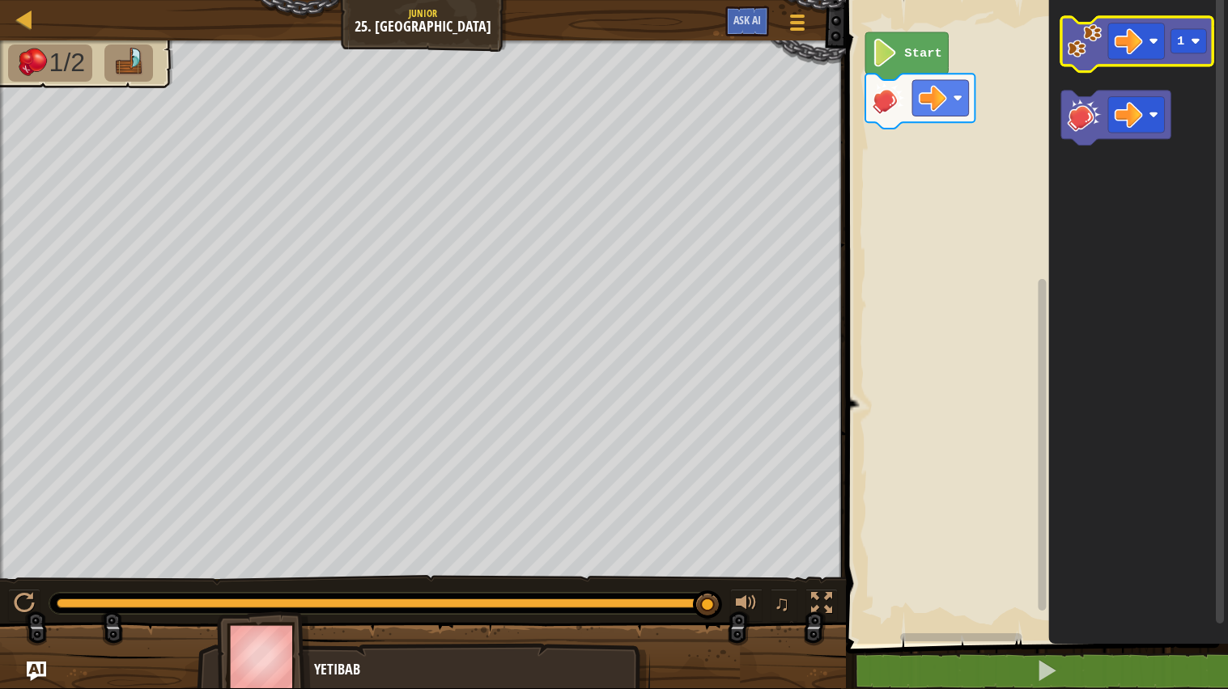
click at [1071, 53] on image "Blockly Workspace" at bounding box center [1084, 40] width 35 height 35
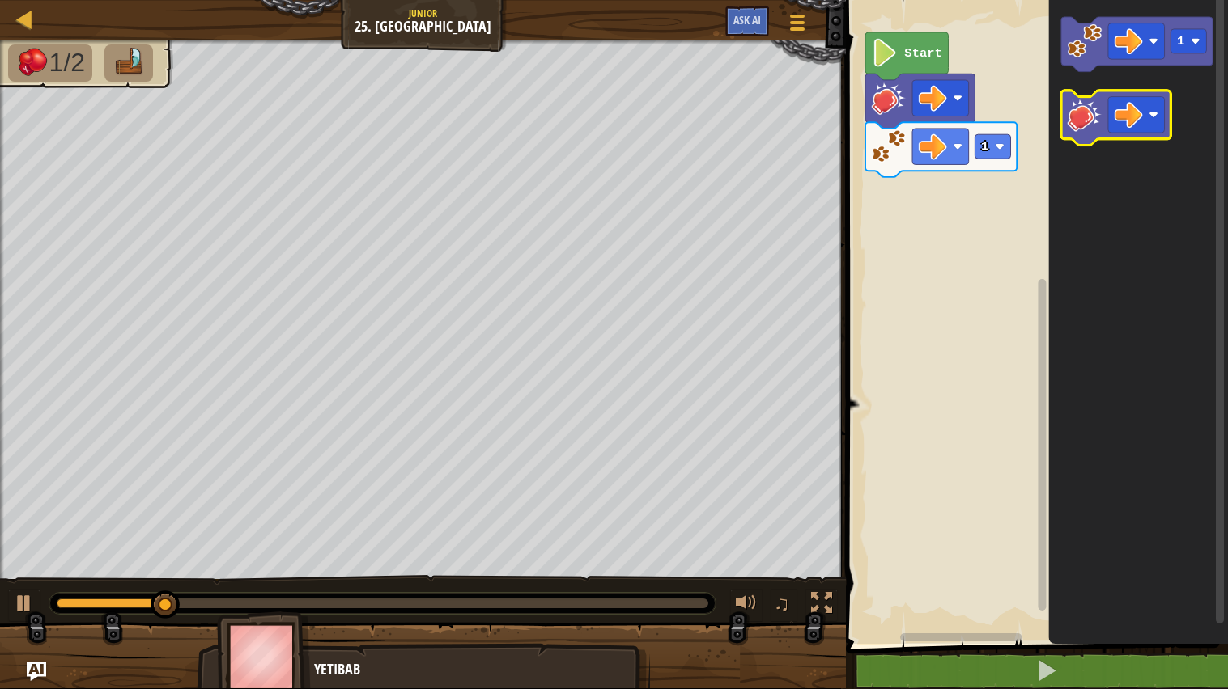
click at [1092, 110] on image "Blockly Workspace" at bounding box center [1084, 114] width 35 height 35
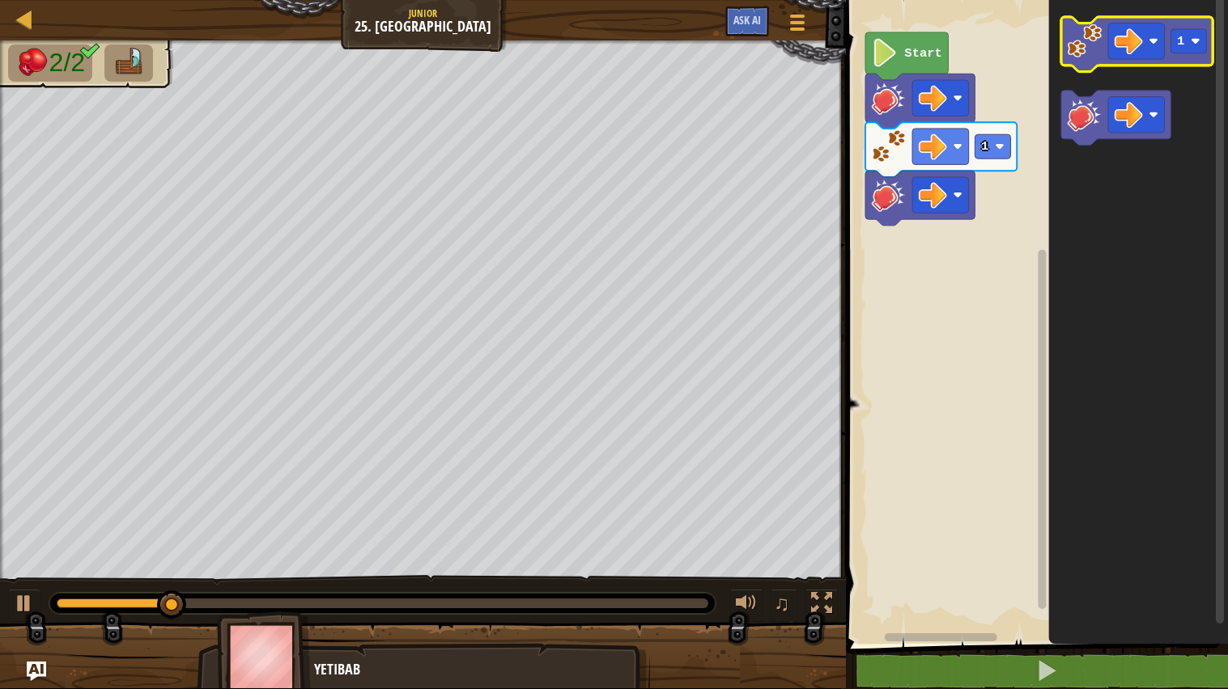
click at [1097, 33] on image "Blockly Workspace" at bounding box center [1084, 40] width 35 height 35
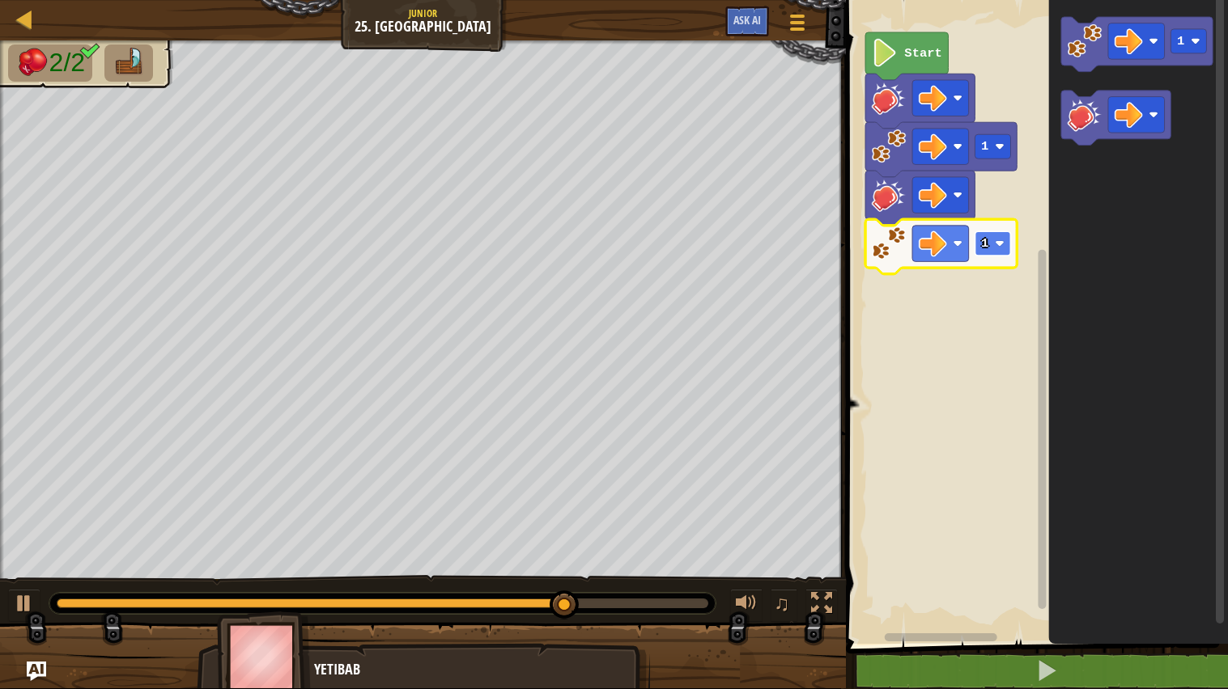
click at [980, 240] on rect "Blockly Workspace" at bounding box center [993, 243] width 36 height 24
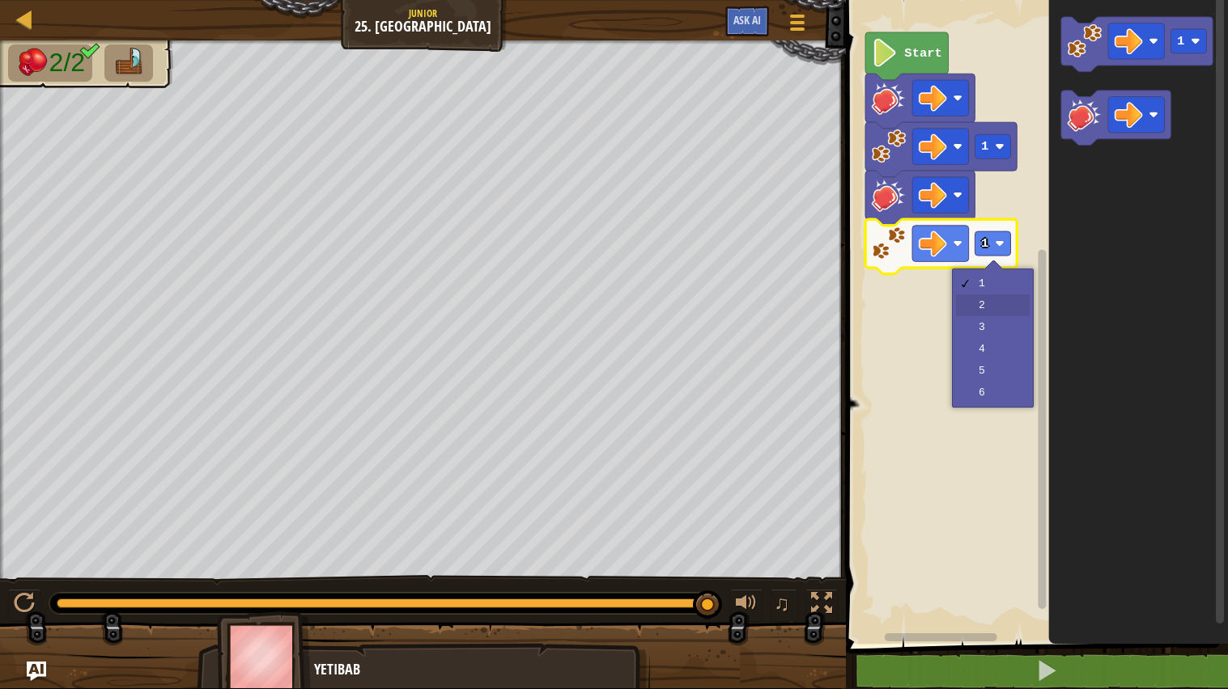
drag, startPoint x: 976, startPoint y: 304, endPoint x: 1122, endPoint y: 589, distance: 319.9
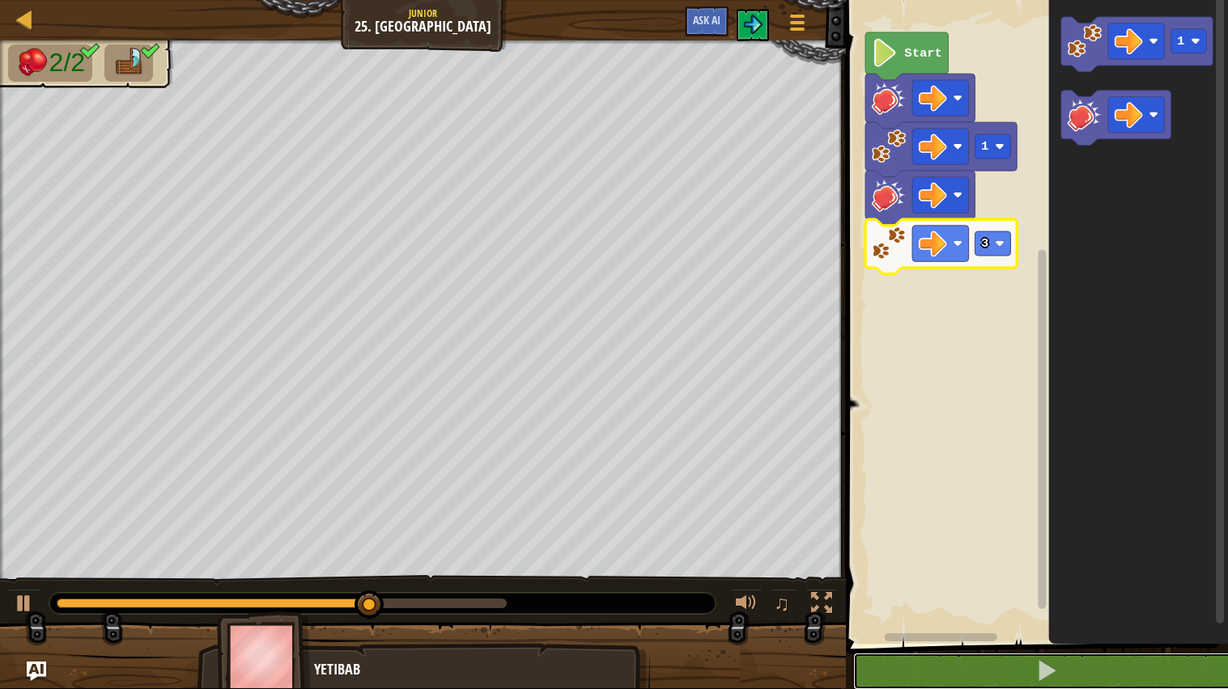
drag, startPoint x: 1092, startPoint y: 670, endPoint x: 1035, endPoint y: 613, distance: 80.7
click at [1058, 591] on div "1 ההההההההההההההההההההההההההההההההההההההההההההההההההההההההההההההההההההההההההההה…" at bounding box center [1034, 350] width 387 height 684
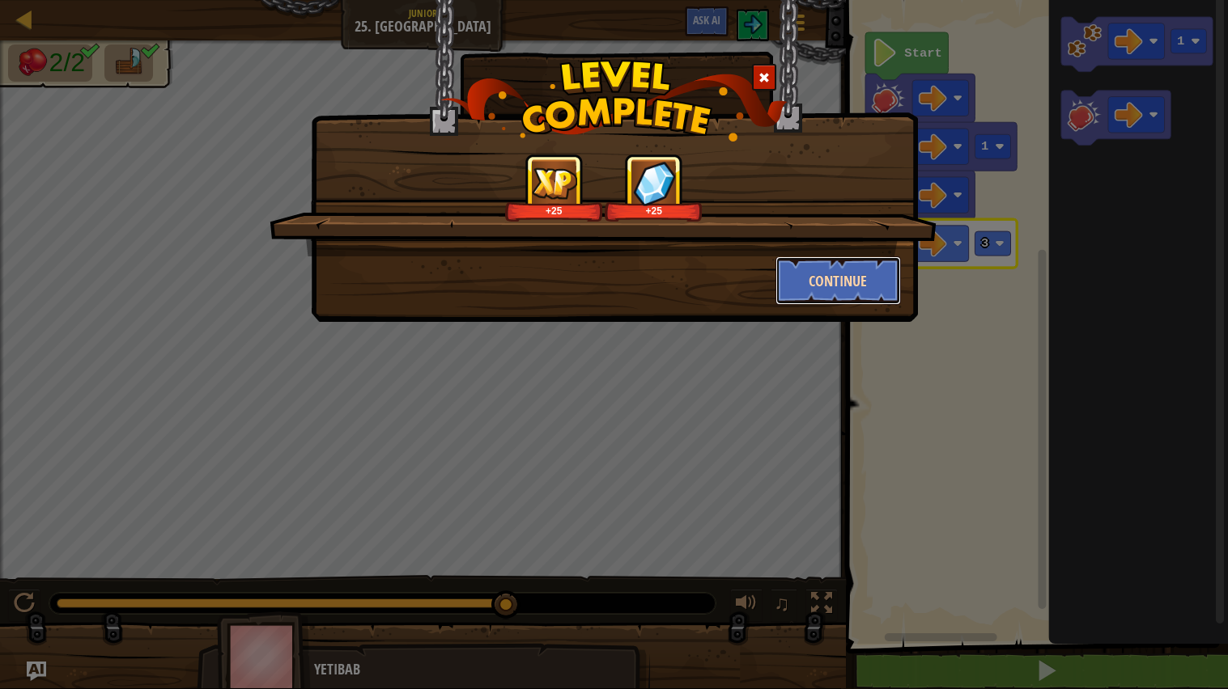
drag, startPoint x: 848, startPoint y: 276, endPoint x: 864, endPoint y: 255, distance: 26.5
click at [864, 257] on button "Continue" at bounding box center [837, 281] width 125 height 49
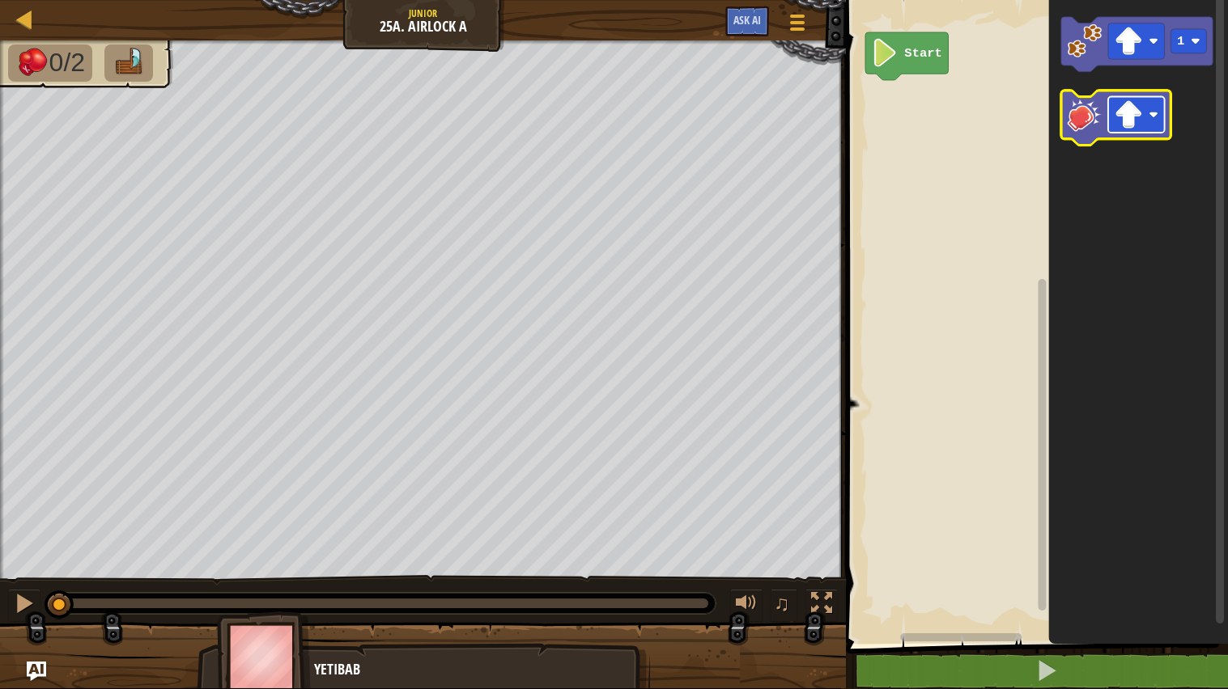
click at [1135, 109] on image "Blockly Workspace" at bounding box center [1128, 114] width 28 height 28
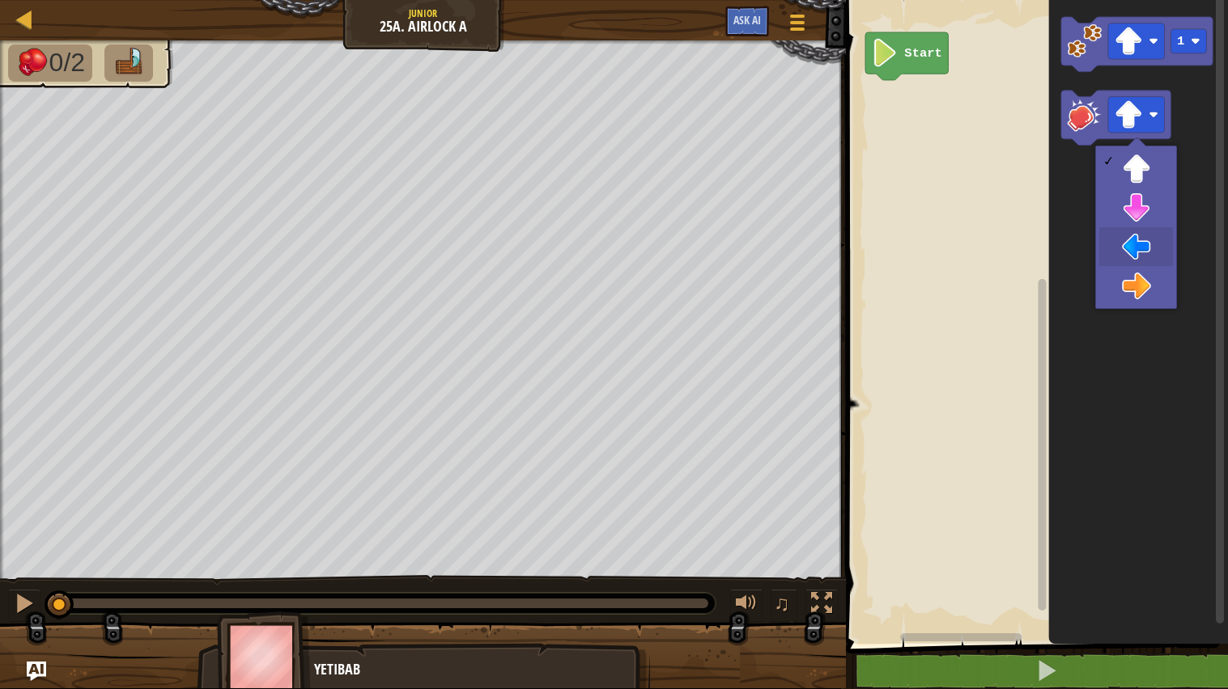
drag, startPoint x: 1109, startPoint y: 249, endPoint x: 1117, endPoint y: 220, distance: 30.0
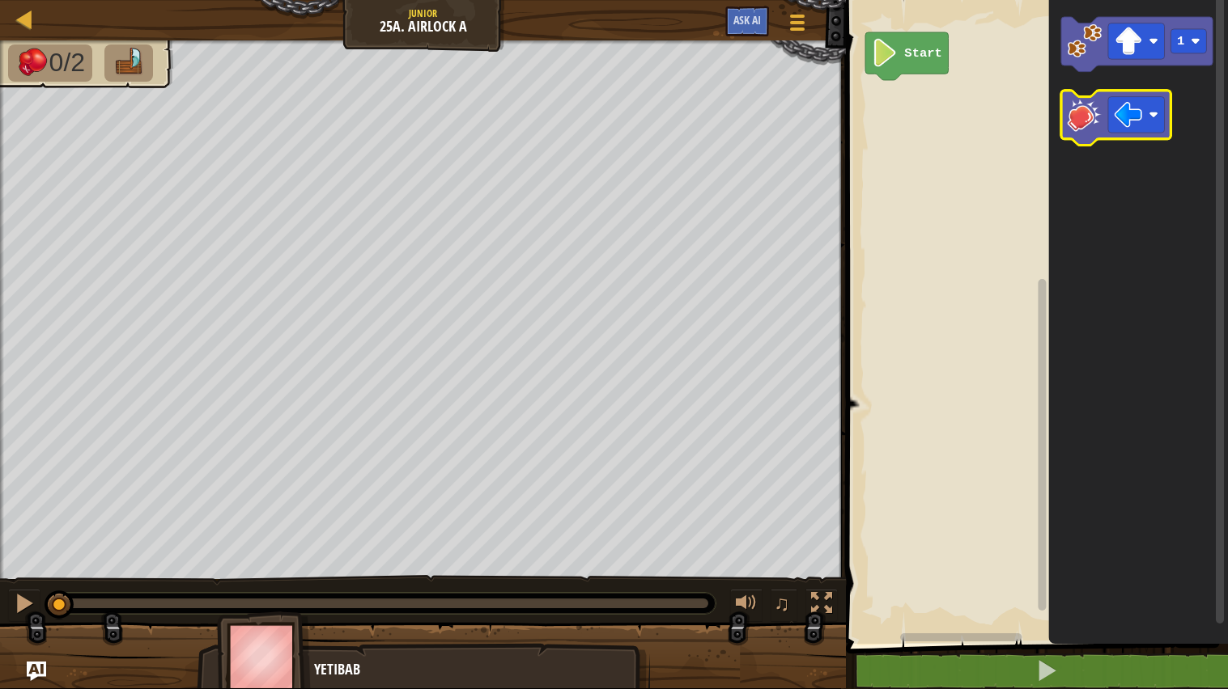
click at [1065, 108] on icon "Blockly Workspace" at bounding box center [1115, 118] width 109 height 55
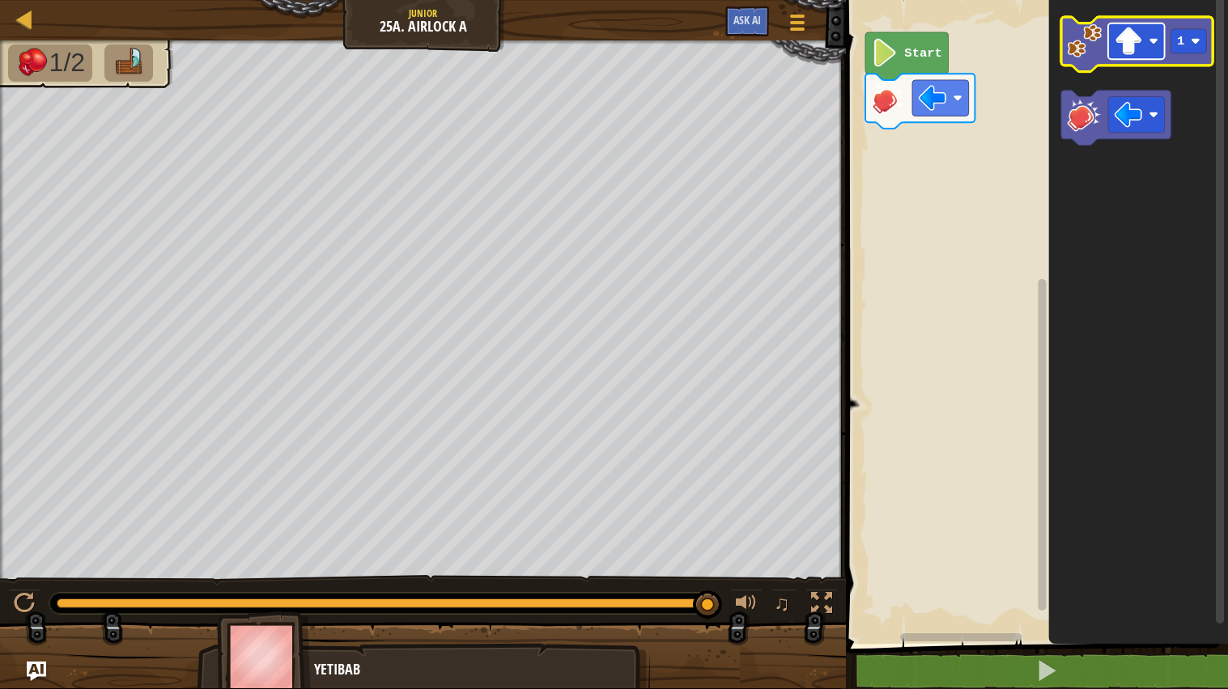
click at [1131, 46] on image "Blockly Workspace" at bounding box center [1128, 42] width 28 height 28
click at [1095, 33] on image "Blockly Workspace" at bounding box center [1084, 40] width 35 height 35
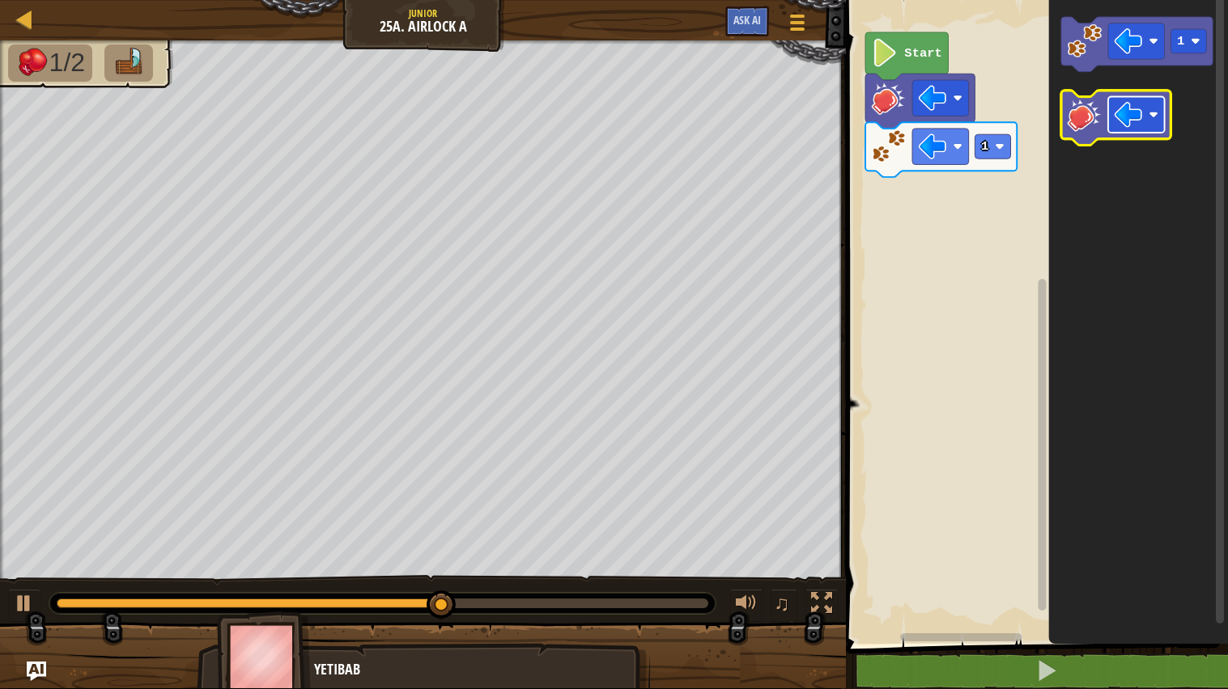
click at [1147, 125] on rect "Blockly Workspace" at bounding box center [1136, 115] width 57 height 36
click at [1071, 107] on image "Blockly Workspace" at bounding box center [1084, 114] width 35 height 35
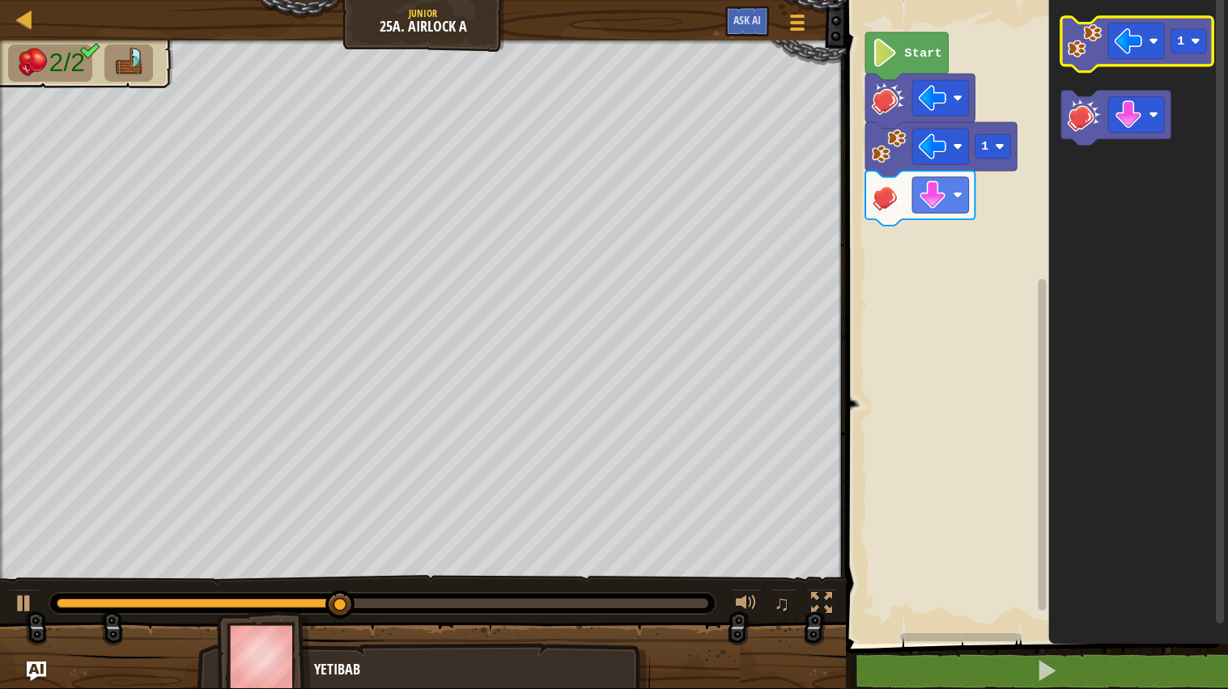
click at [1086, 34] on image "Blockly Workspace" at bounding box center [1084, 40] width 35 height 35
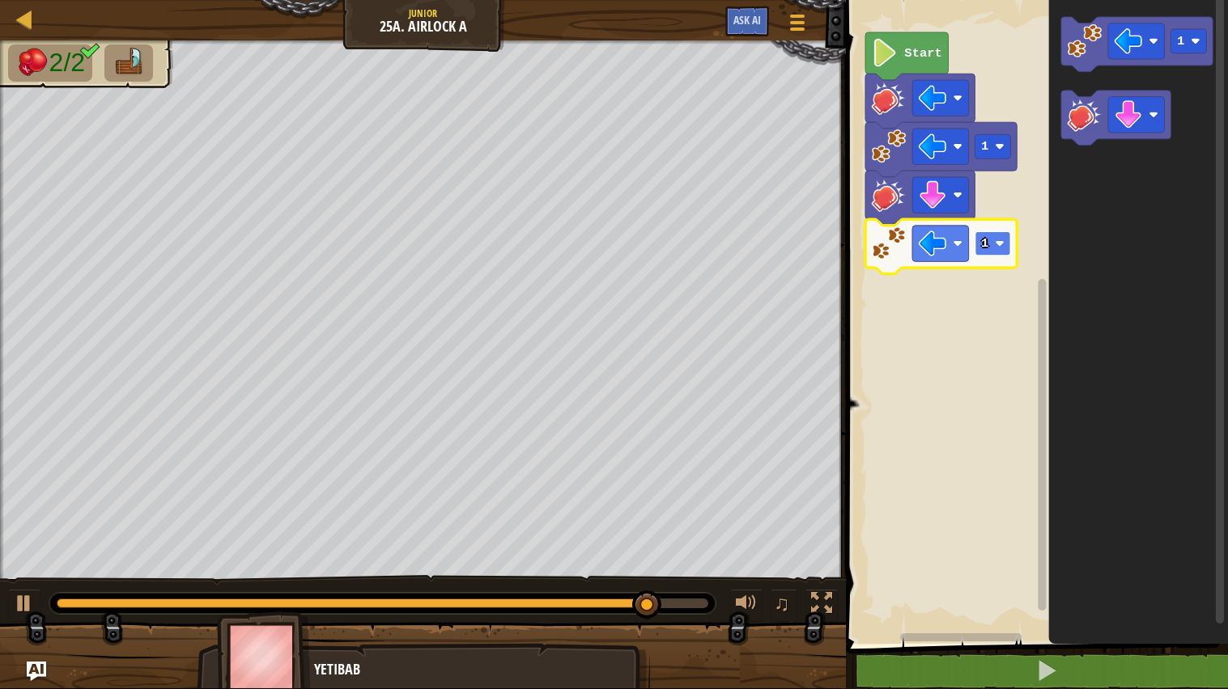
click at [1003, 243] on image "Blockly Workspace" at bounding box center [1000, 244] width 10 height 10
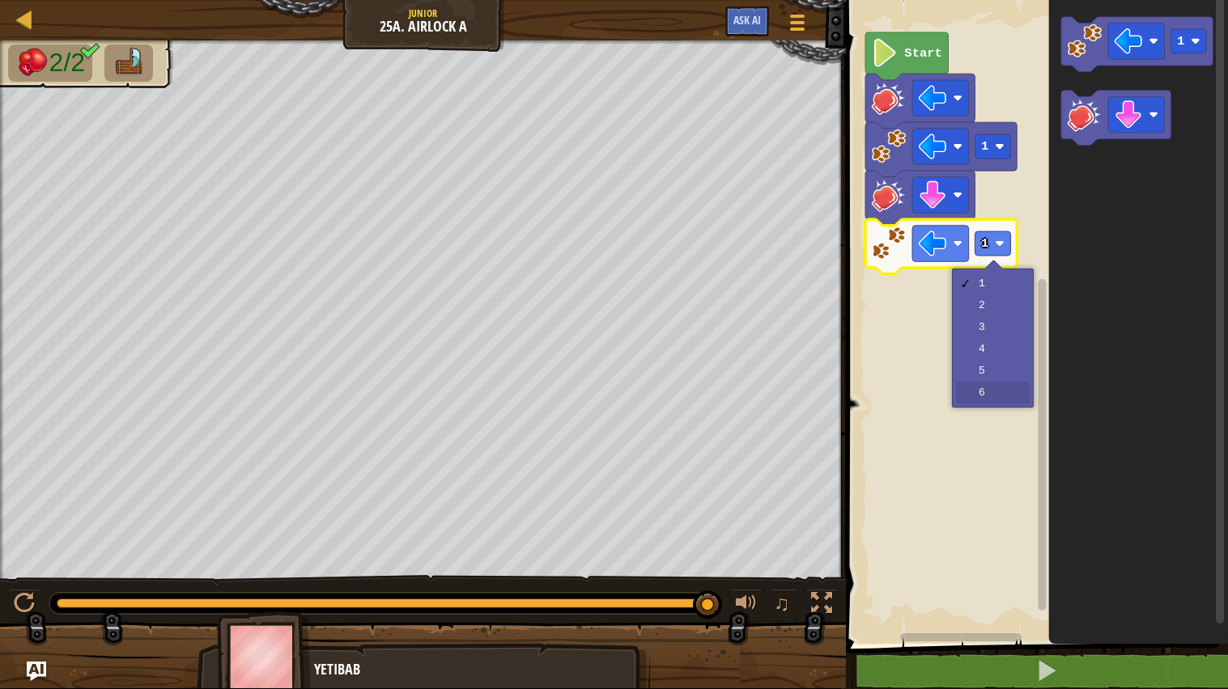
drag, startPoint x: 967, startPoint y: 392, endPoint x: 1030, endPoint y: 304, distance: 107.8
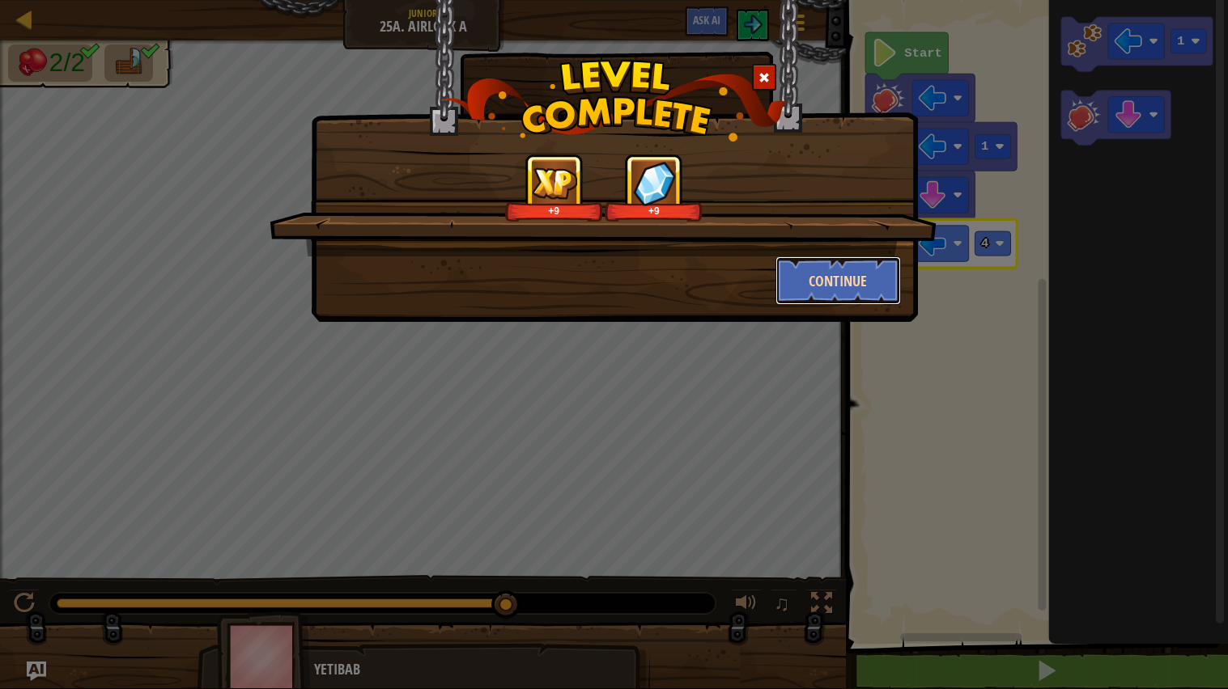
click at [883, 267] on button "Continue" at bounding box center [837, 281] width 125 height 49
